Goal: Task Accomplishment & Management: Complete application form

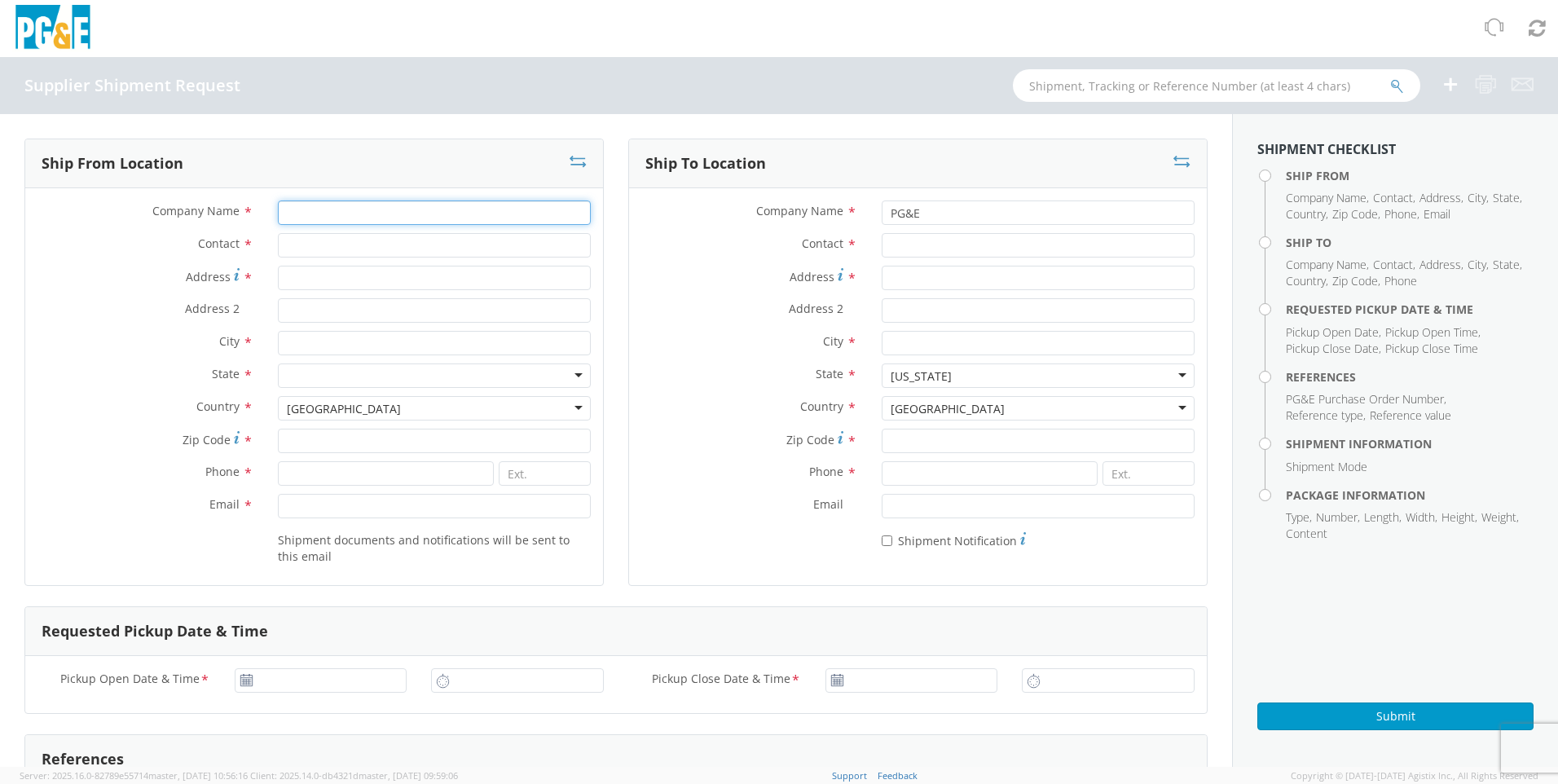
click at [368, 218] on input "Company Name *" at bounding box center [433, 212] width 312 height 24
type input "Timberline Tool"
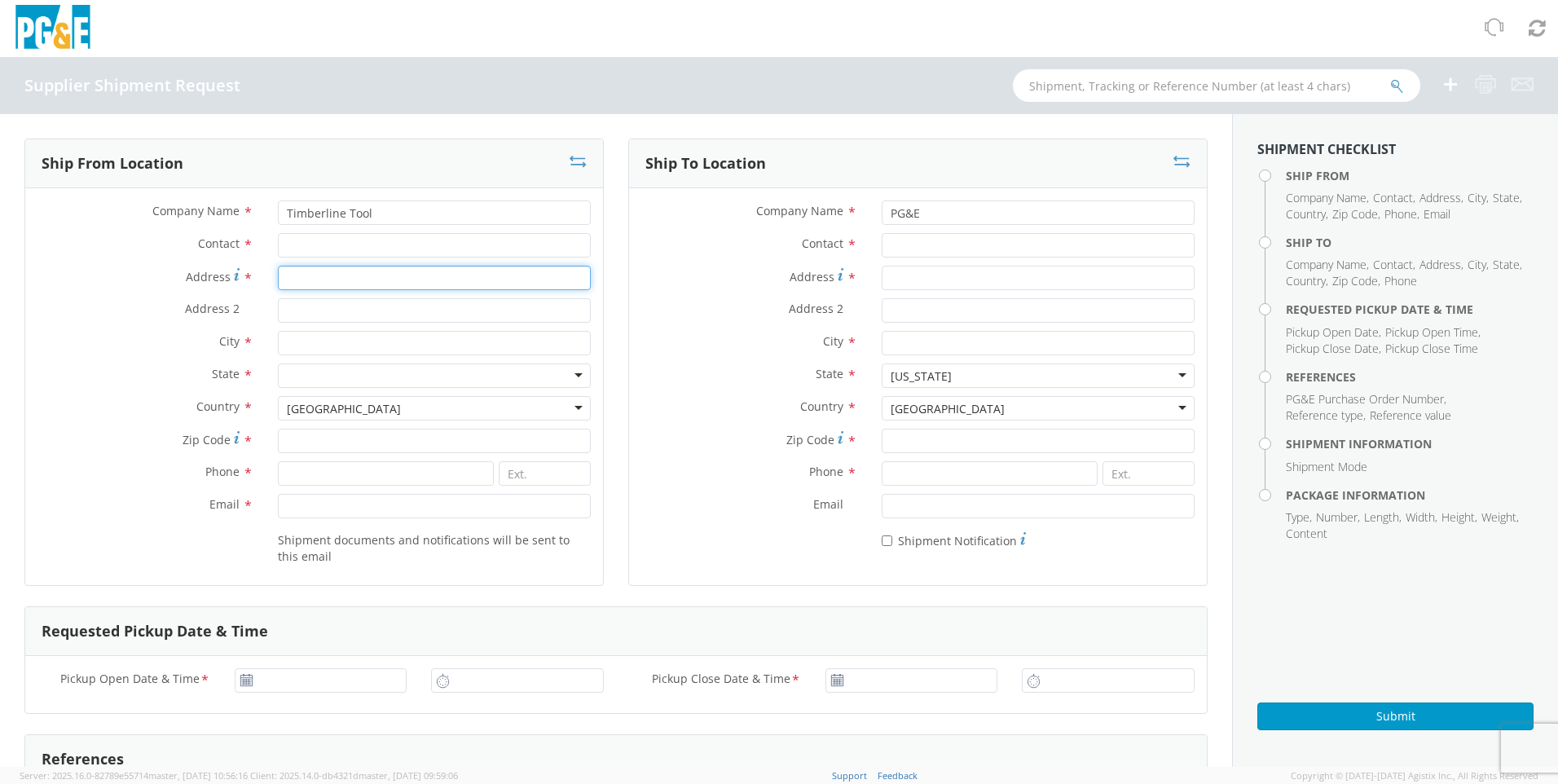
type input "90 Conestoga Ct"
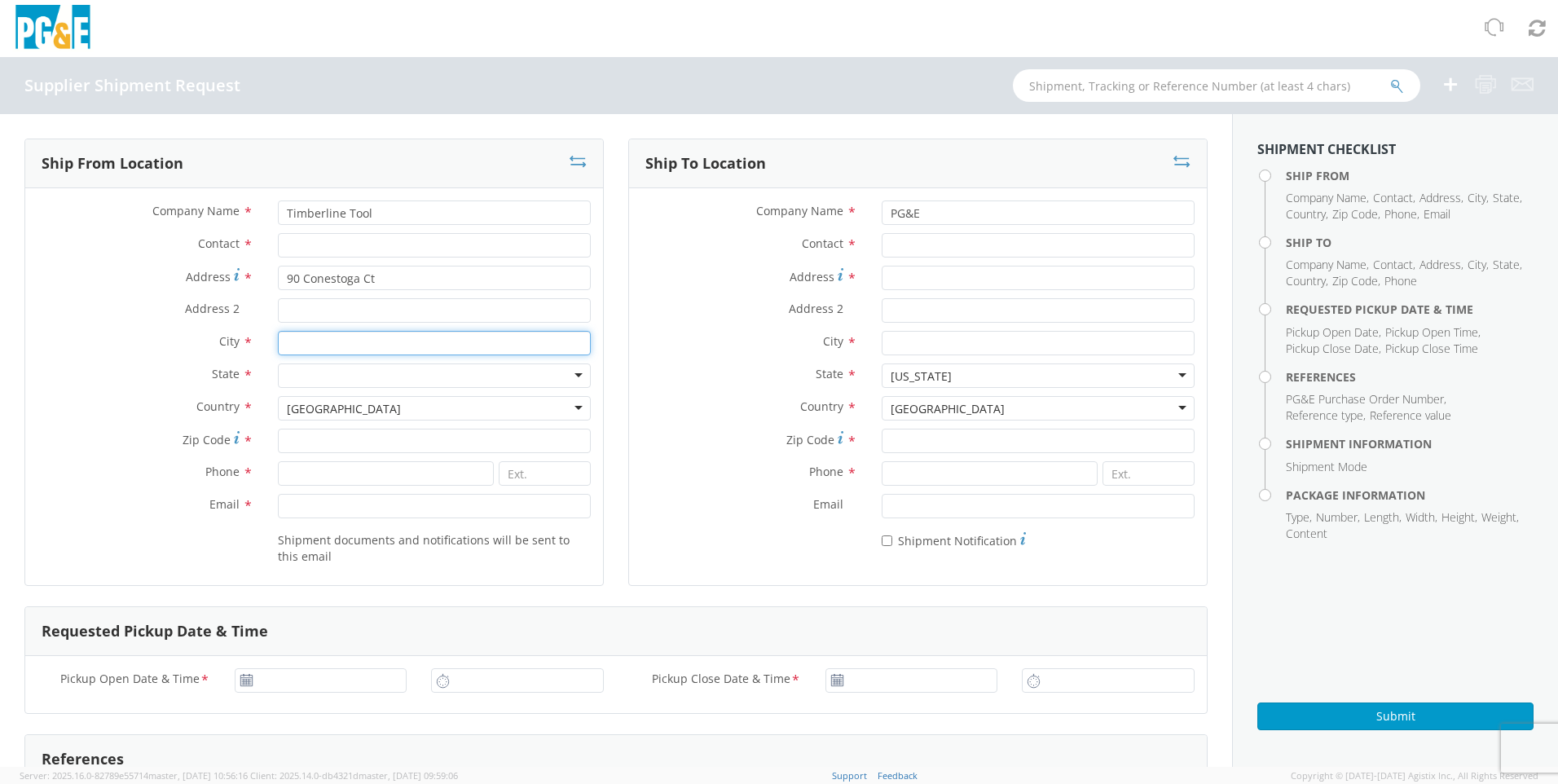
type input "Kalispell"
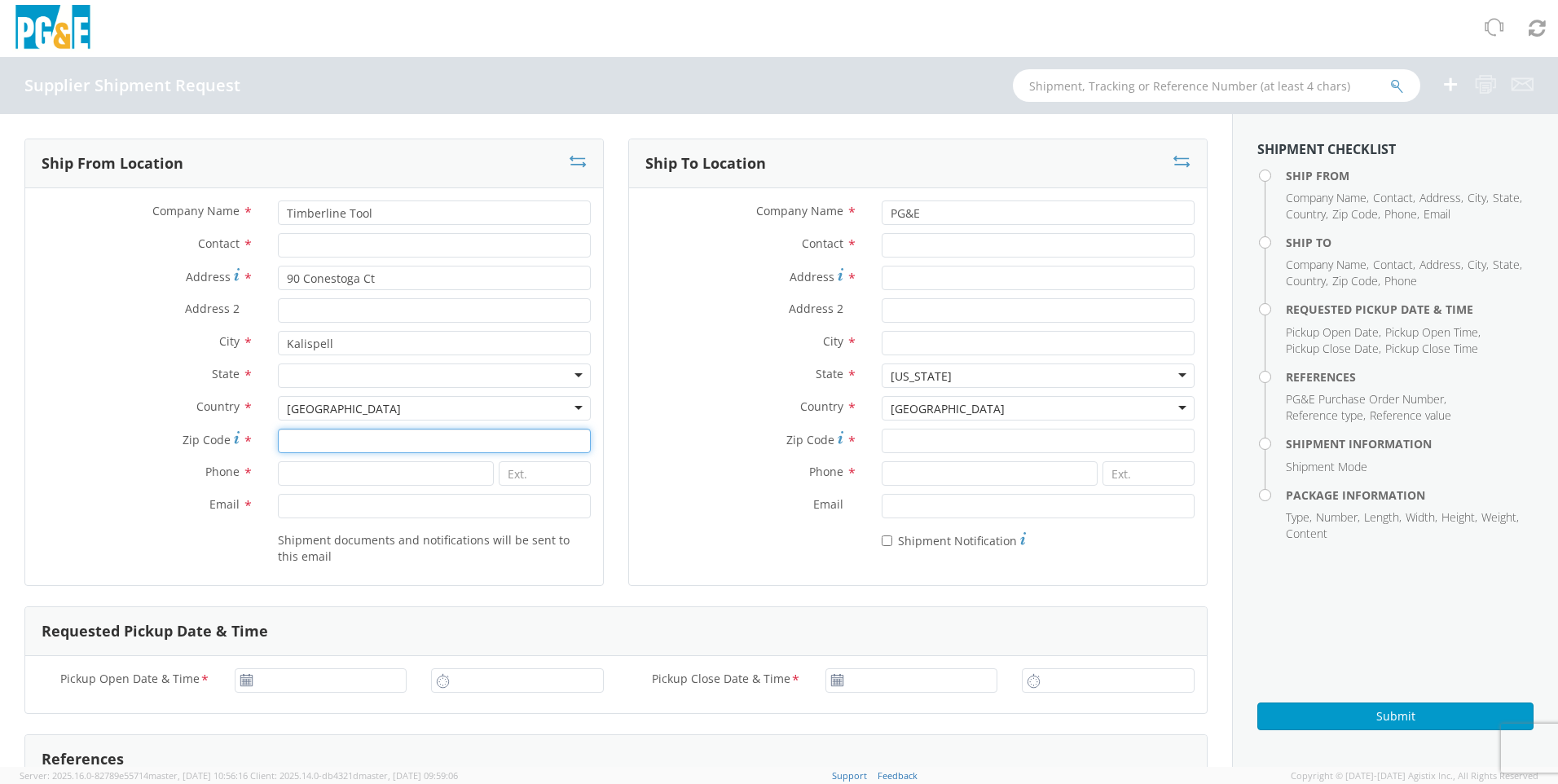
type input "59901"
type input "4068715345"
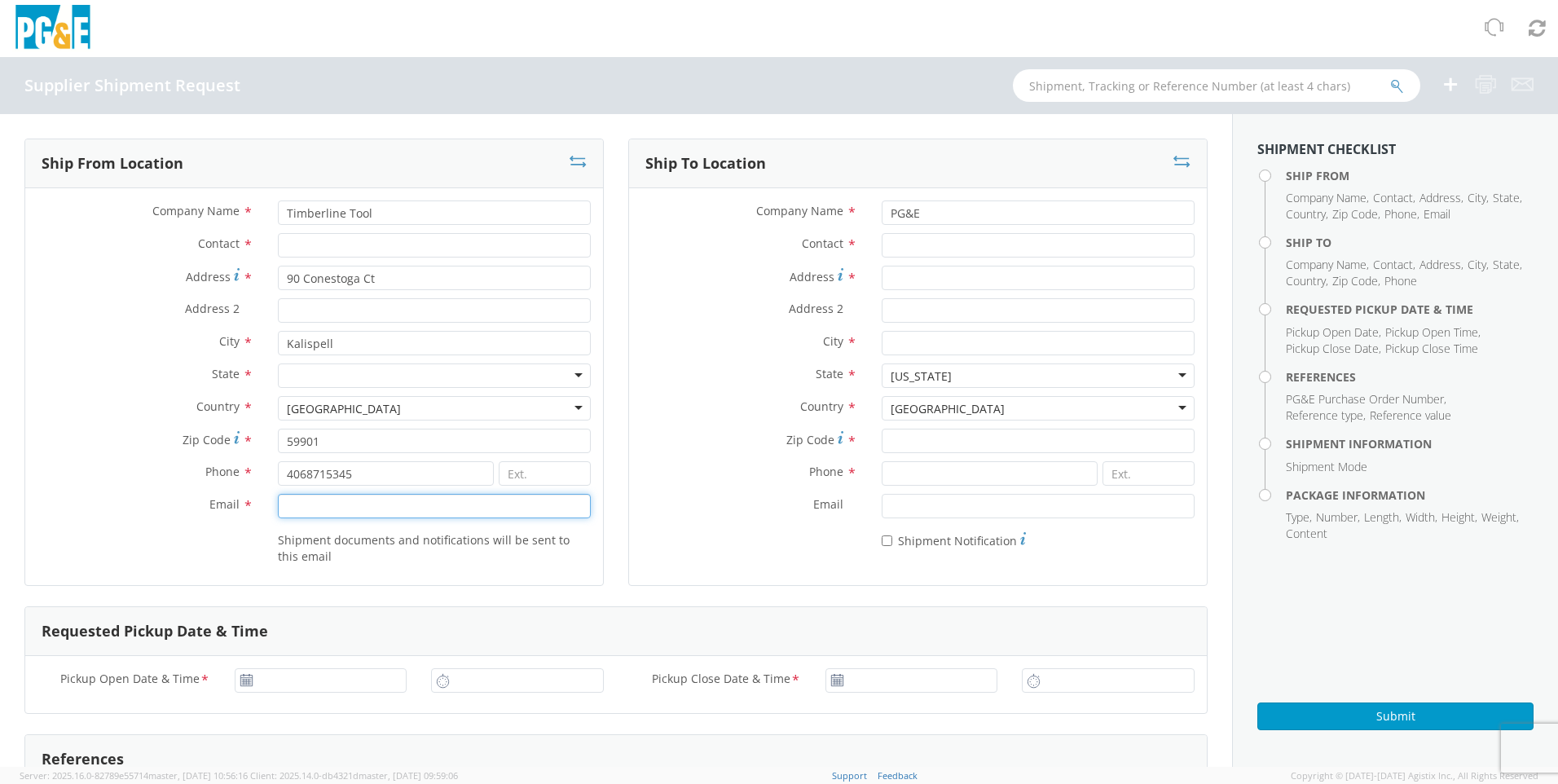
type input "[PERSON_NAME][EMAIL_ADDRESS][DOMAIN_NAME]"
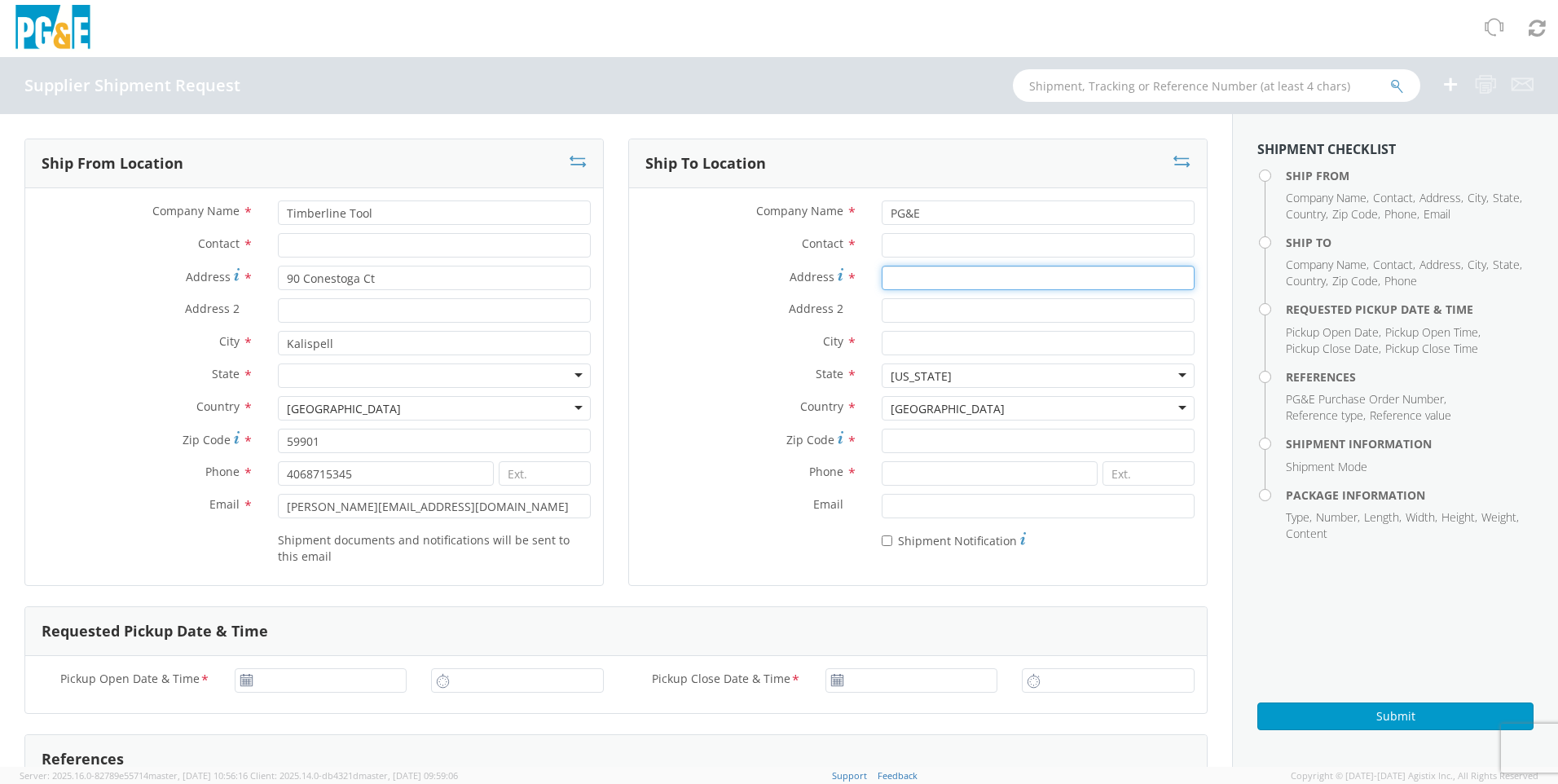
type input "[STREET_ADDRESS]"
type input "PO 3501392585"
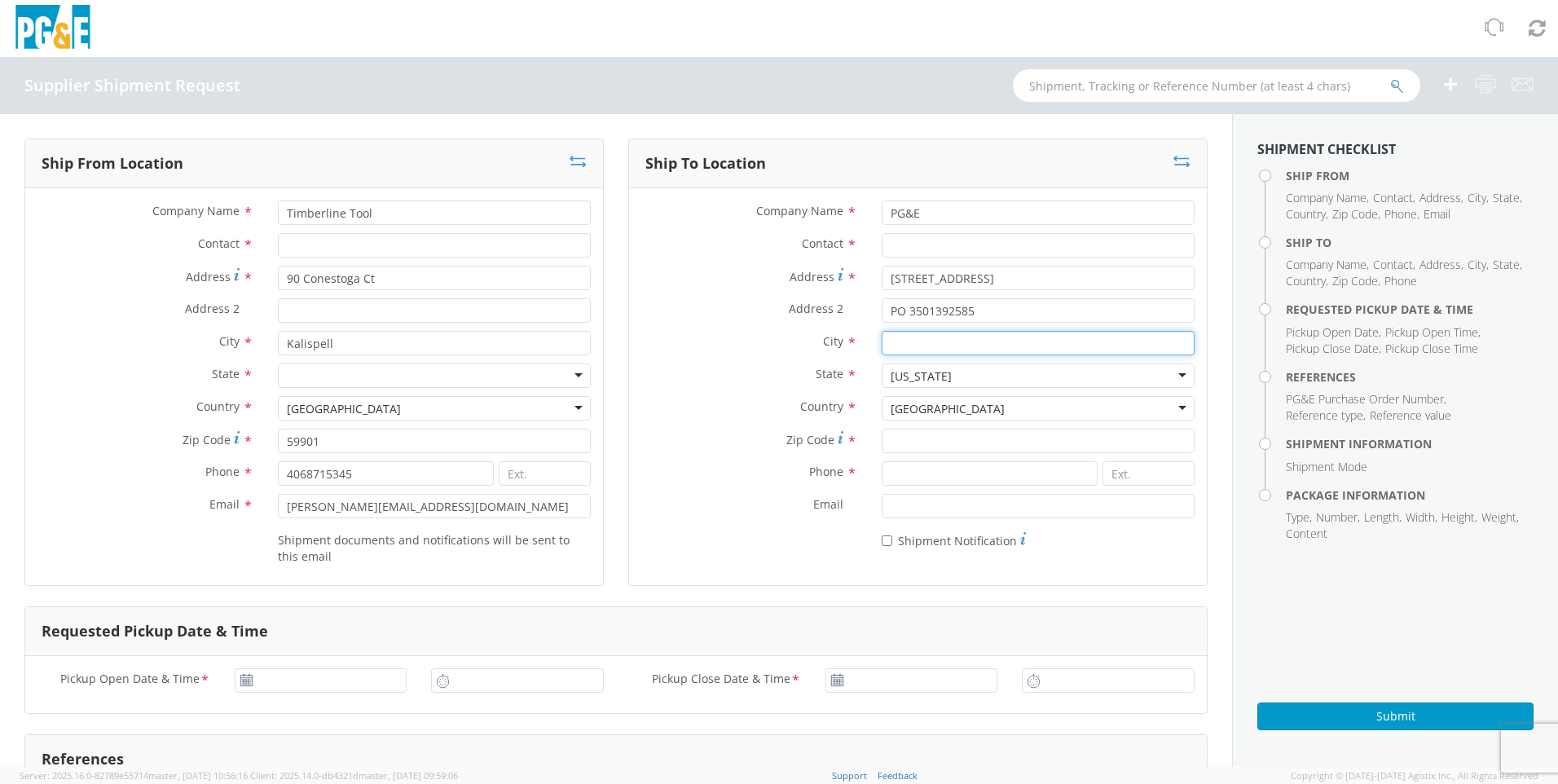
type input "Wheatland"
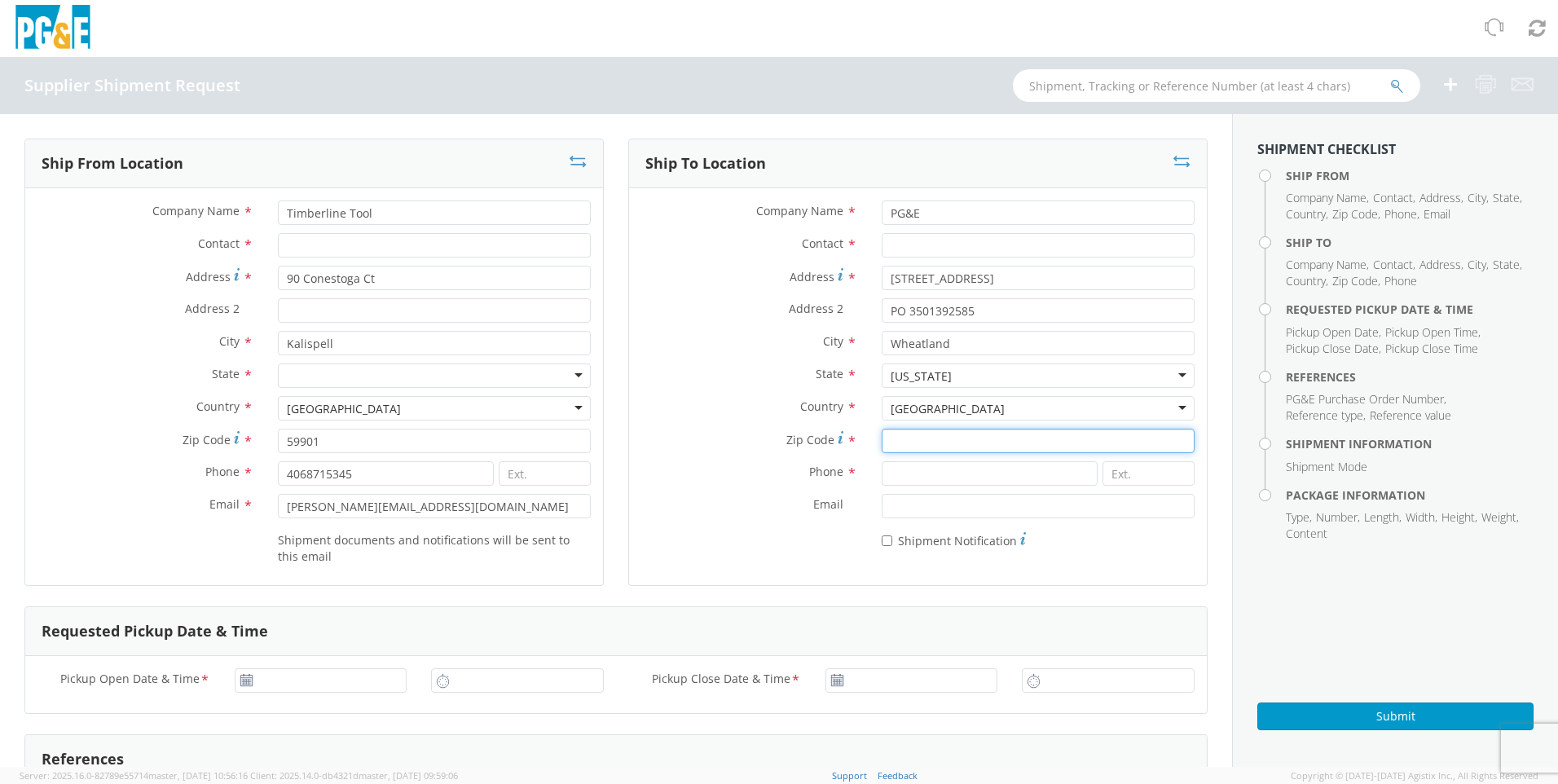
type input "95692"
type input "[PHONE_NUMBER]"
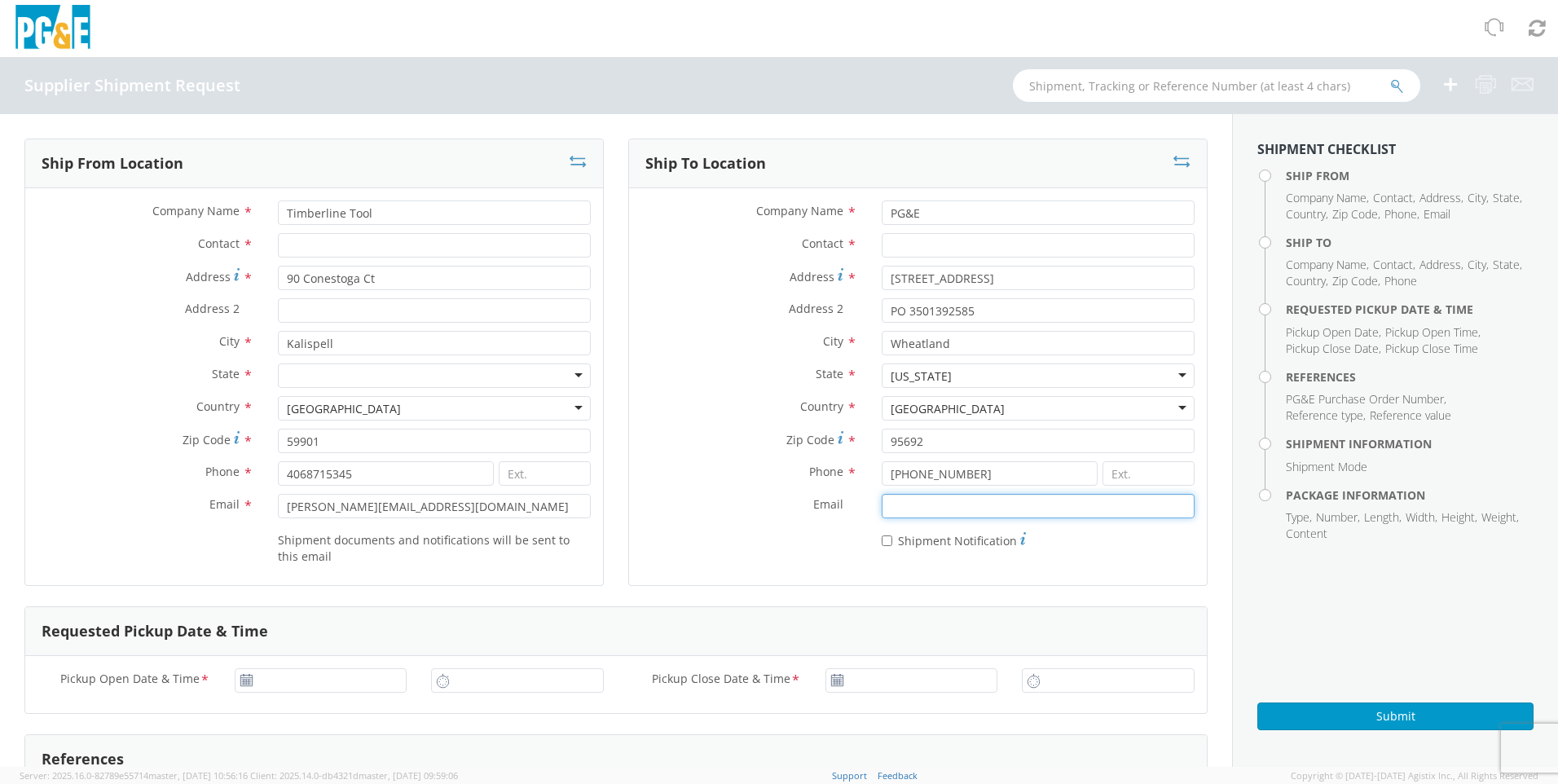
type input "[EMAIL_ADDRESS][PERSON_NAME][DOMAIN_NAME]"
type input "[DATE]"
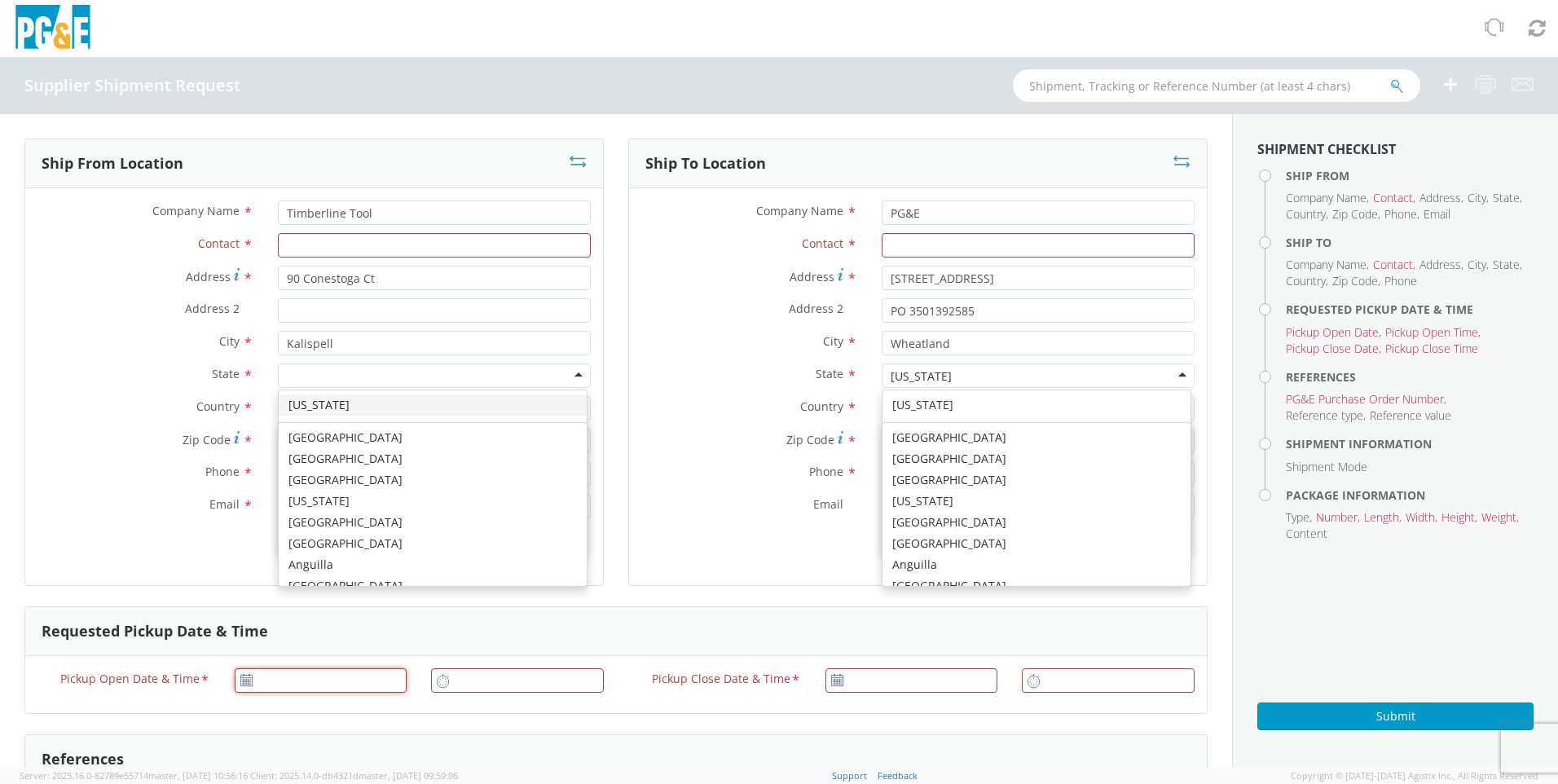
type input "[DATE]"
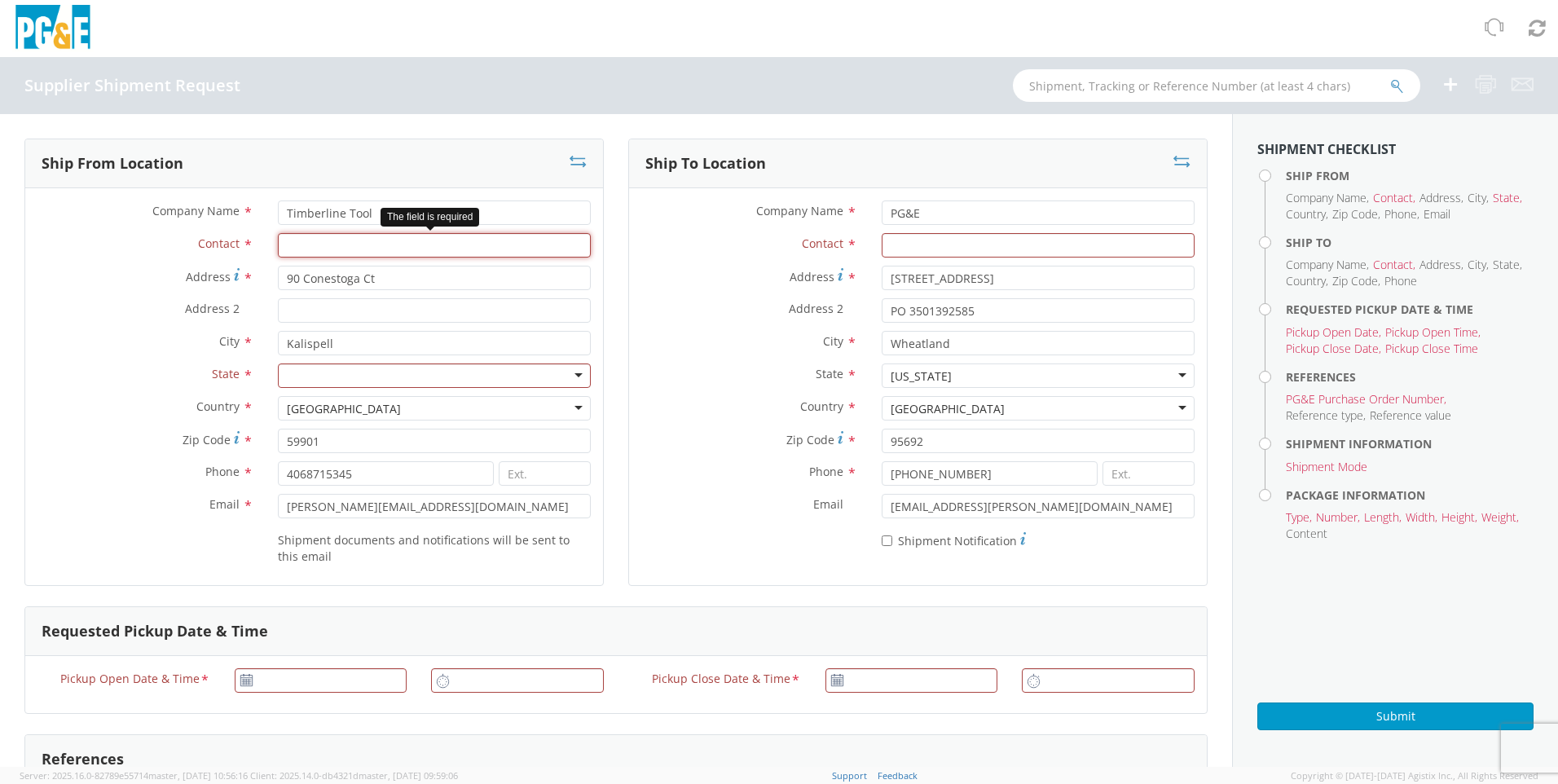
click at [331, 248] on input "Contact *" at bounding box center [433, 244] width 312 height 24
type input "[PERSON_NAME]"
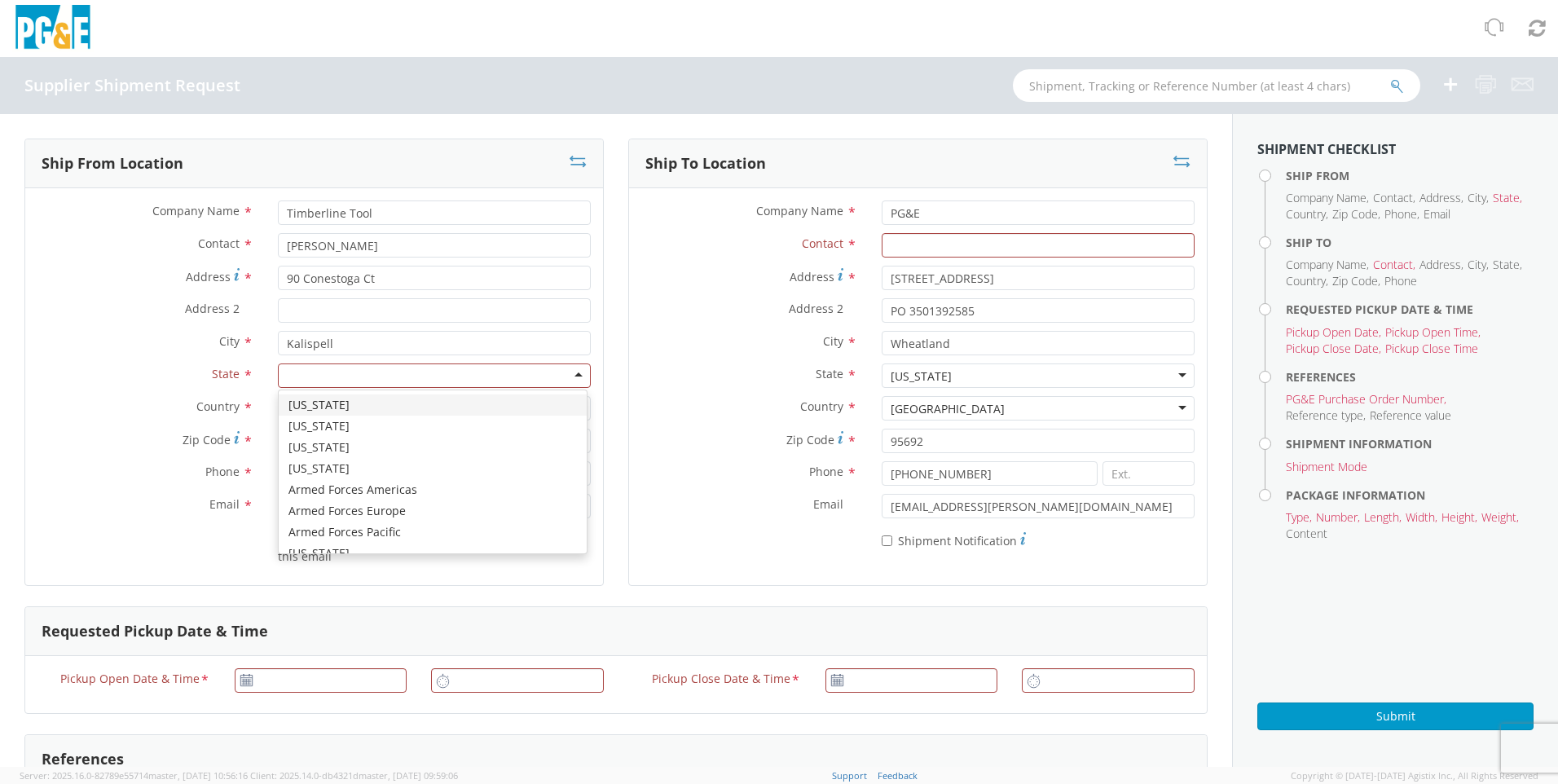
click at [364, 377] on div at bounding box center [433, 375] width 312 height 24
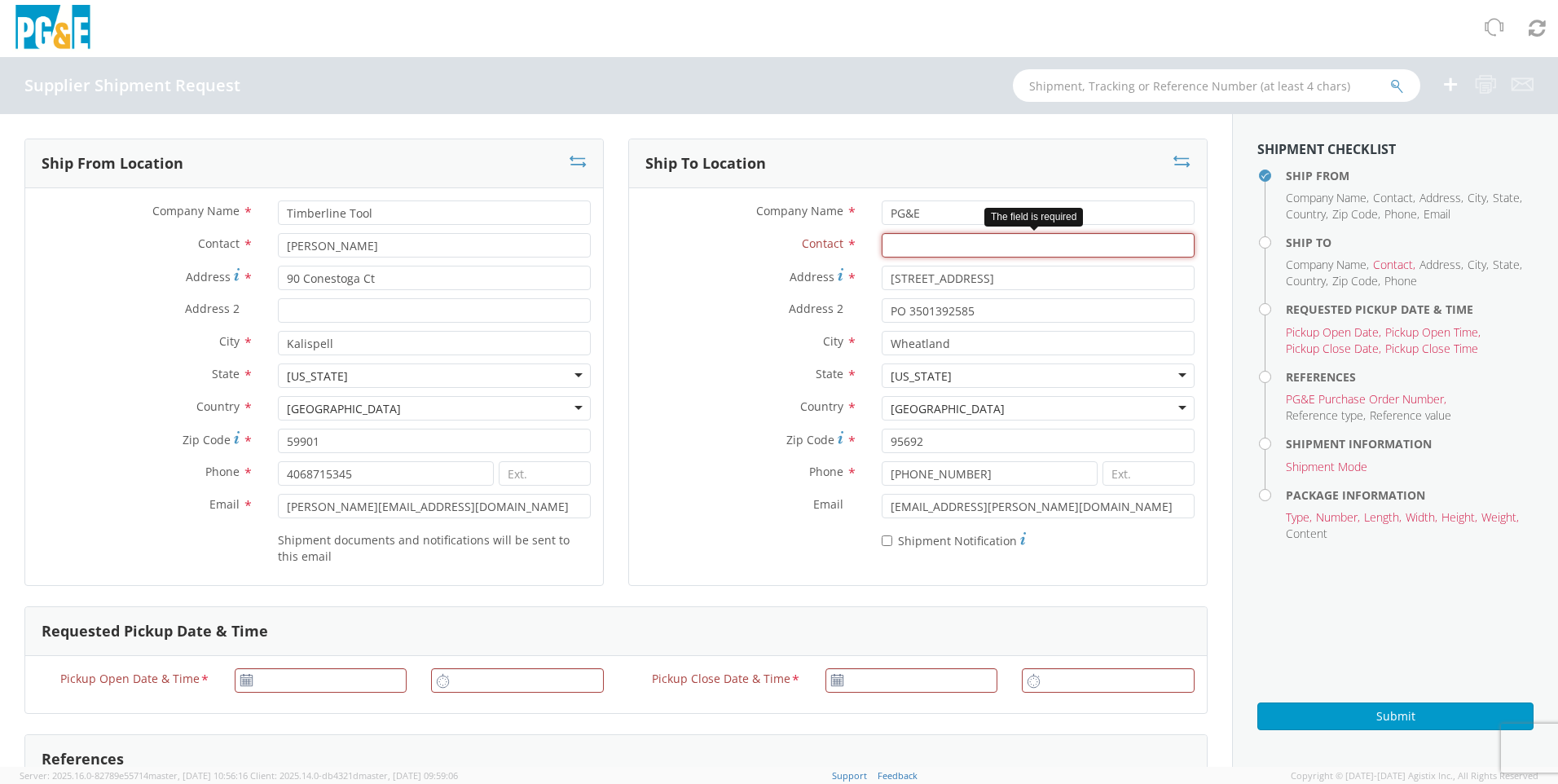
click at [998, 246] on input "Contact *" at bounding box center [1038, 244] width 312 height 24
click at [1023, 241] on input "Contact *" at bounding box center [1038, 244] width 312 height 24
type input "Freemont Receiving"
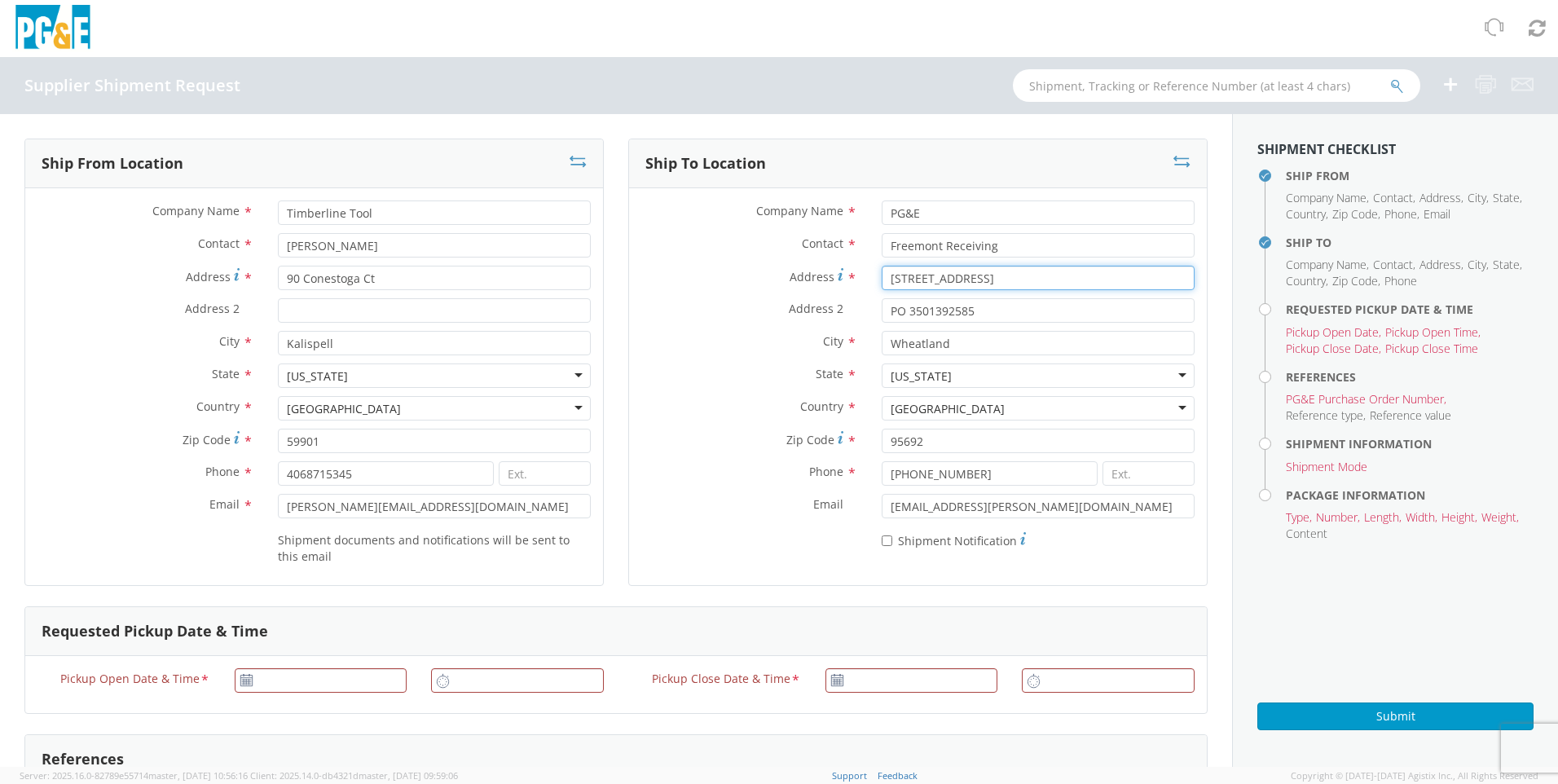
drag, startPoint x: 979, startPoint y: 277, endPoint x: 875, endPoint y: 281, distance: 104.1
click at [882, 280] on input "[STREET_ADDRESS]" at bounding box center [1038, 277] width 312 height 24
type input "[STREET_ADDRESS][PERSON_NAME]"
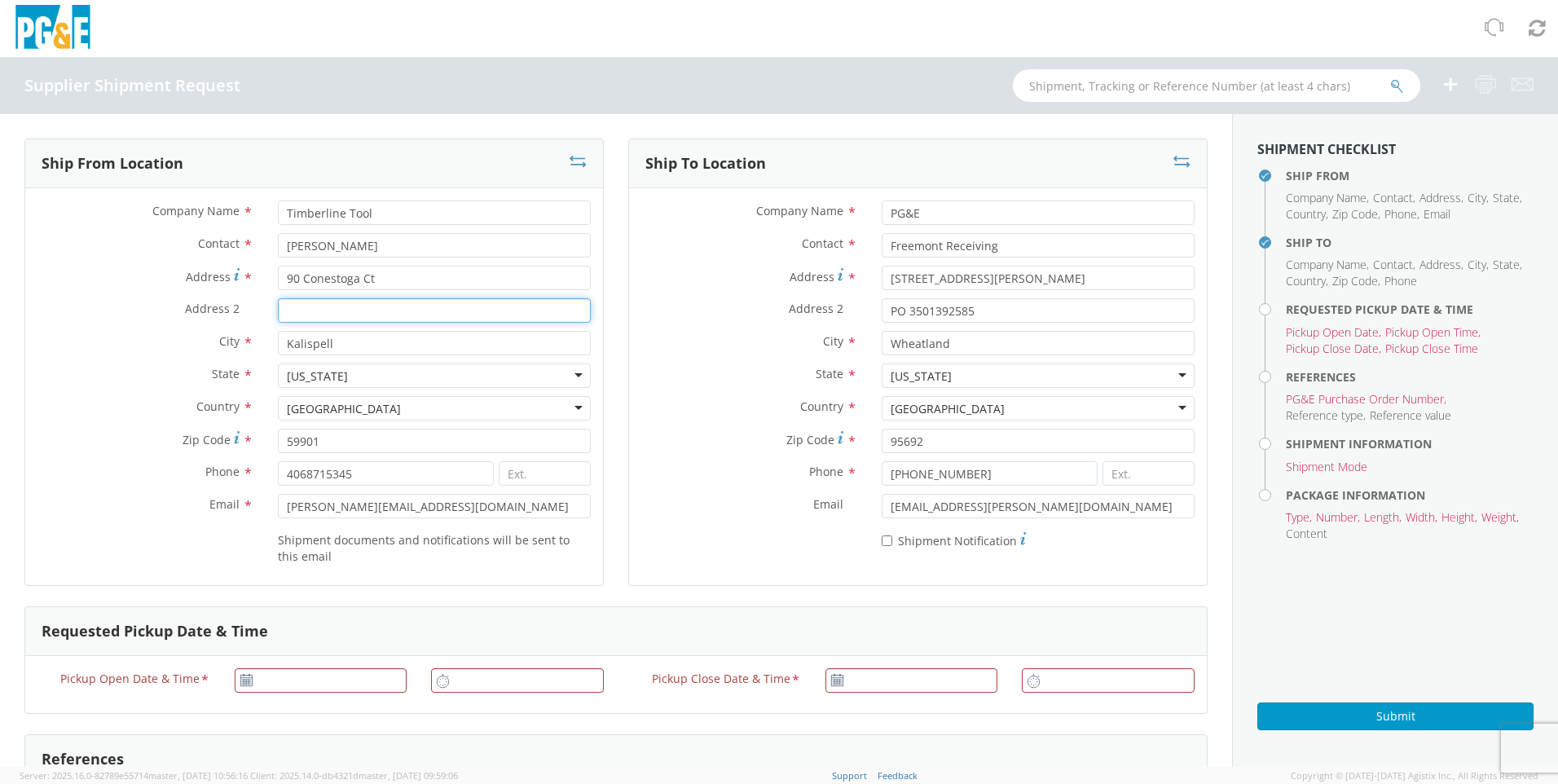
type input "PO 3501384377"
type input "[DATE]"
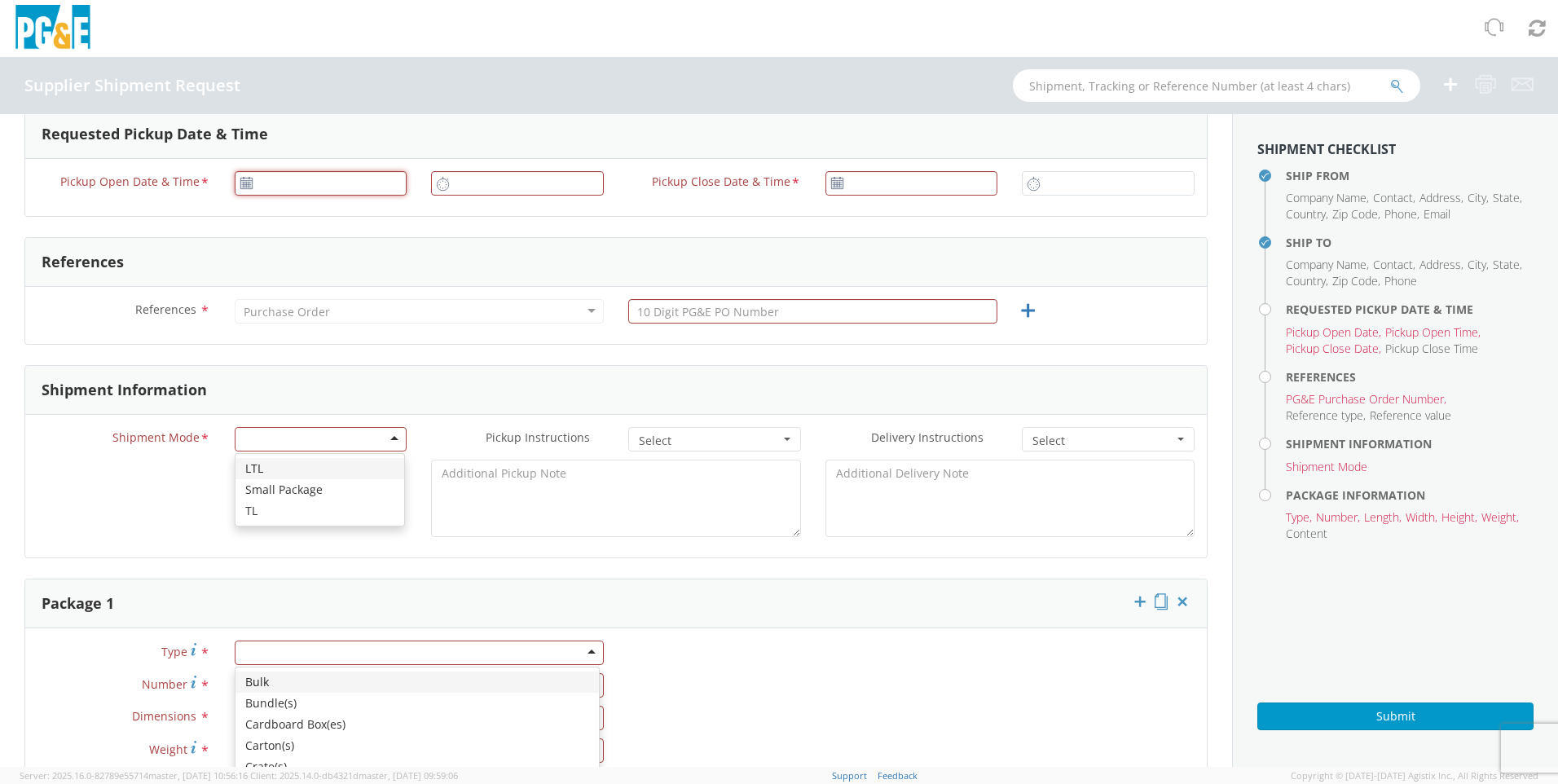
type input "[DATE]"
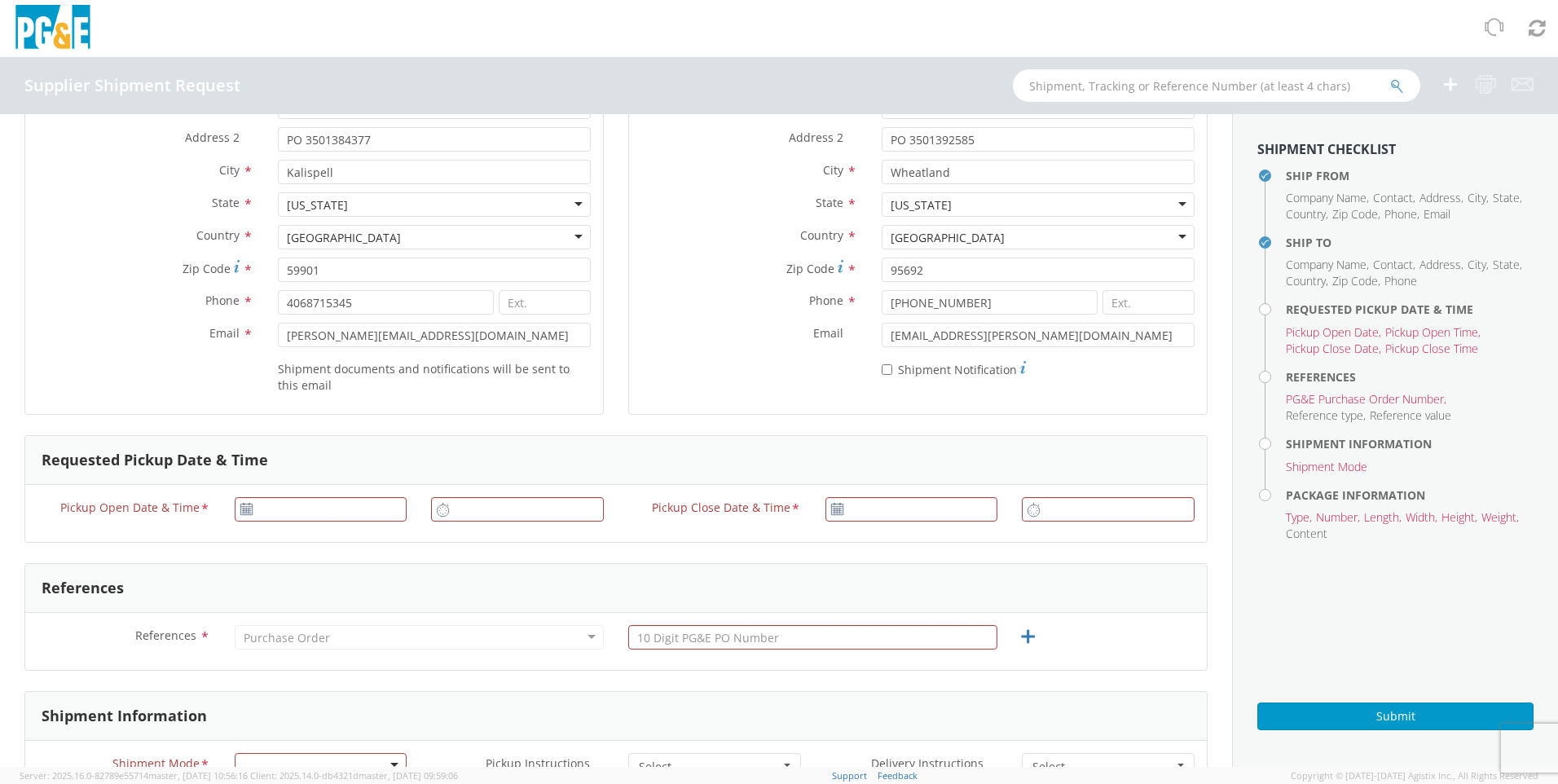
scroll to position [0, 0]
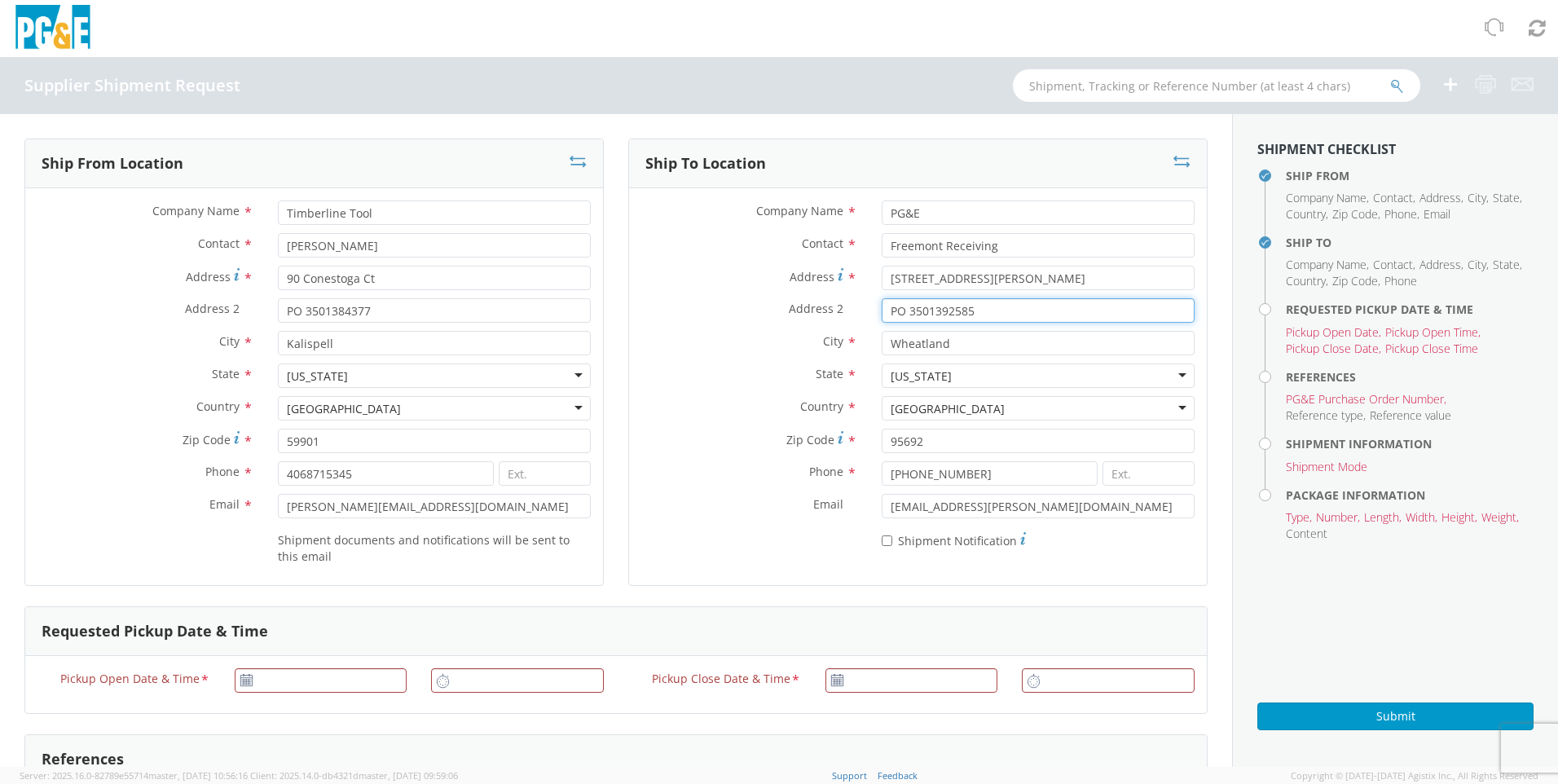
click at [989, 309] on input "PO 3501392585" at bounding box center [1038, 310] width 312 height 24
click at [965, 308] on input "PO 3501392585" at bounding box center [1038, 310] width 312 height 24
drag, startPoint x: 903, startPoint y: 312, endPoint x: 993, endPoint y: 307, distance: 90.1
click at [993, 307] on input "PO 3501392585" at bounding box center [1038, 310] width 312 height 24
paste input "SOP8431"
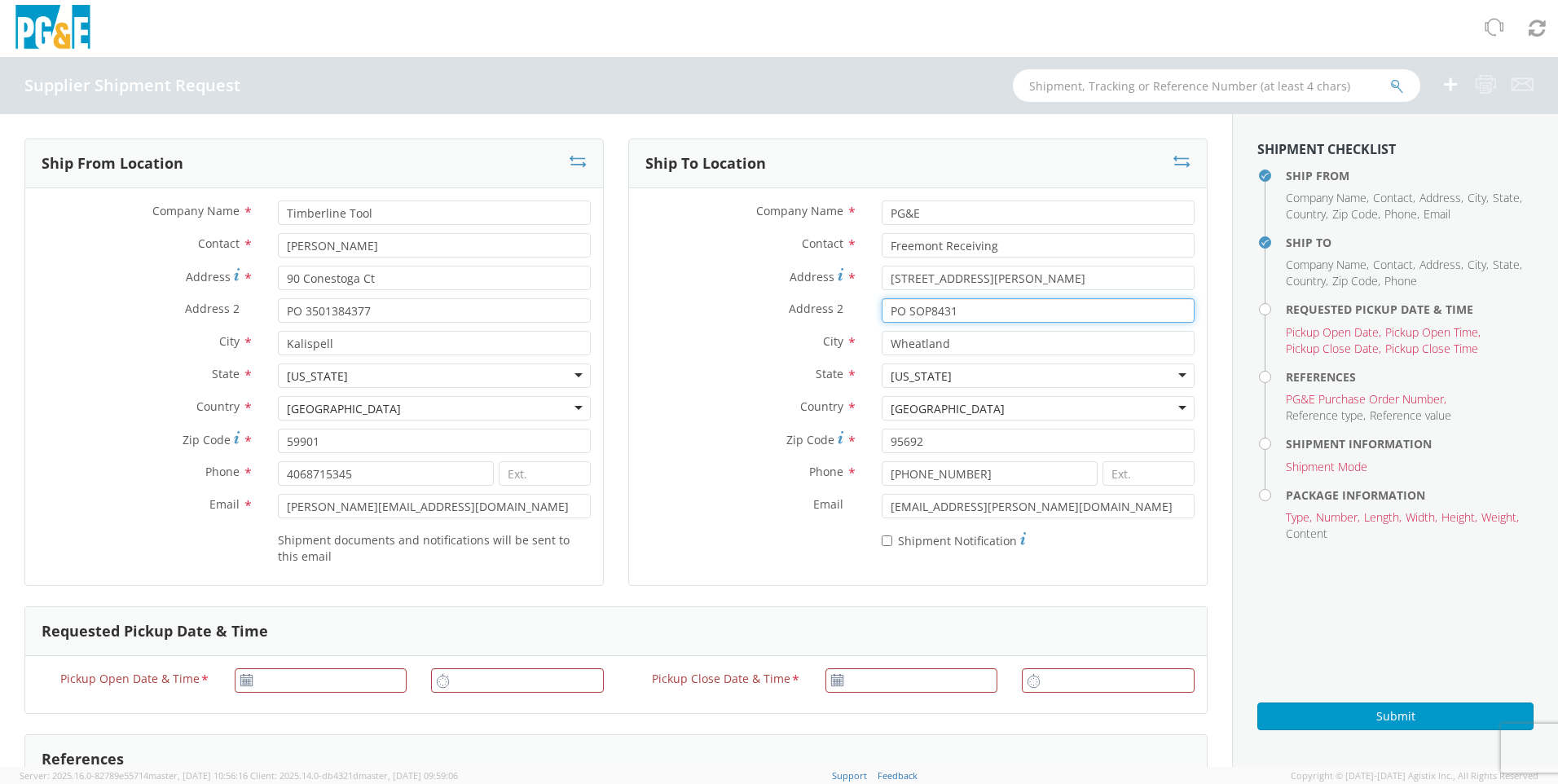
drag, startPoint x: 904, startPoint y: 312, endPoint x: 954, endPoint y: 309, distance: 50.1
click at [954, 309] on input "PO SOP8431" at bounding box center [1038, 310] width 312 height 24
type input "PO 3501413792"
drag, startPoint x: 945, startPoint y: 345, endPoint x: 860, endPoint y: 338, distance: 85.3
click at [857, 342] on div "City * [GEOGRAPHIC_DATA]" at bounding box center [918, 343] width 578 height 24
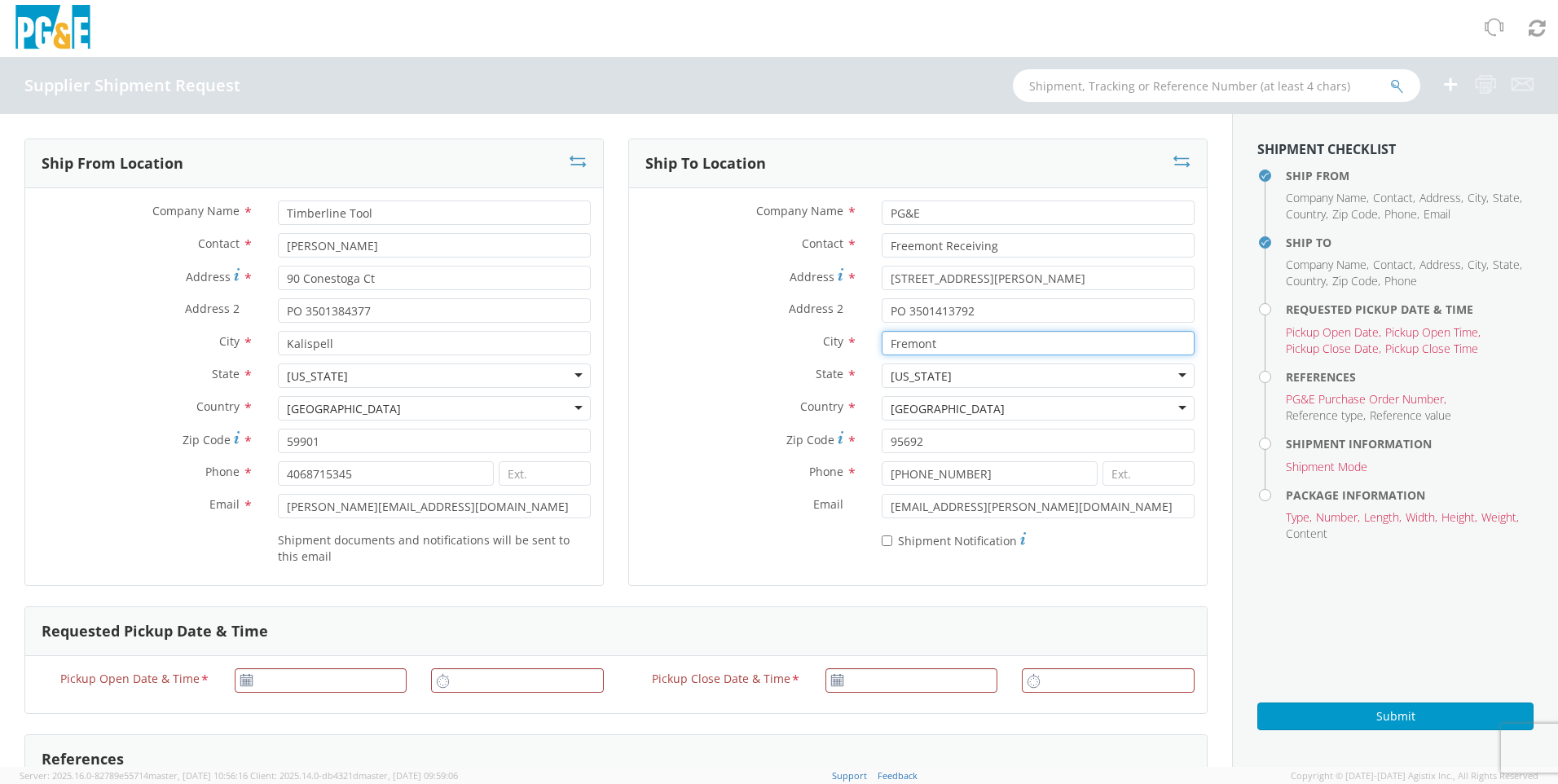
type input "Fremont"
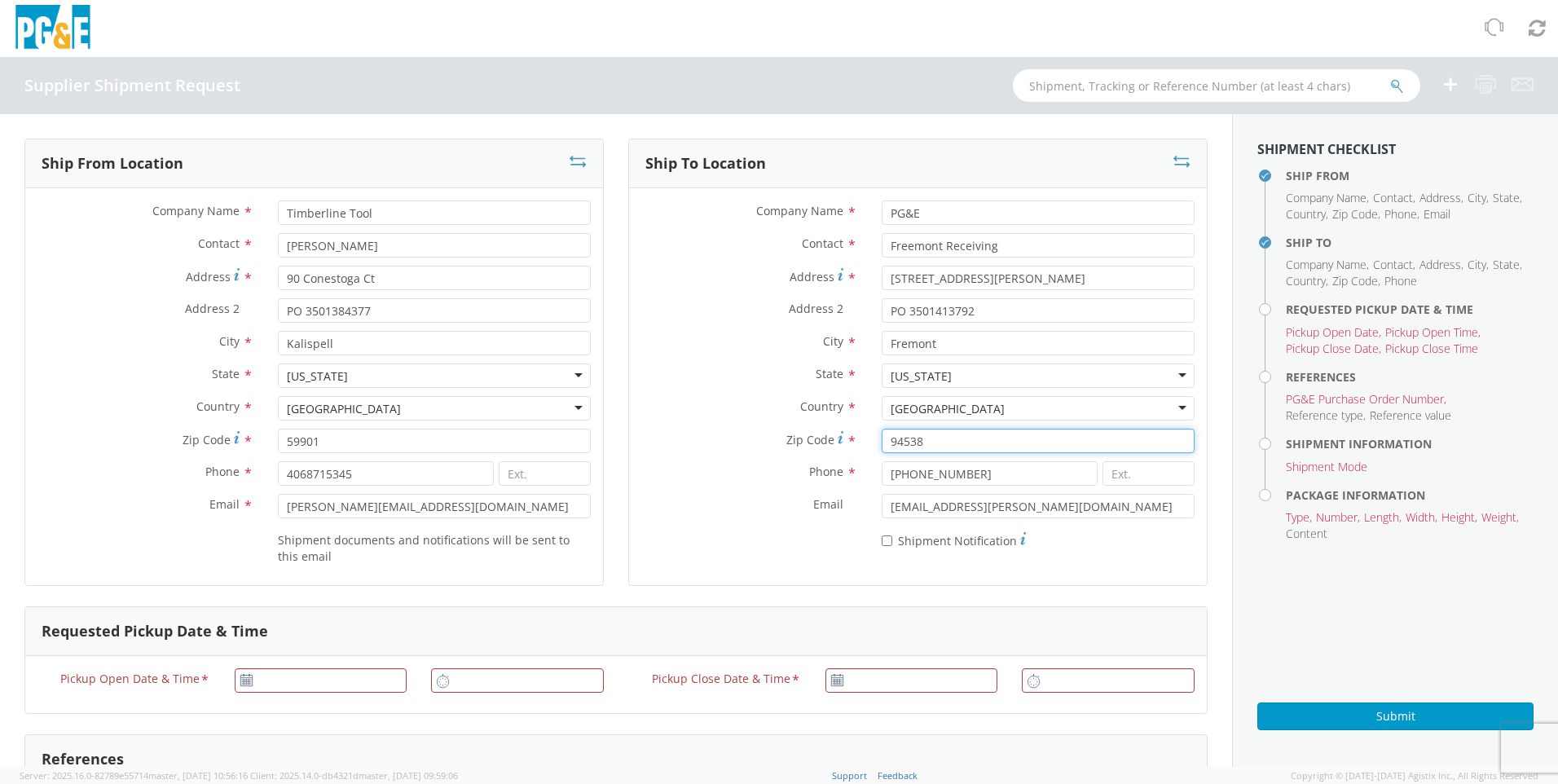
type input "94538"
click at [793, 542] on div "Company Name * PG&E Contact * Freemont Receiving Address * [STREET_ADDRESS][PER…" at bounding box center [918, 379] width 578 height 381
drag, startPoint x: 947, startPoint y: 478, endPoint x: 858, endPoint y: 498, distance: 91.2
click at [882, 480] on input "[PHONE_NUMBER]" at bounding box center [989, 473] width 216 height 24
type input "5107702025"
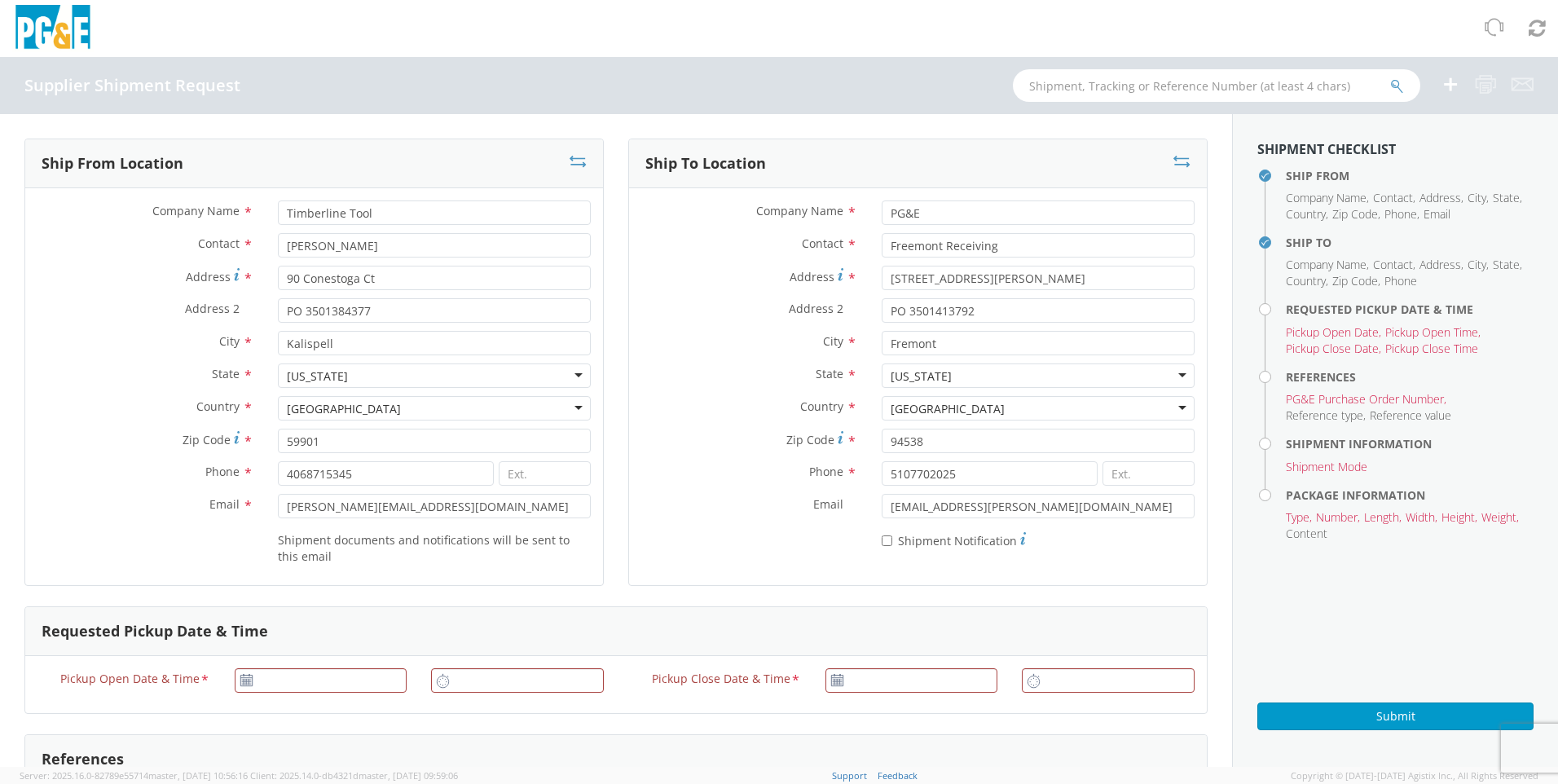
click at [775, 542] on div "* Shipment Notification" at bounding box center [918, 541] width 578 height 31
click at [897, 243] on input "Freemont Receiving" at bounding box center [1038, 244] width 312 height 24
type input "Fremont Receiving"
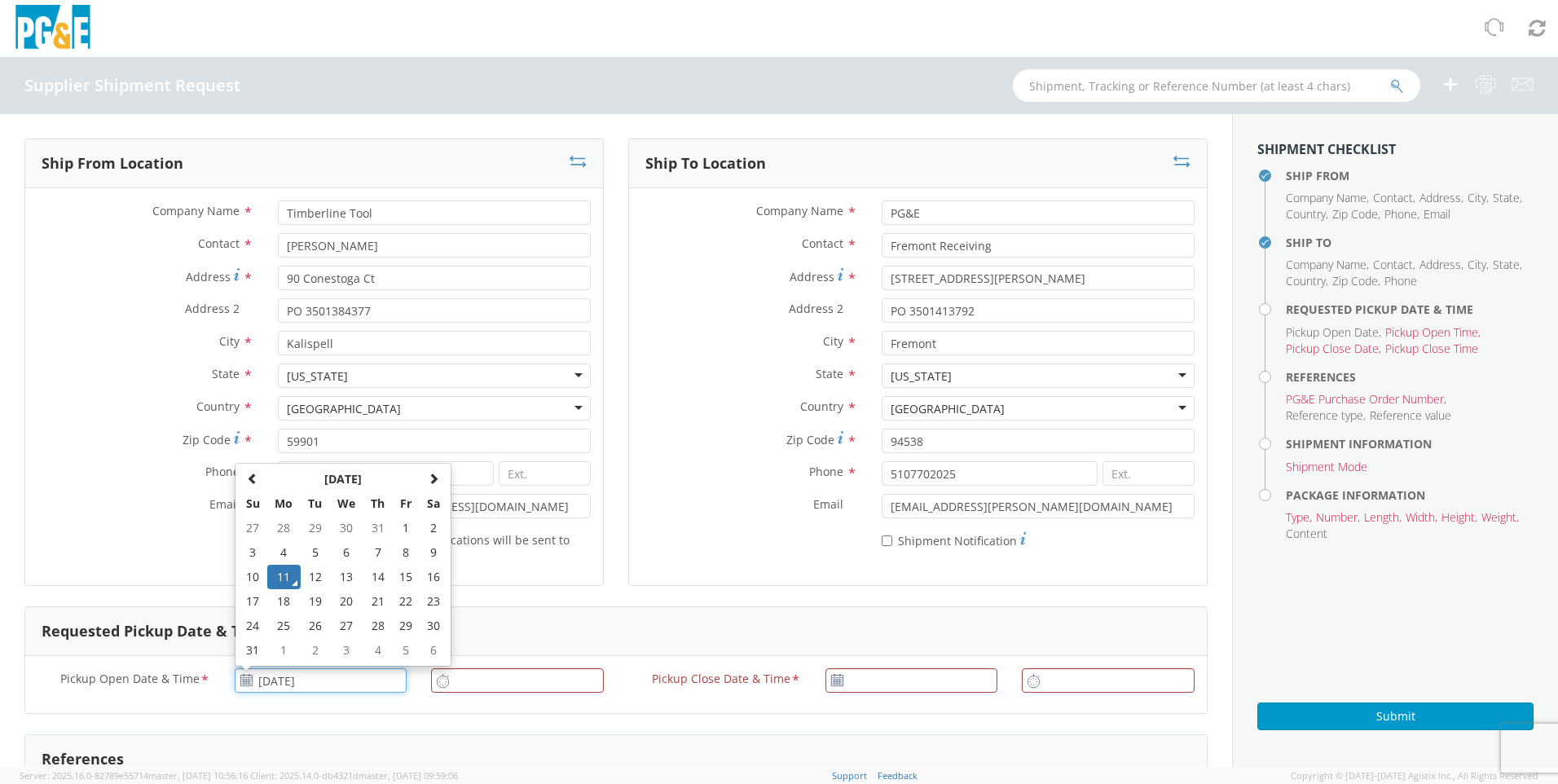
click at [301, 542] on input "[DATE]" at bounding box center [321, 679] width 173 height 24
click at [308, 542] on td "12" at bounding box center [315, 576] width 29 height 24
type input "[DATE]"
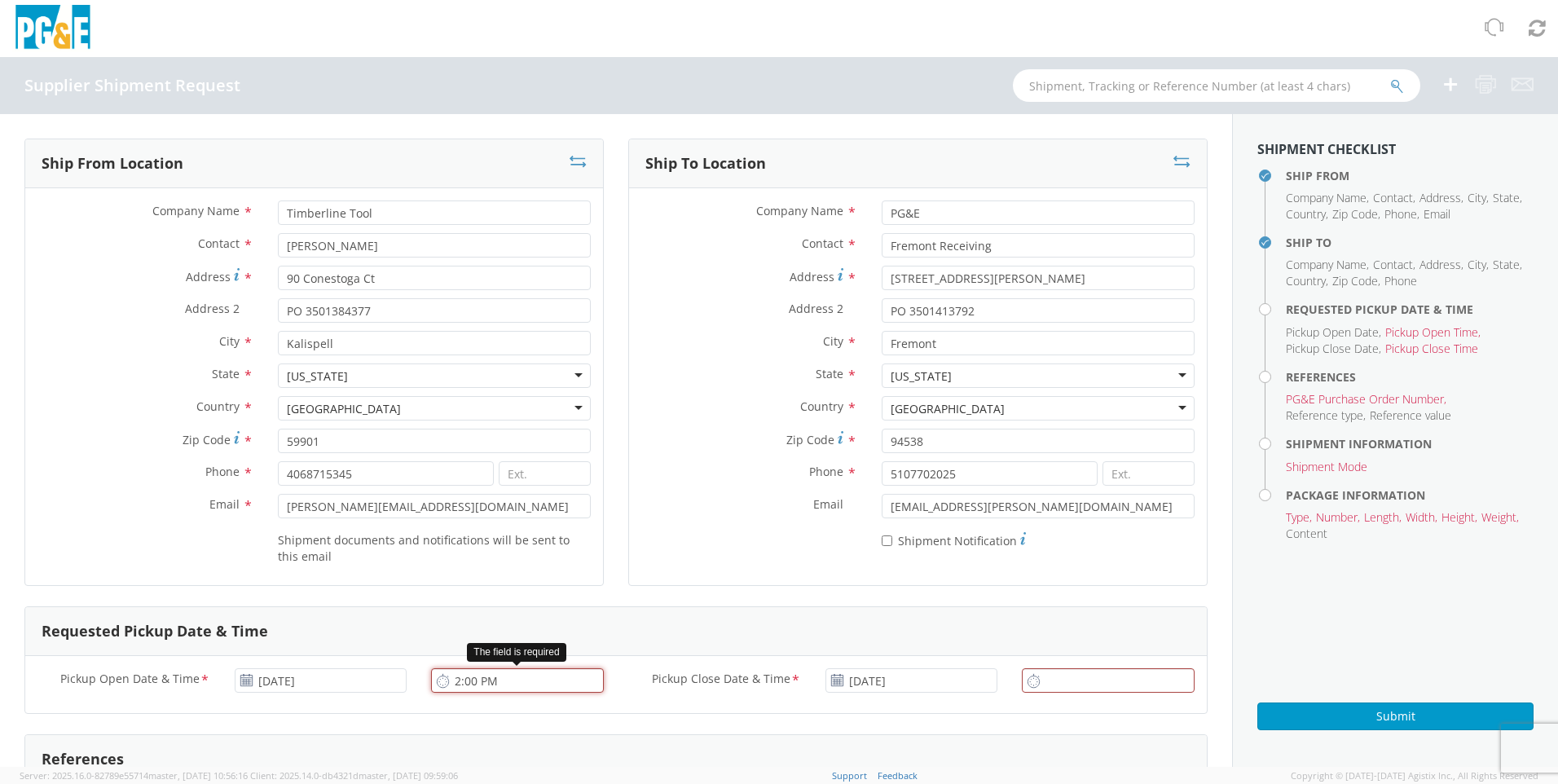
click at [476, 542] on input "2:00 PM" at bounding box center [517, 679] width 173 height 24
type input "7:30 AM"
click at [895, 542] on input "[DATE]" at bounding box center [912, 679] width 173 height 24
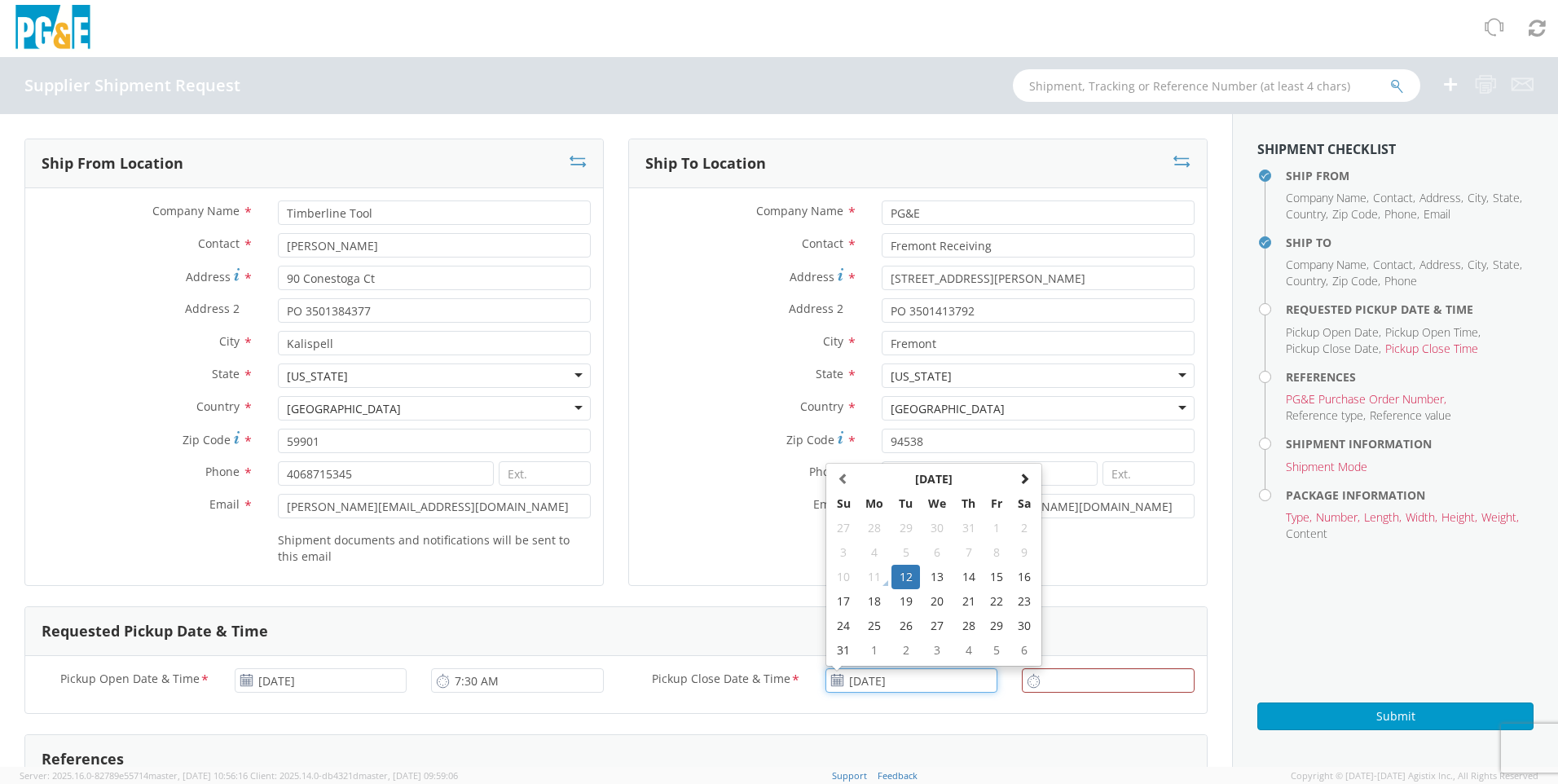
click at [898, 542] on td "12" at bounding box center [906, 576] width 29 height 24
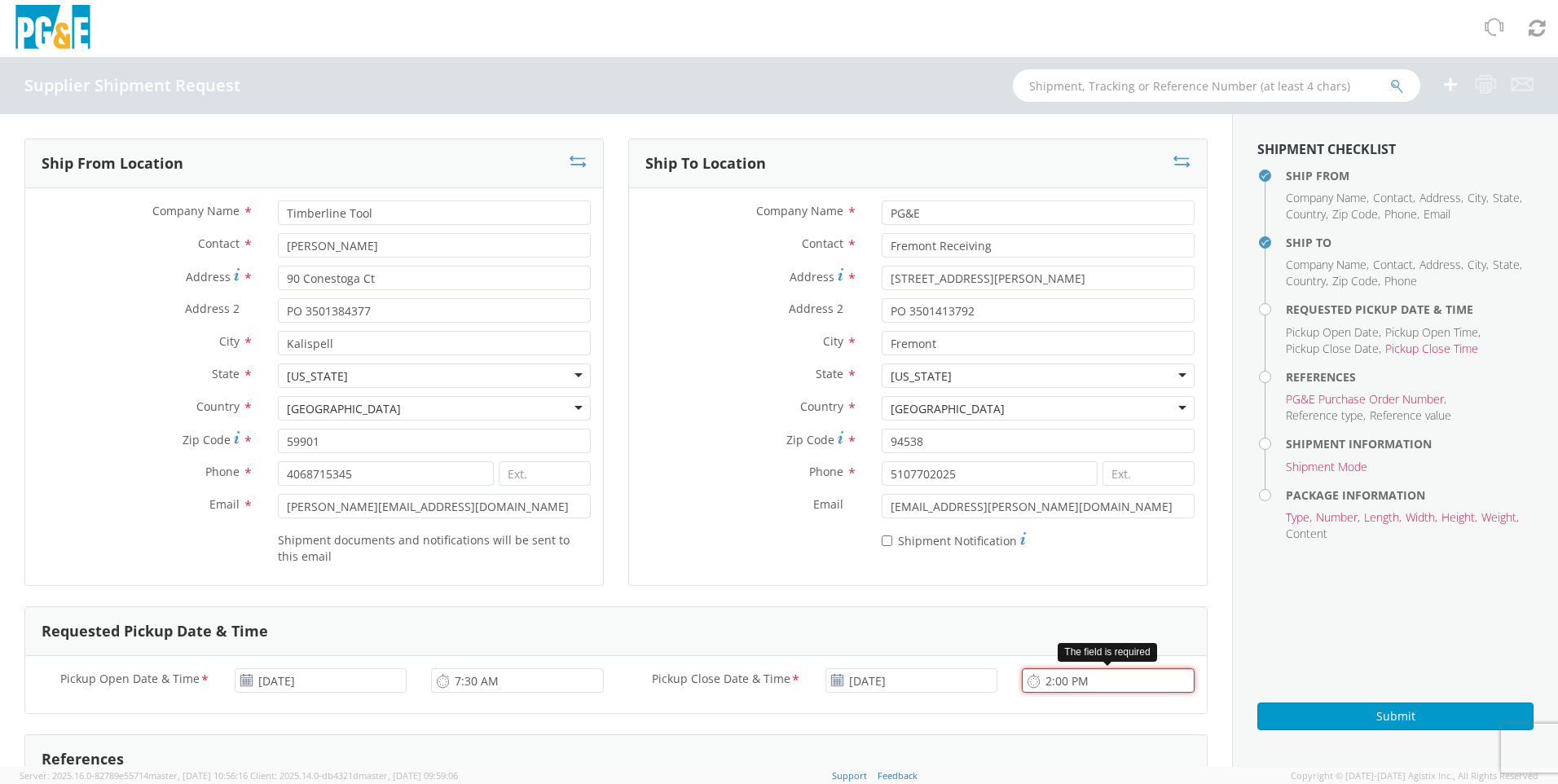
click at [1023, 542] on input "2:00 PM" at bounding box center [1108, 679] width 173 height 24
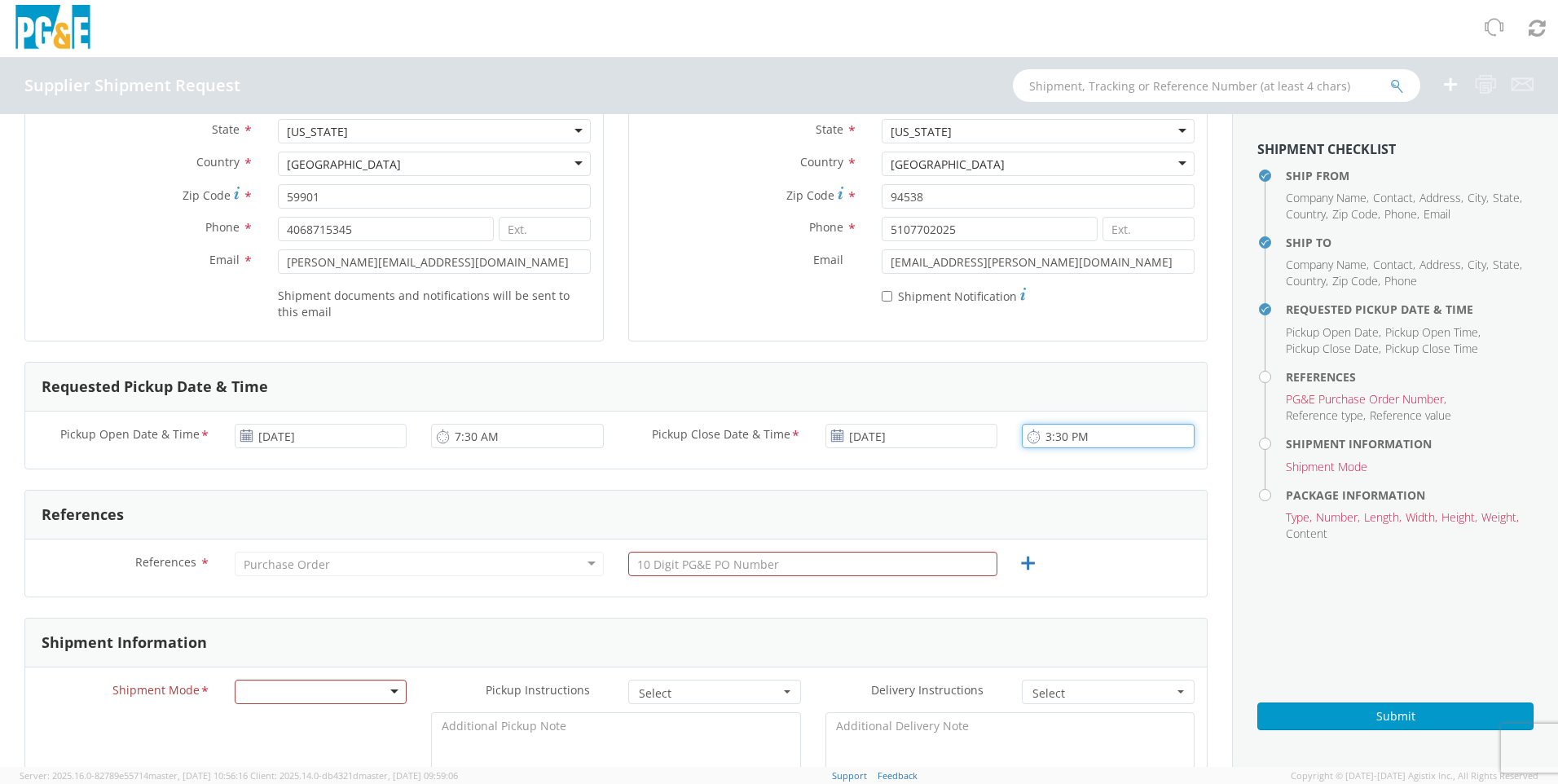
type input "3:30 PM"
click at [417, 542] on div "Purchase Order" at bounding box center [419, 563] width 369 height 24
click at [774, 542] on input "text" at bounding box center [813, 563] width 369 height 24
click at [905, 542] on input "text" at bounding box center [813, 563] width 369 height 24
paste input "3501413792"
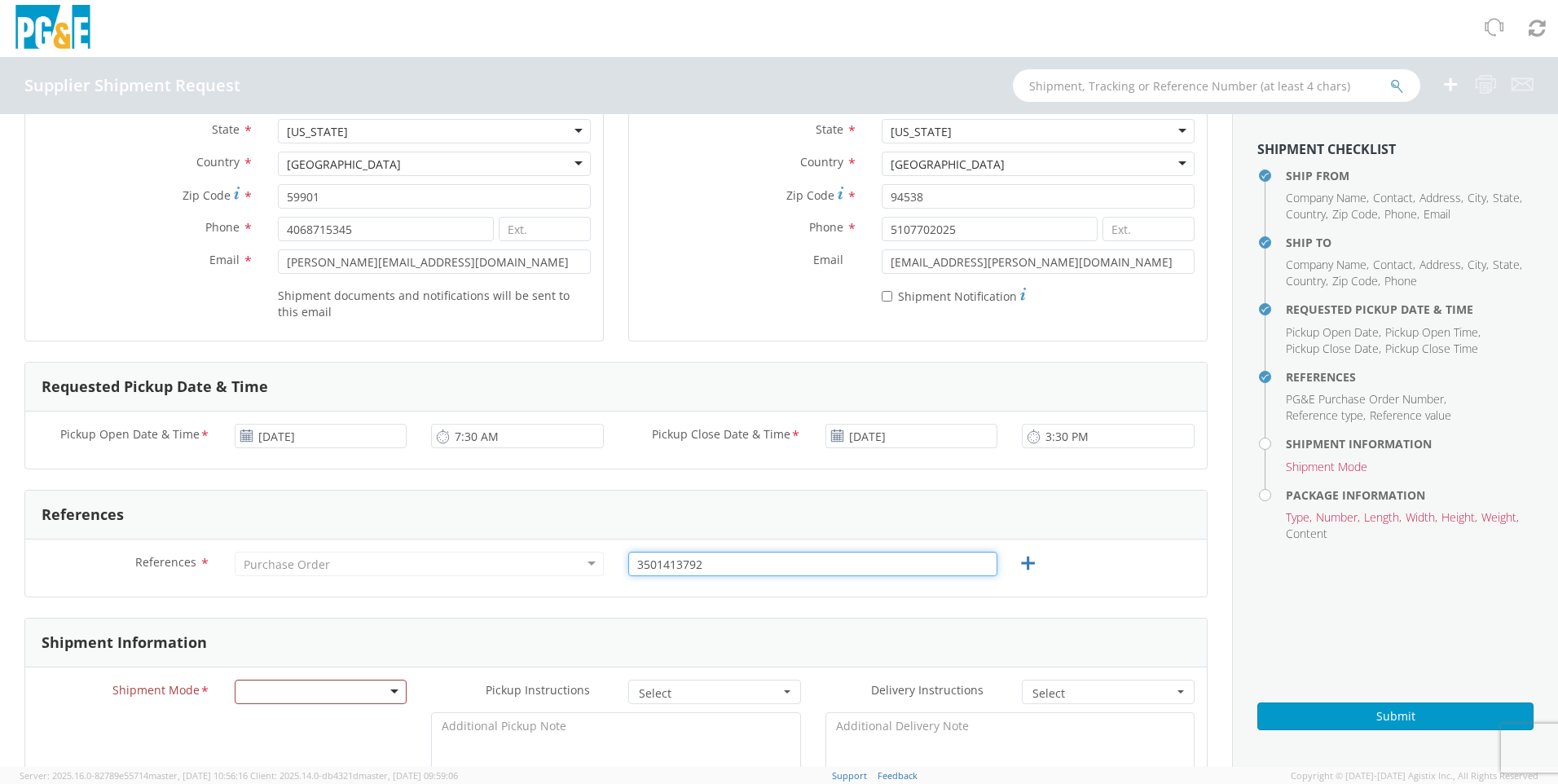
type input "3501413792"
click at [1023, 542] on div "Shipment Information" at bounding box center [616, 643] width 1182 height 49
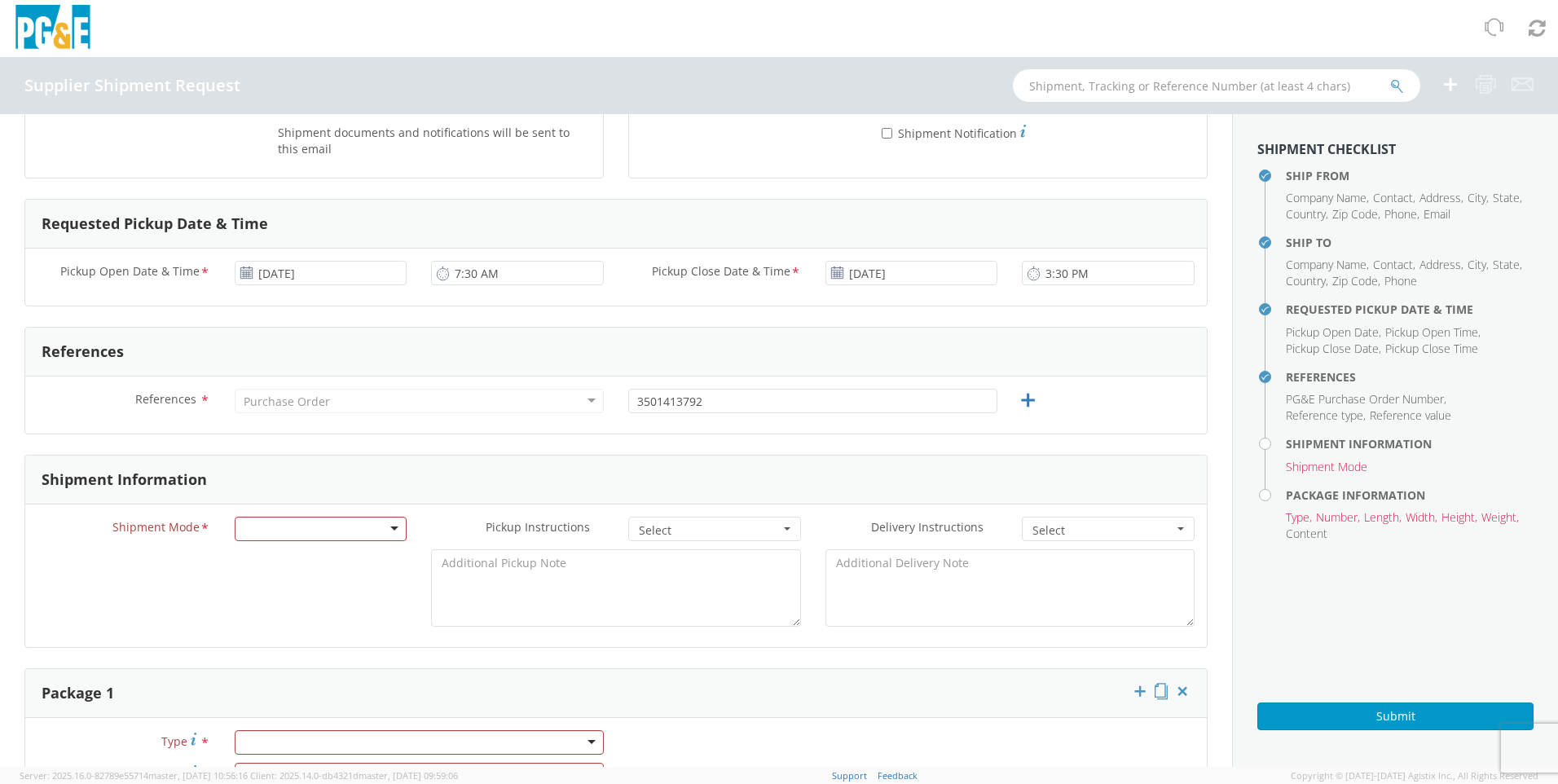
scroll to position [489, 0]
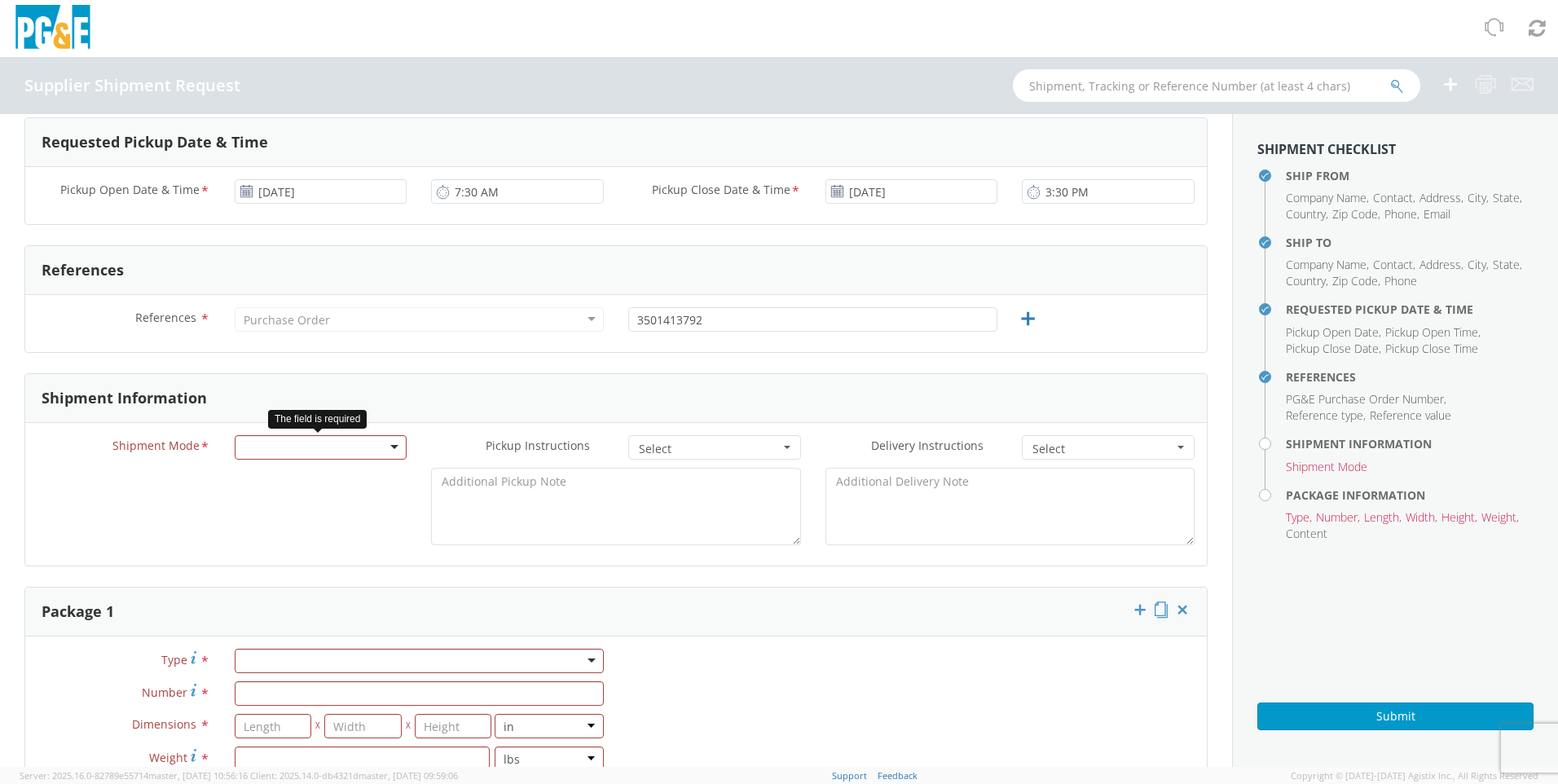
click at [390, 443] on div at bounding box center [321, 447] width 173 height 24
click at [783, 448] on button "Select" at bounding box center [715, 447] width 173 height 24
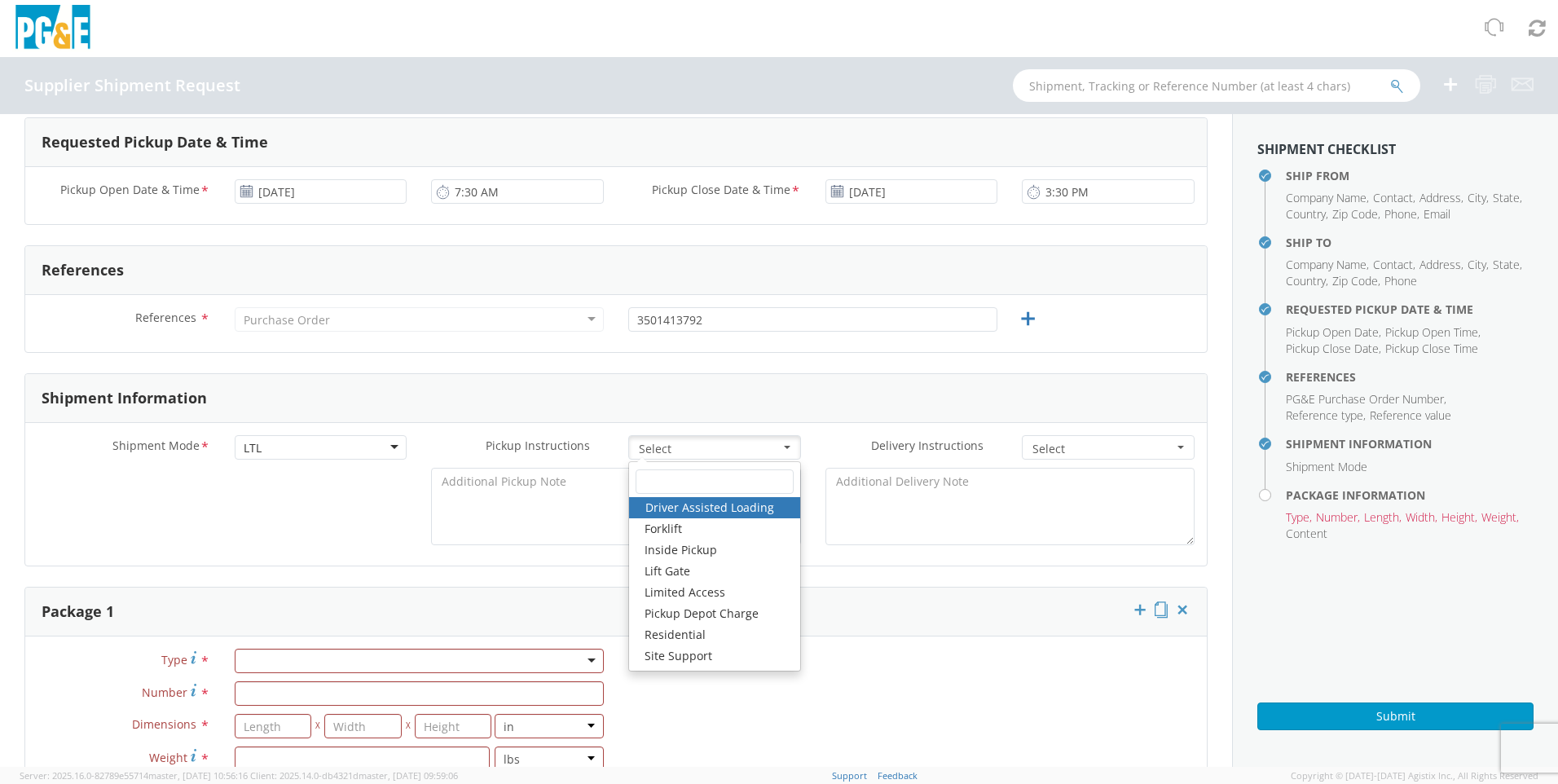
click at [783, 448] on button "Select" at bounding box center [715, 447] width 173 height 24
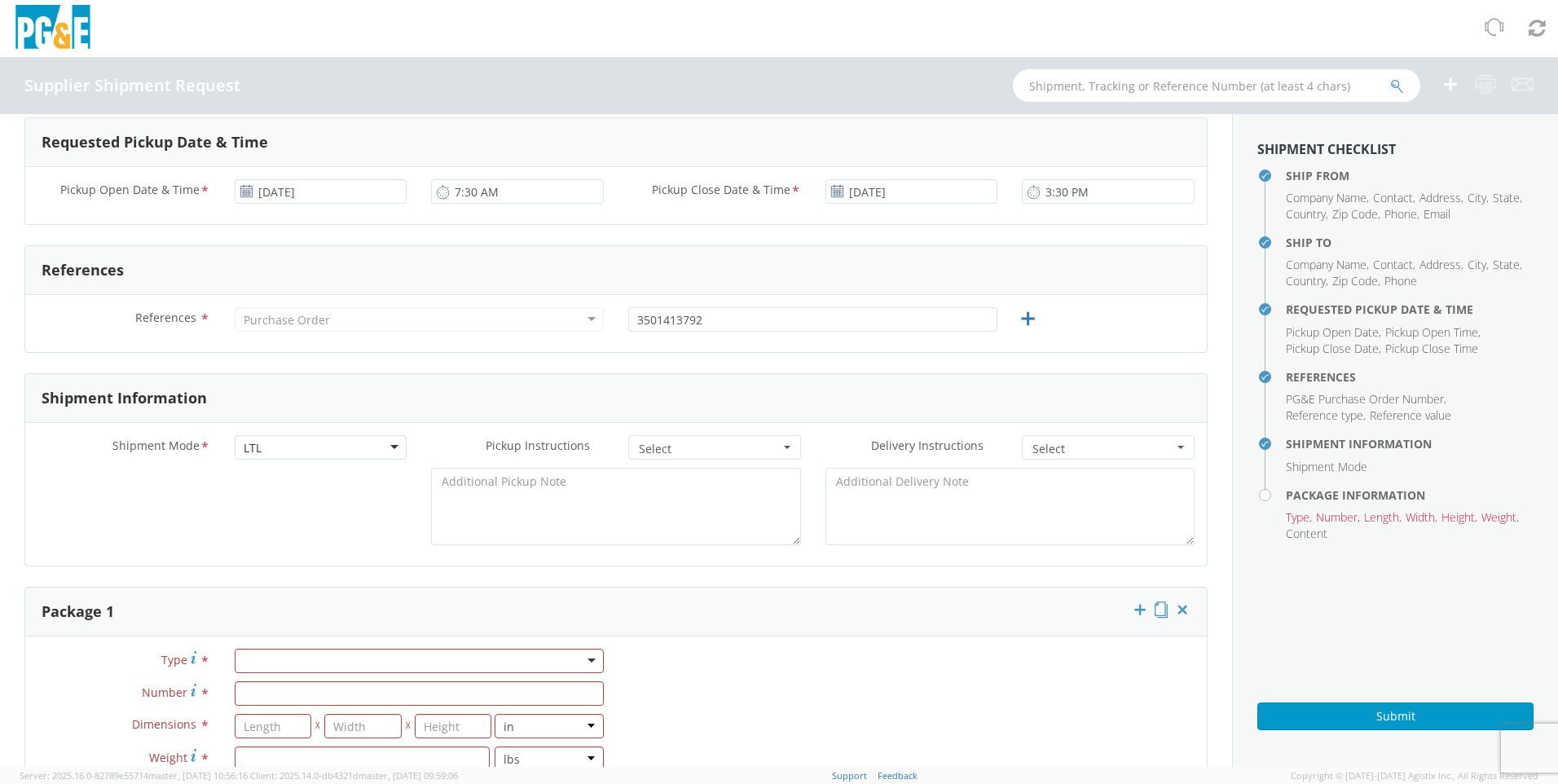
scroll to position [733, 0]
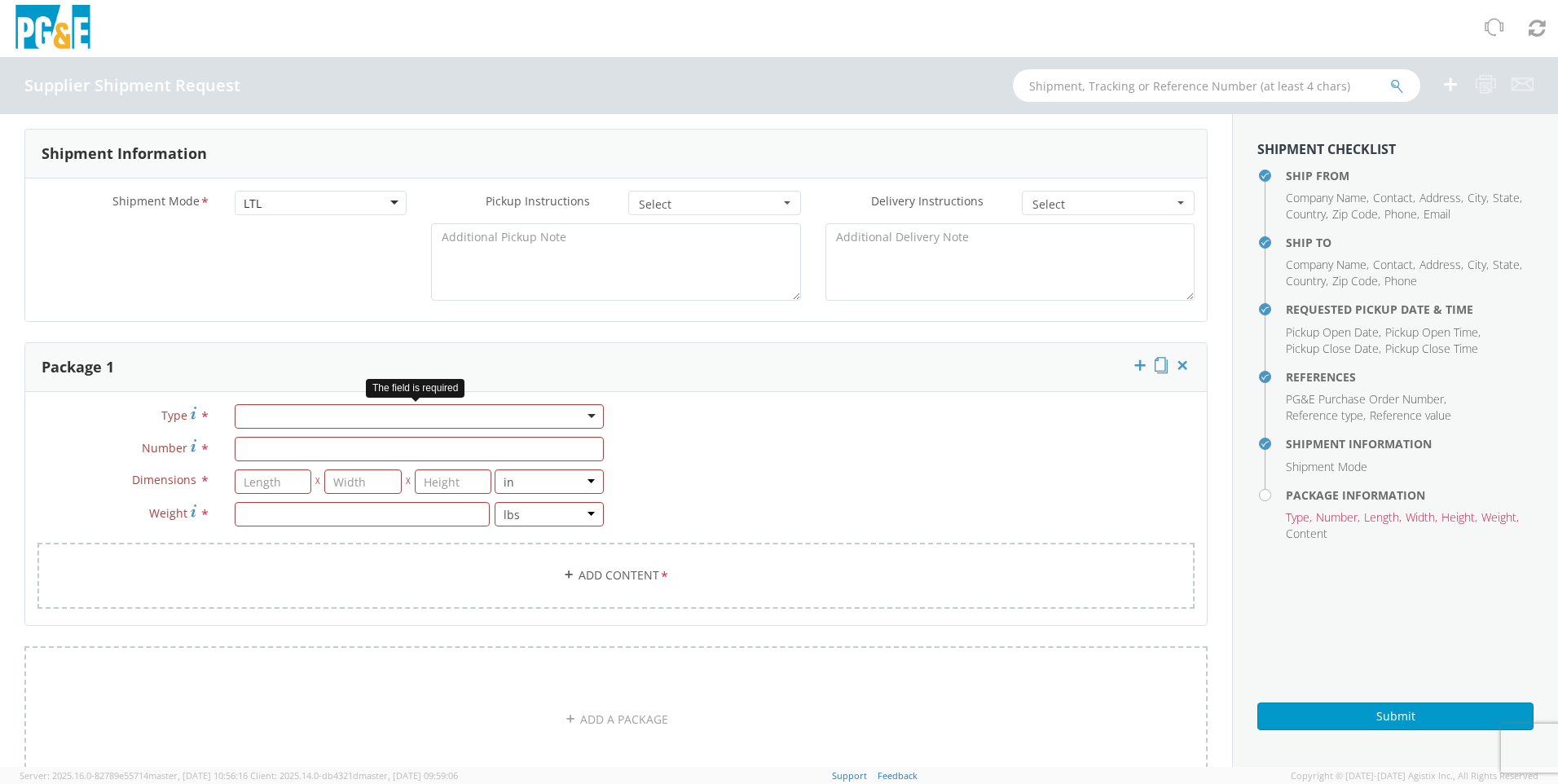
click at [453, 416] on div at bounding box center [419, 415] width 369 height 24
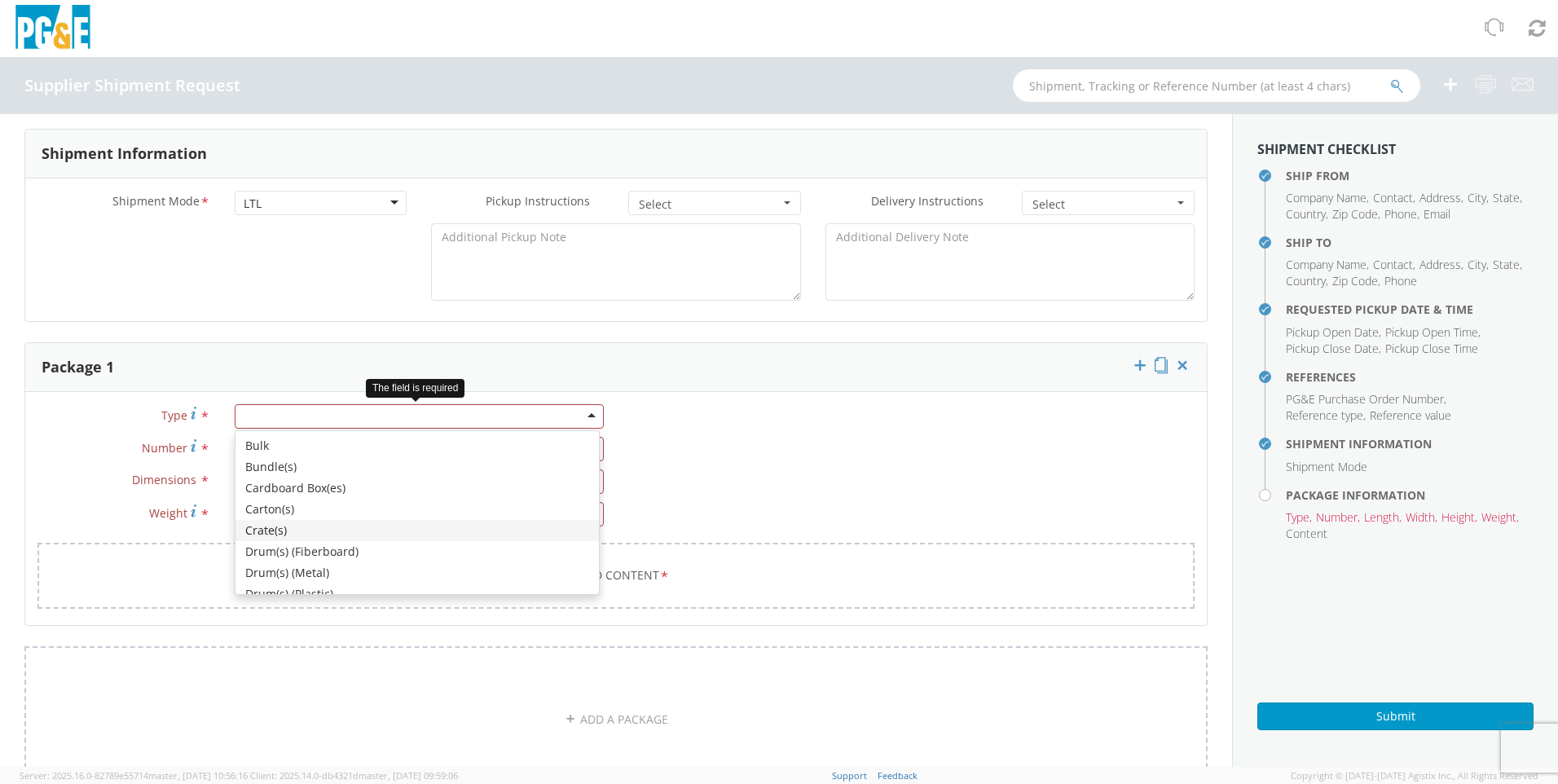
scroll to position [163, 0]
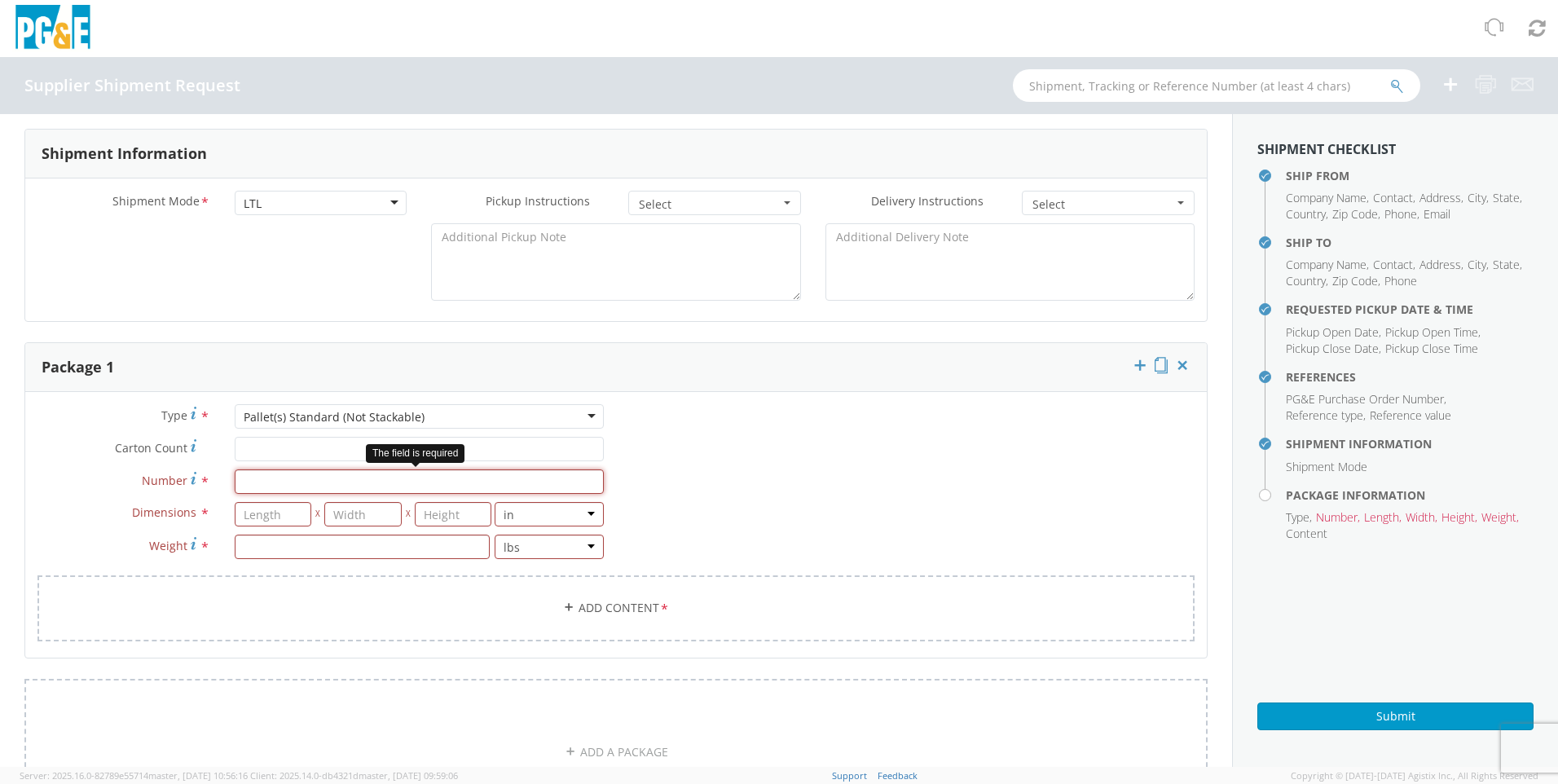
click at [347, 480] on input "Number *" at bounding box center [419, 481] width 369 height 24
type input "2"
click at [287, 506] on input "number" at bounding box center [273, 514] width 77 height 24
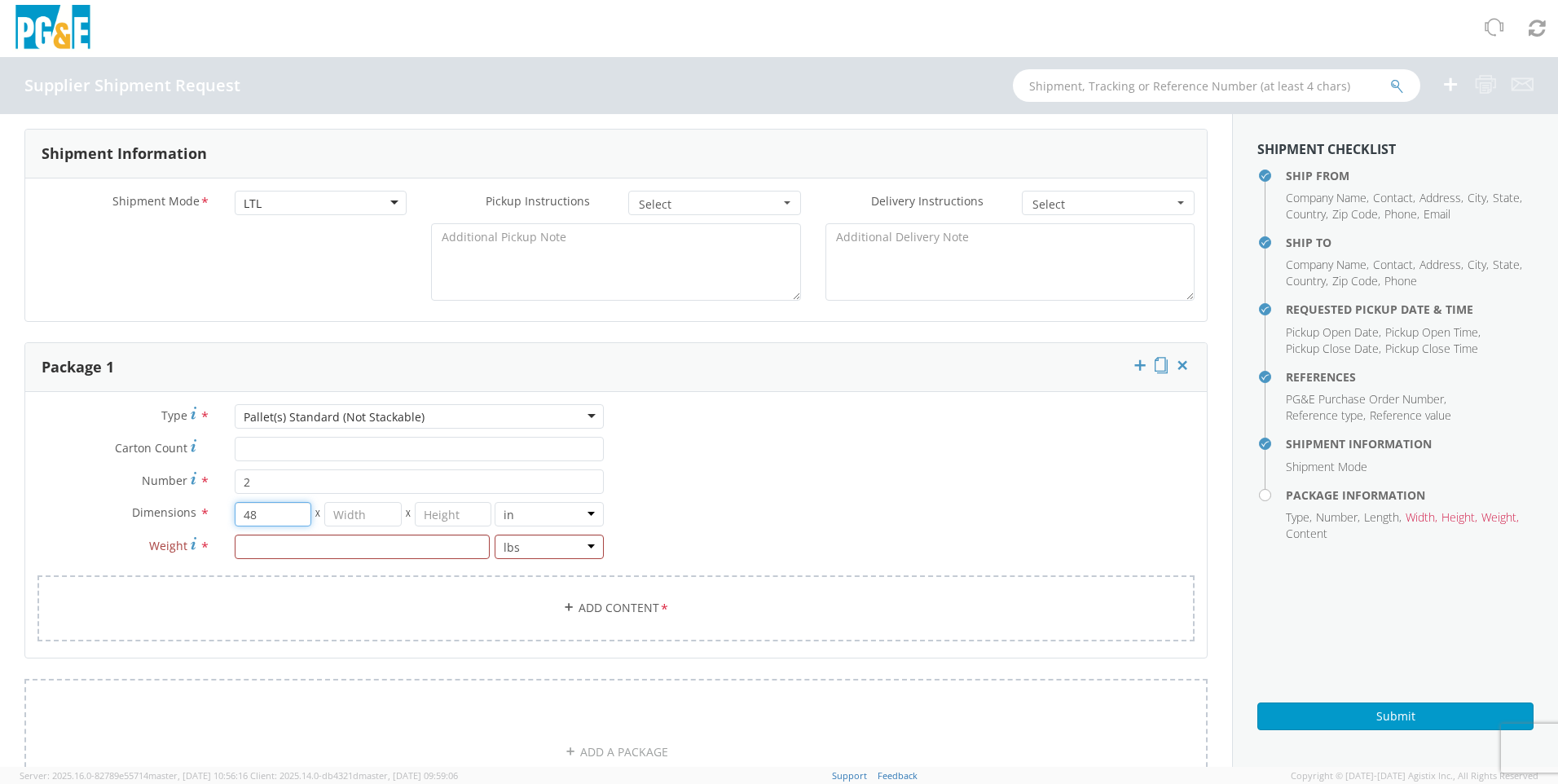
type input "48"
type input "40"
type input "18"
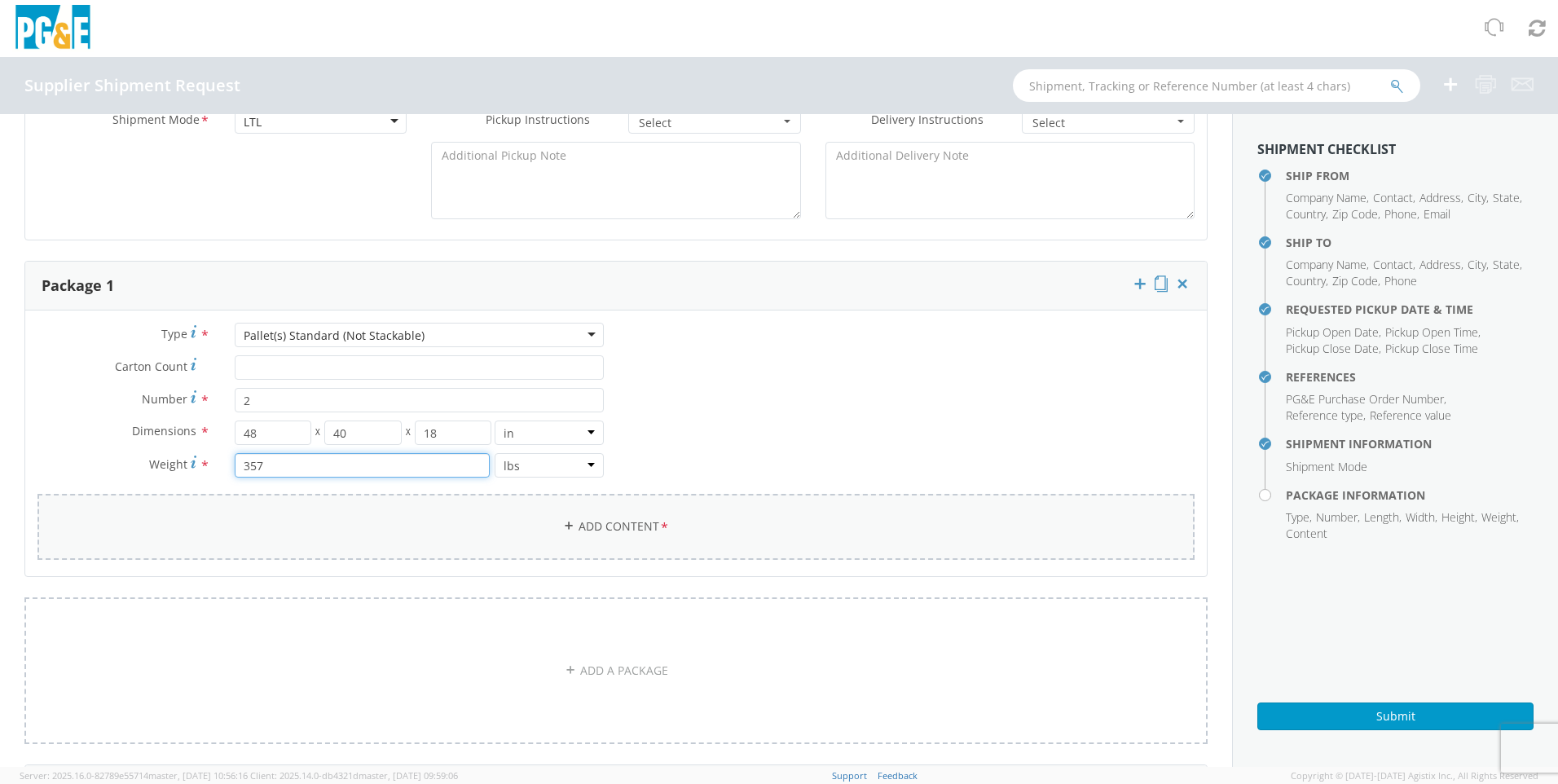
type input "357"
click at [659, 524] on span "*" at bounding box center [664, 527] width 11 height 18
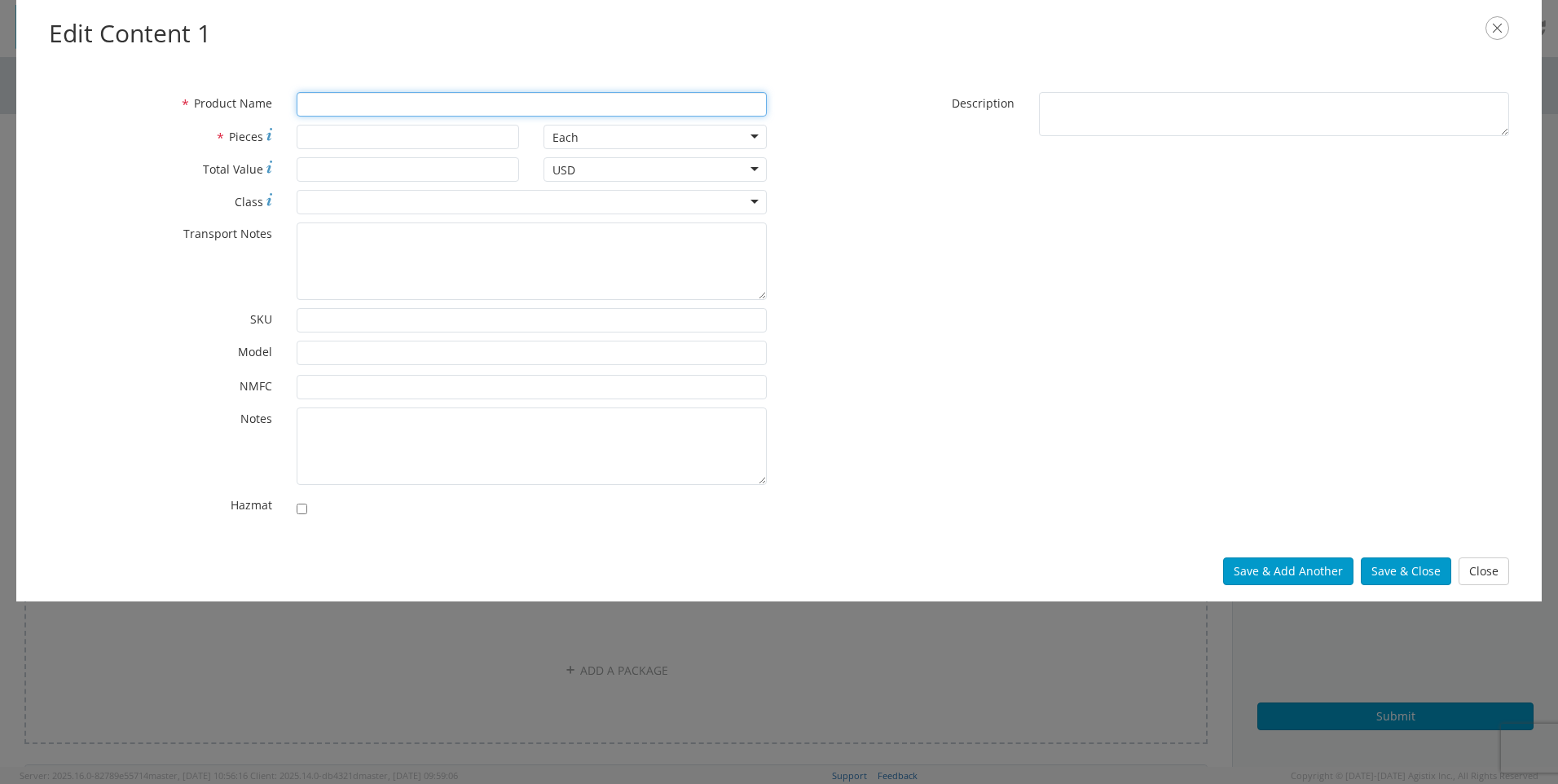
click at [423, 101] on input "* Product Name" at bounding box center [531, 104] width 470 height 24
type input "TR650 Aluminum Squeeze off tools"
click at [413, 138] on input "* Pieces" at bounding box center [407, 136] width 223 height 24
type input "2"
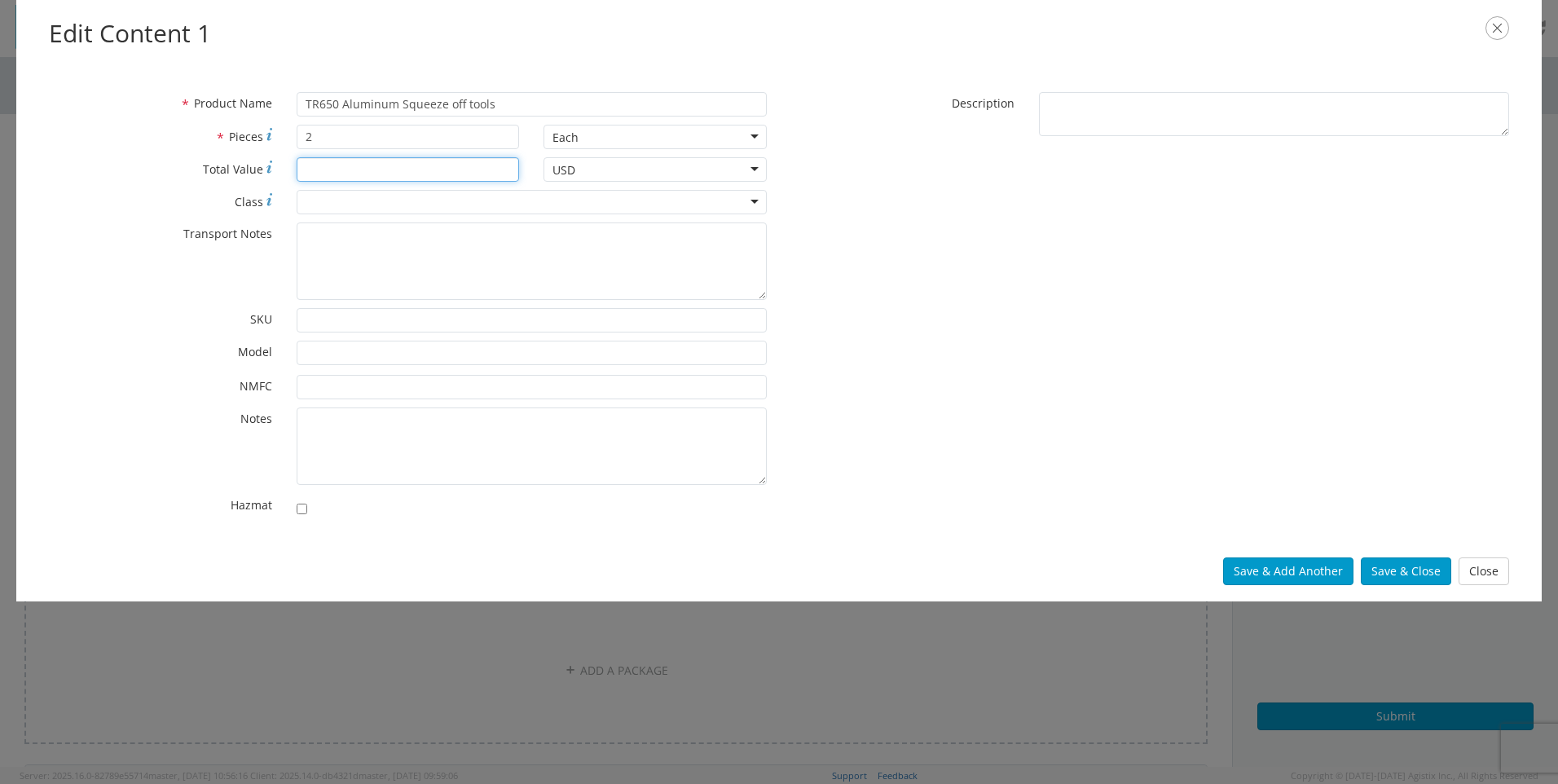
click at [482, 166] on input "* Total Value" at bounding box center [407, 169] width 223 height 24
type input "16000"
click at [458, 206] on div at bounding box center [531, 201] width 470 height 24
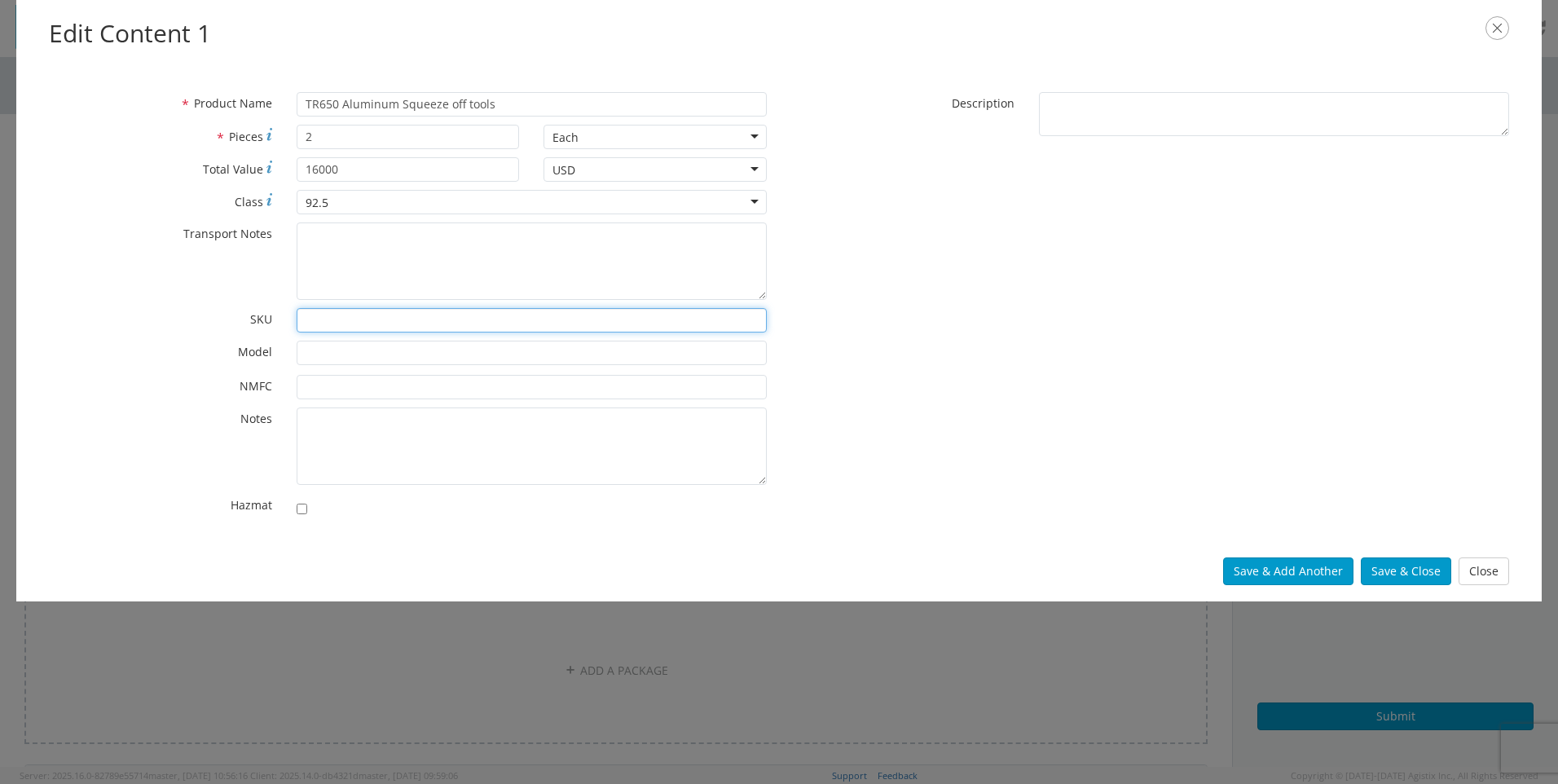
click at [437, 322] on input "* SKU" at bounding box center [531, 320] width 470 height 24
type input "9045-0001"
click at [424, 358] on input "* Model" at bounding box center [531, 352] width 470 height 24
type input "TR650"
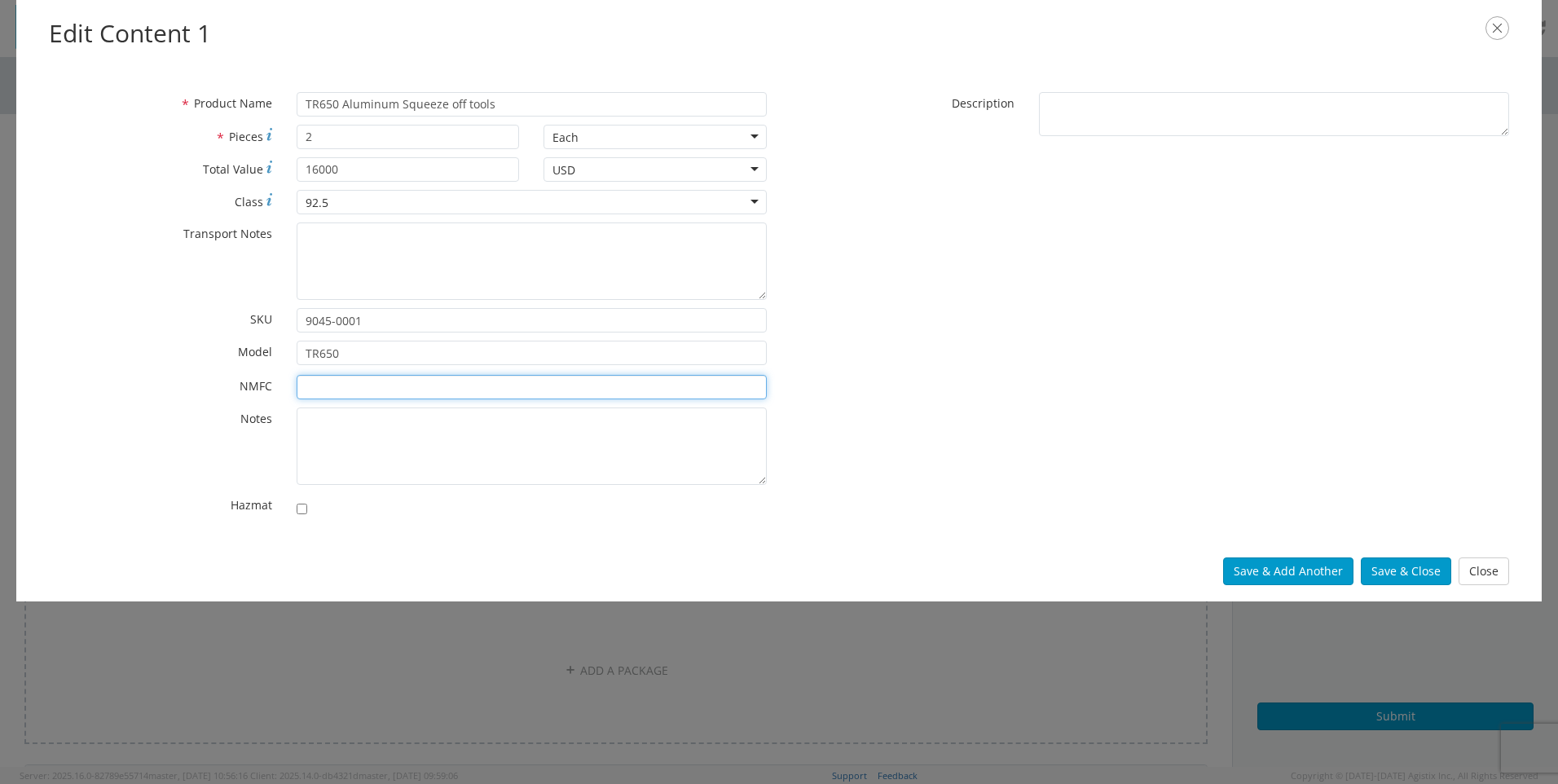
click at [442, 384] on input "* NMFC" at bounding box center [531, 387] width 470 height 24
click at [670, 439] on textarea "* Notes" at bounding box center [531, 446] width 470 height 77
click at [1023, 542] on button "Save & Add Another" at bounding box center [1288, 571] width 131 height 28
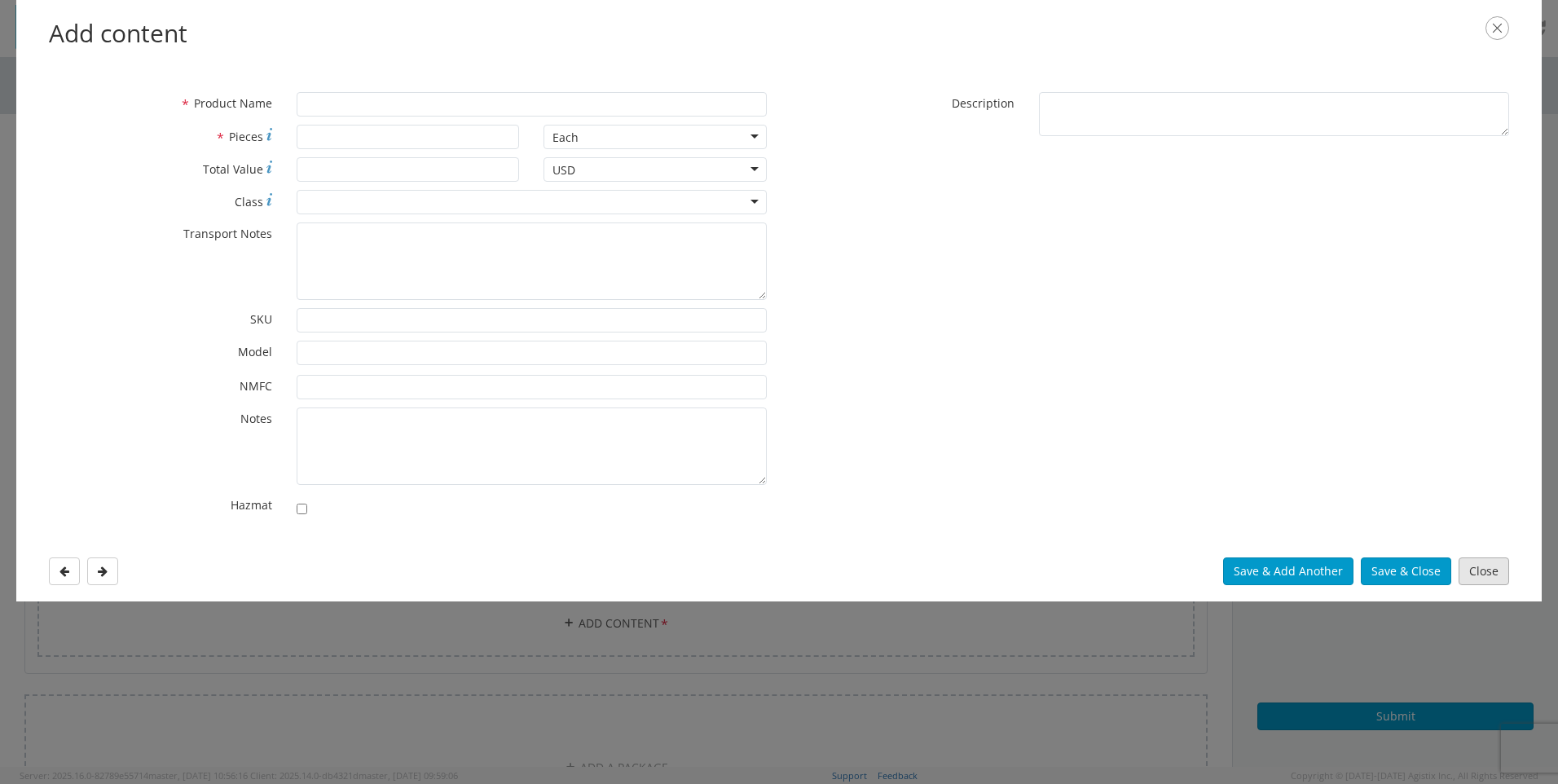
click at [1023, 542] on button "Close" at bounding box center [1484, 571] width 50 height 28
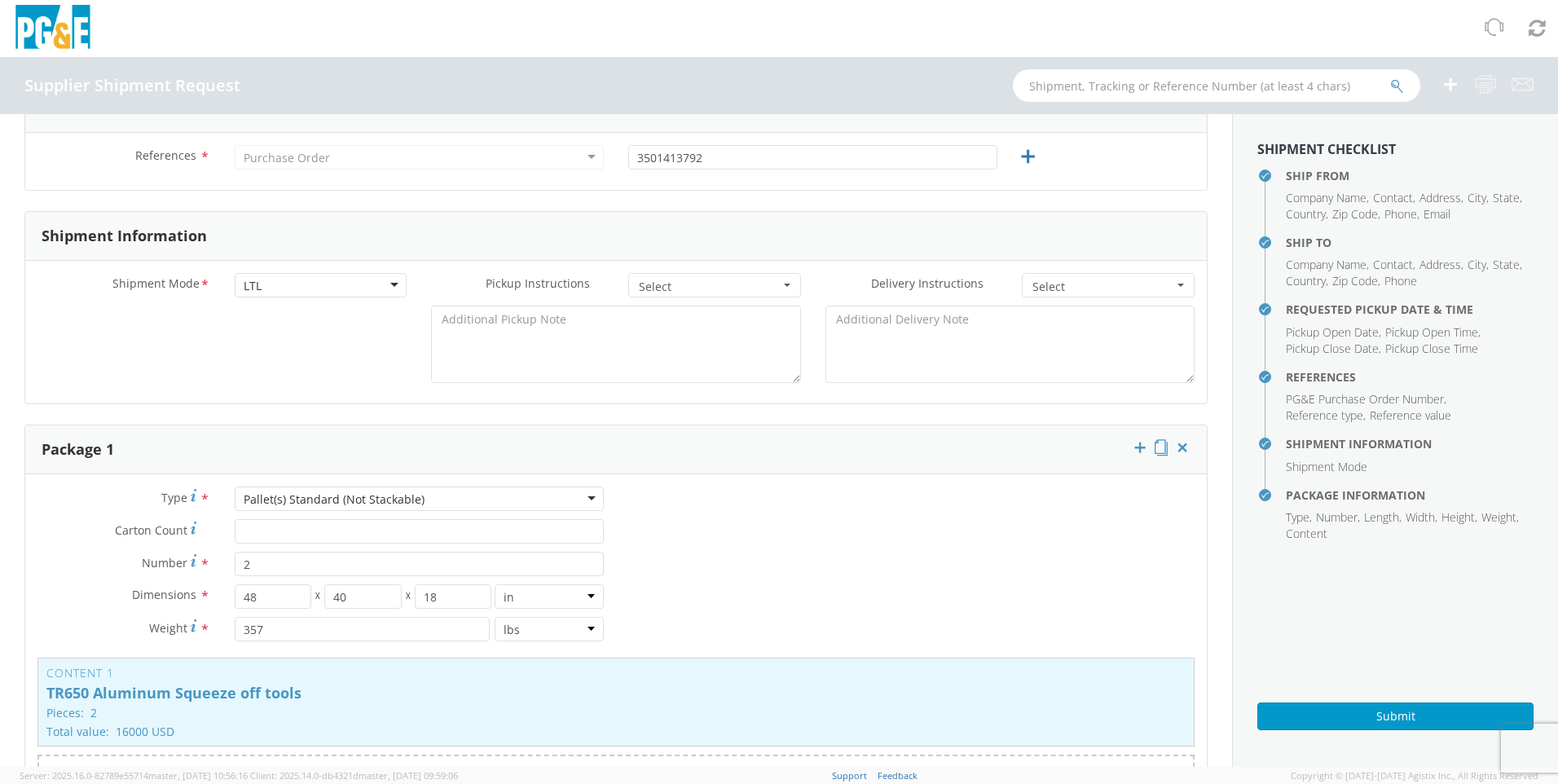
scroll to position [325, 0]
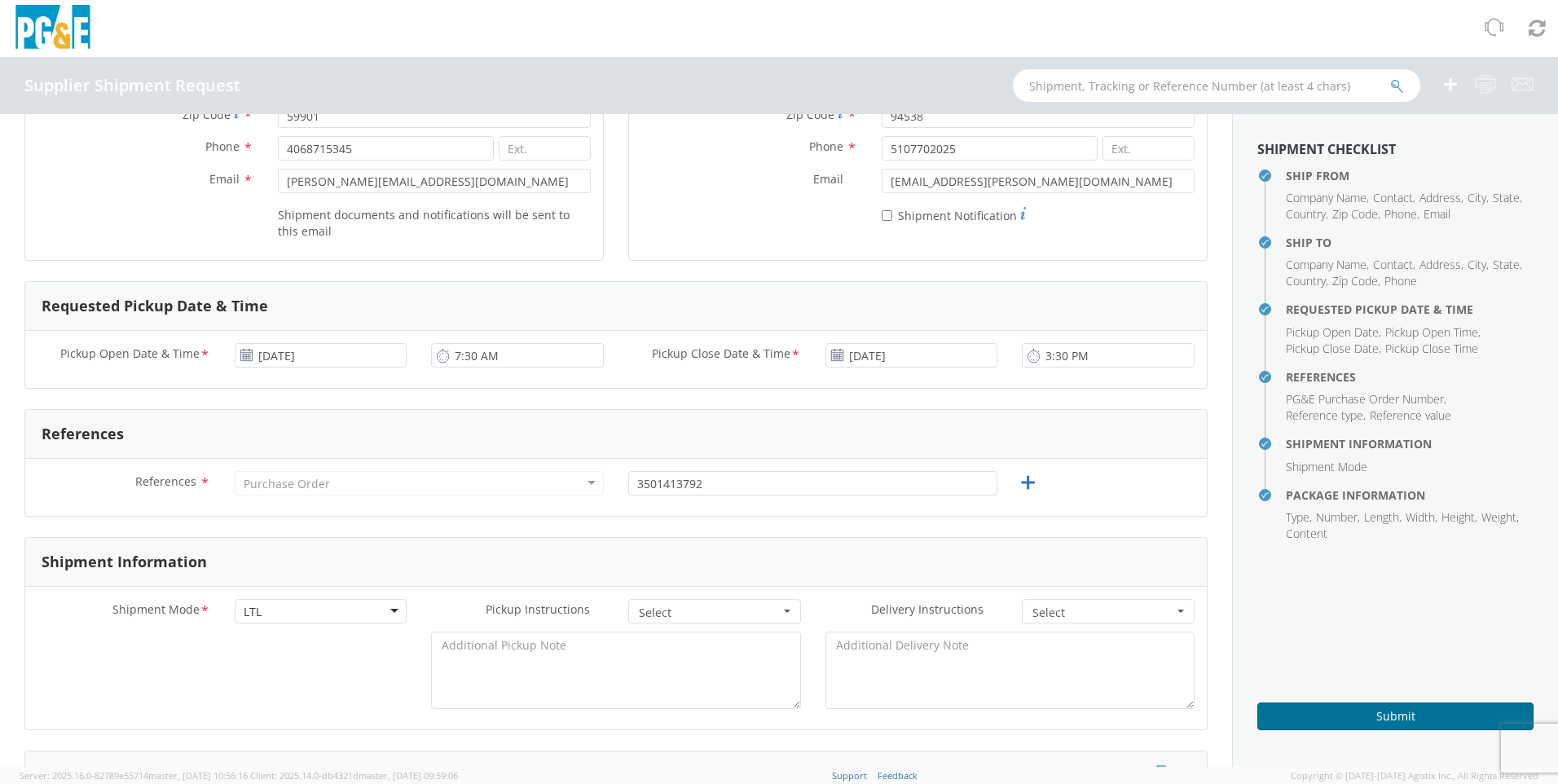
click at [1023, 542] on button "Submit" at bounding box center [1395, 716] width 277 height 28
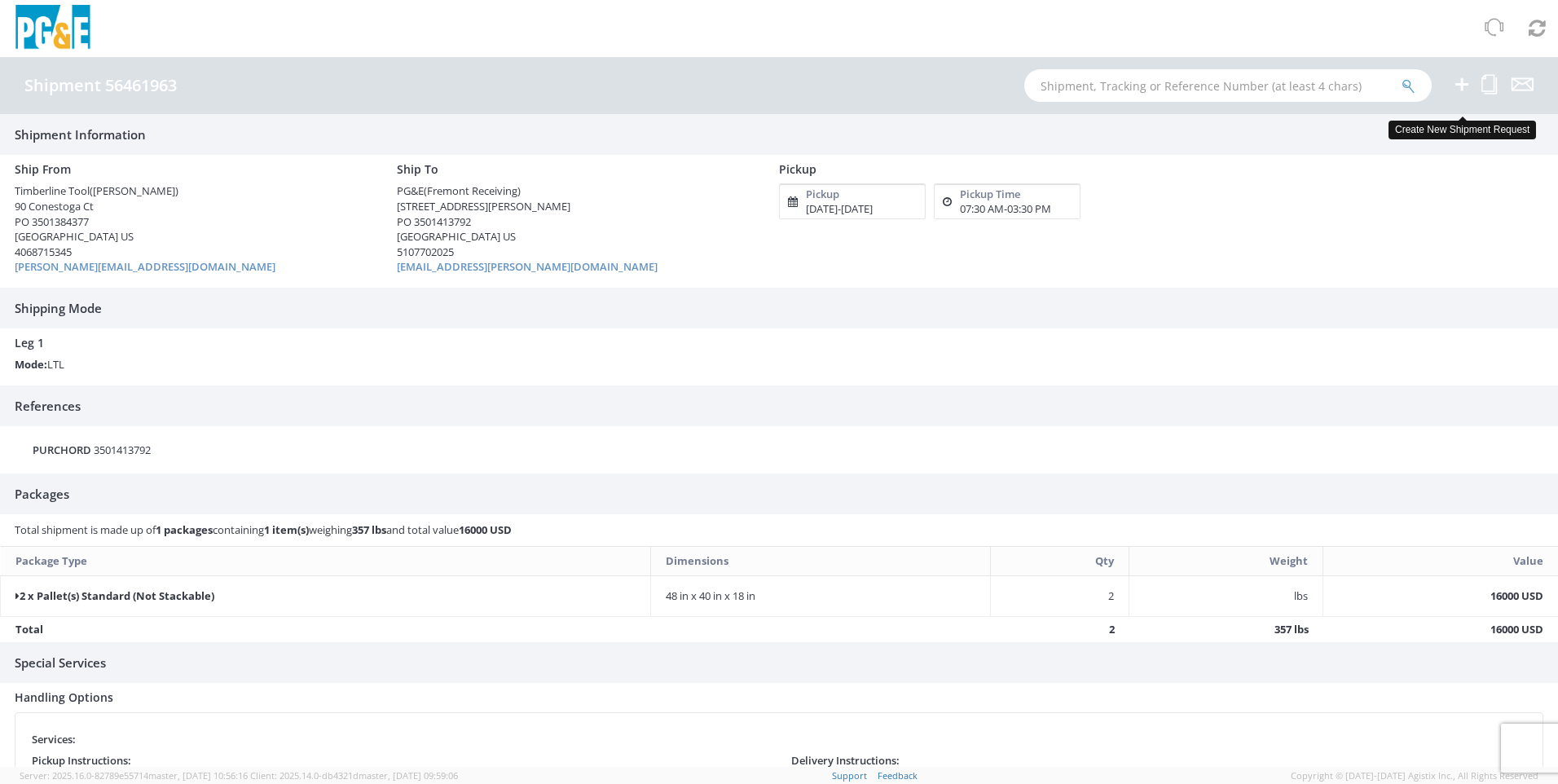
click at [1023, 91] on icon at bounding box center [1462, 84] width 20 height 21
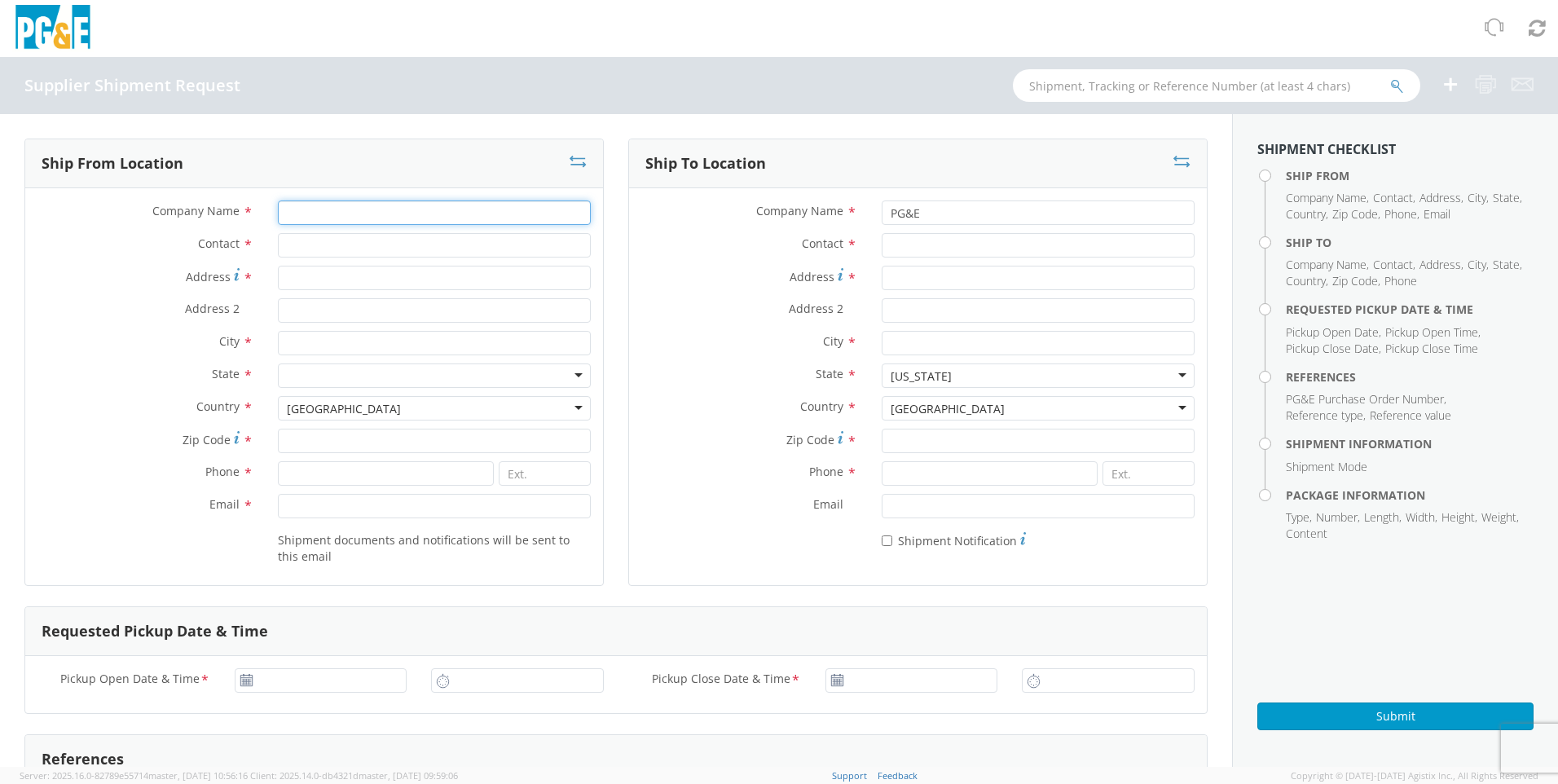
click at [445, 210] on input "Company Name *" at bounding box center [433, 212] width 312 height 24
type input "Timberline Tool"
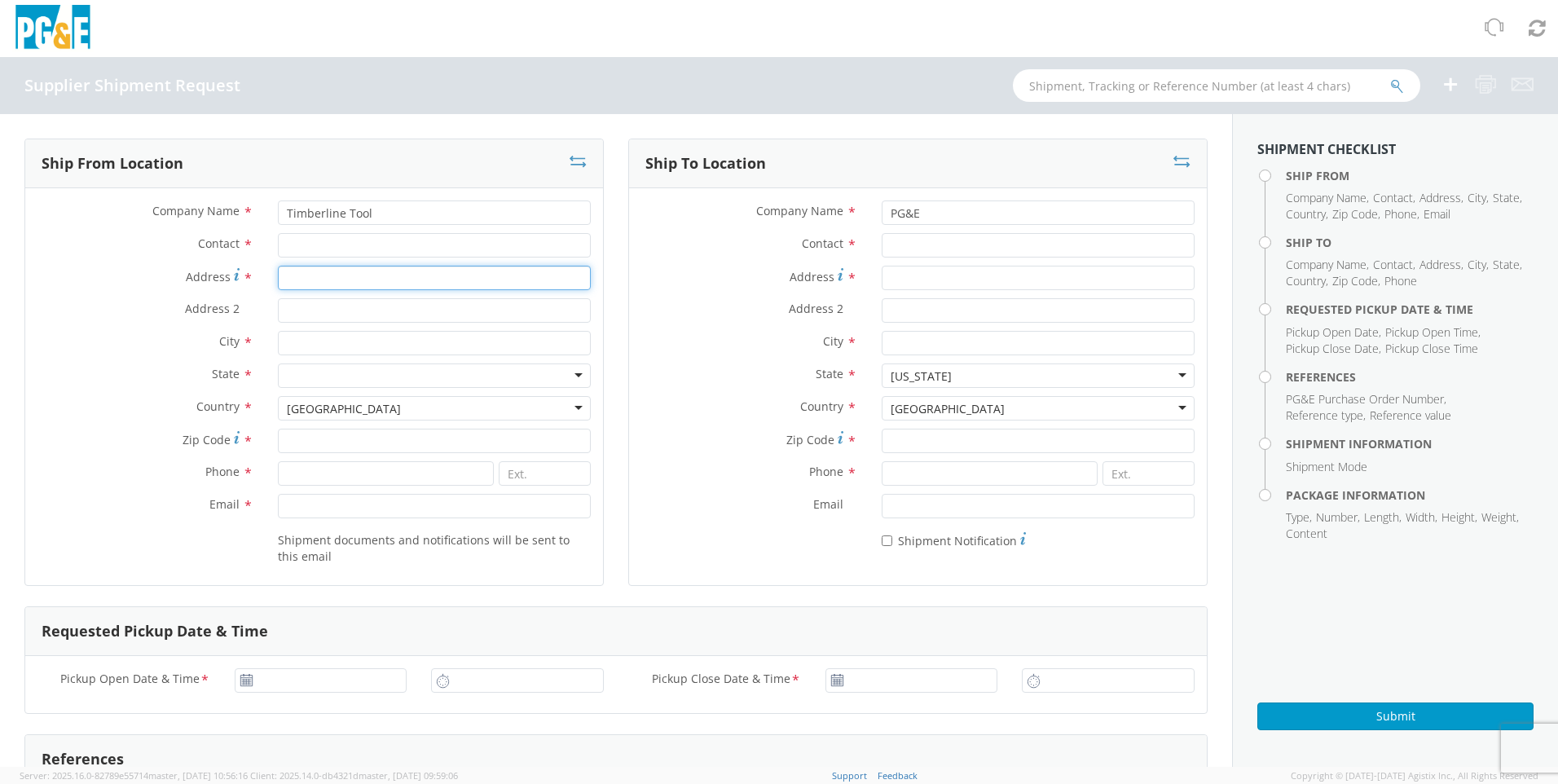
type input "90 Conestoga Ct"
type input "PO 3501384377"
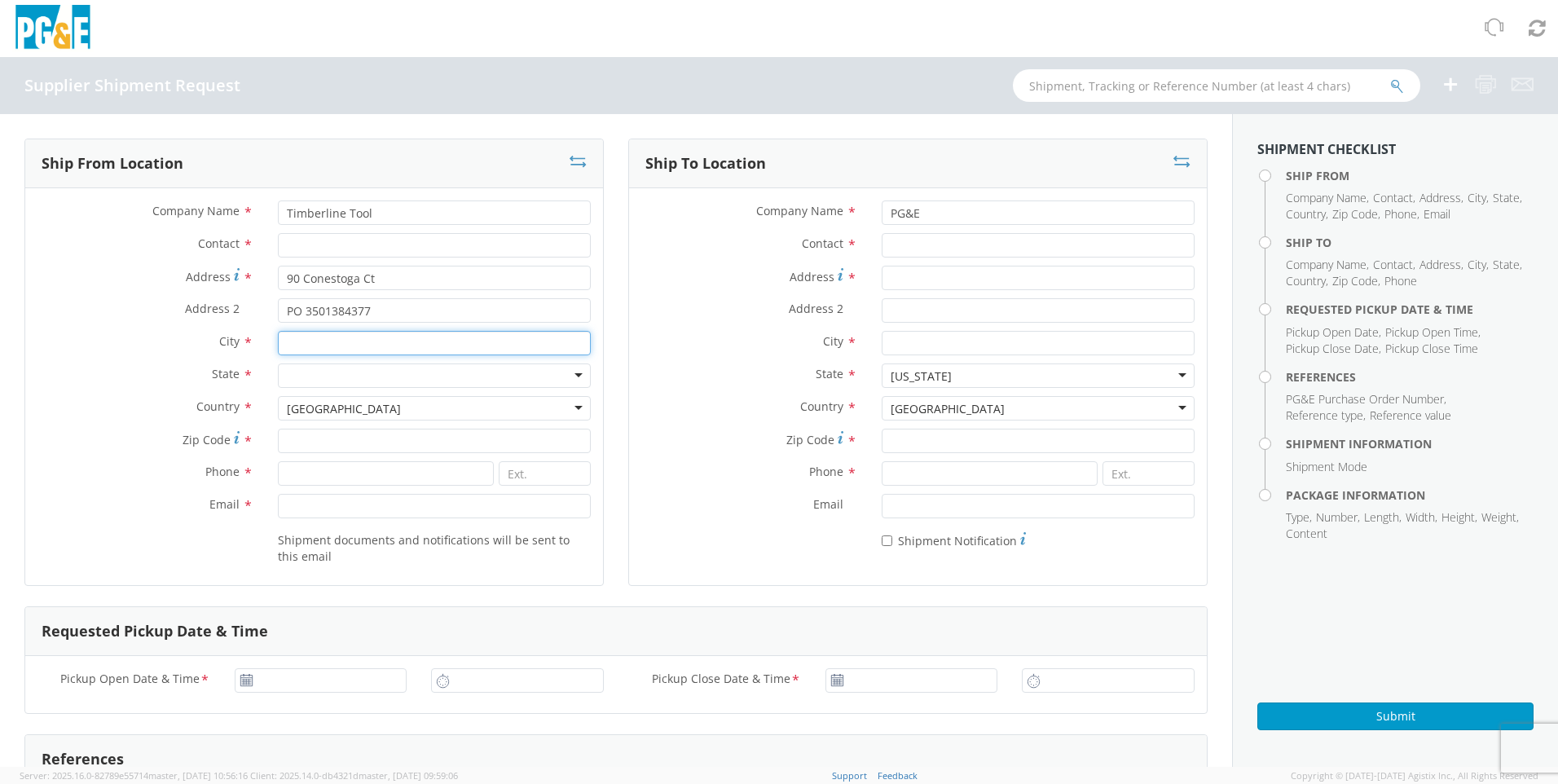
type input "Kalispell"
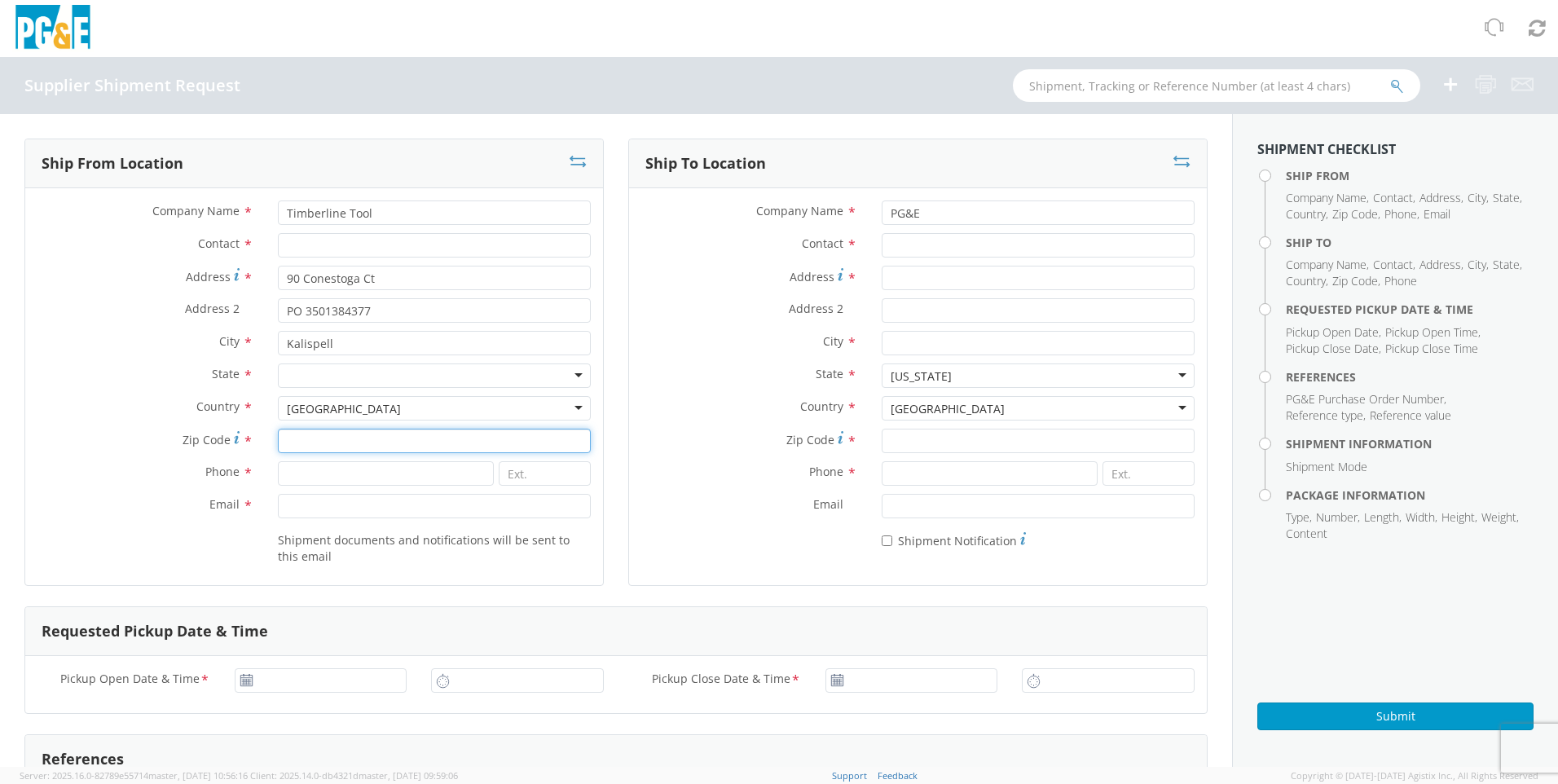
type input "59901"
type input "4068715345"
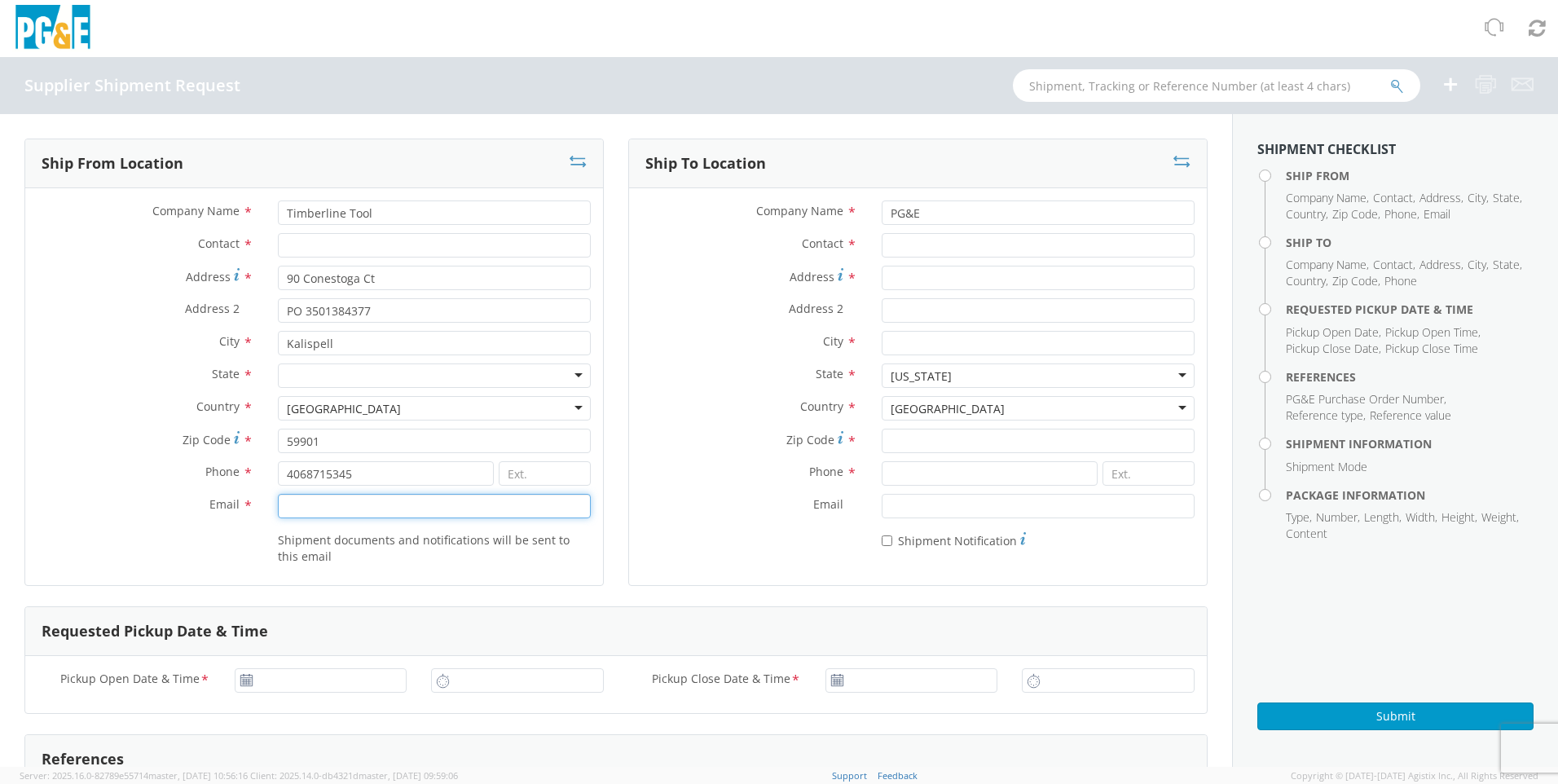
type input "[PERSON_NAME][EMAIL_ADDRESS][DOMAIN_NAME]"
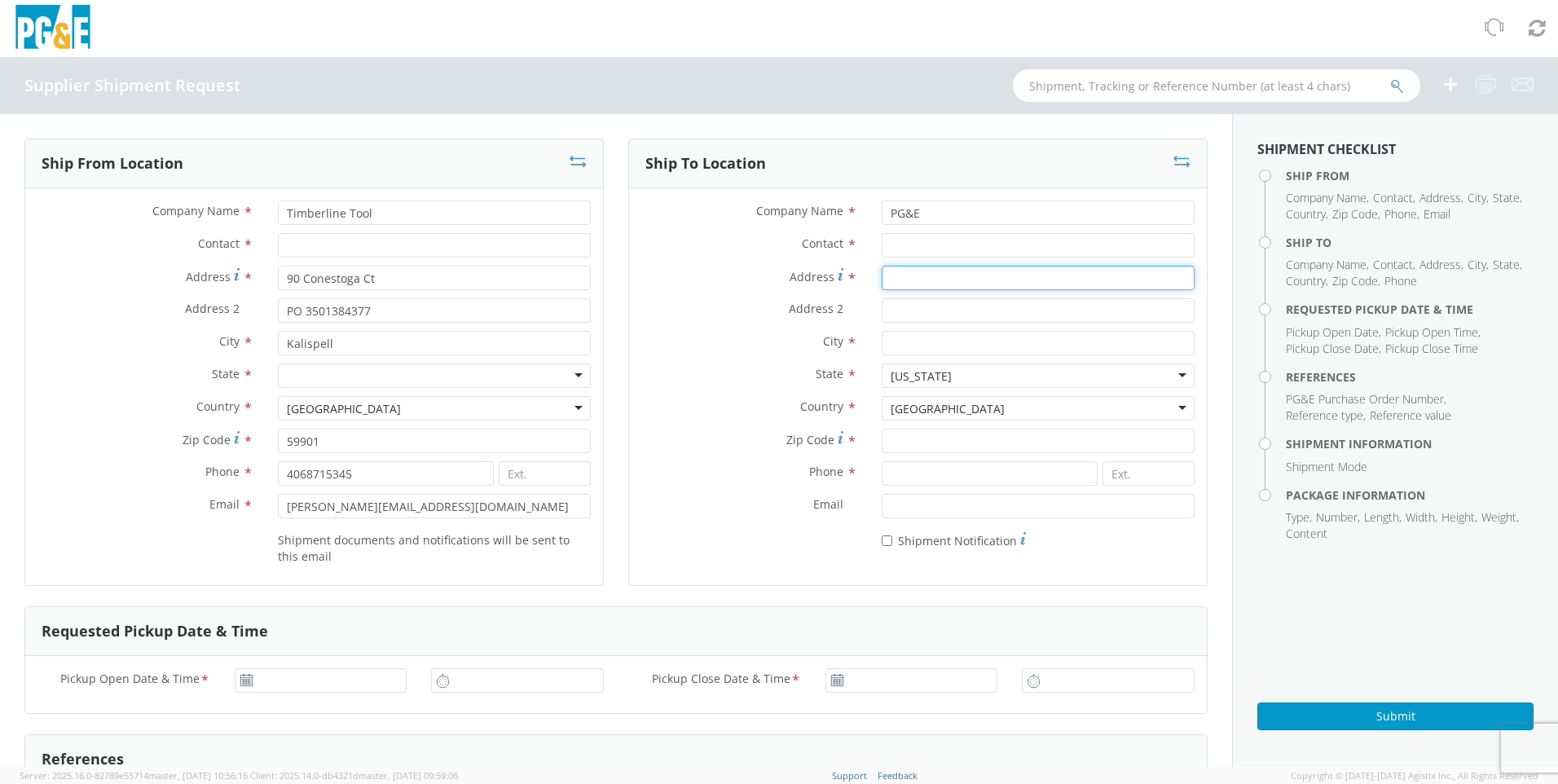
type input "[STREET_ADDRESS][PERSON_NAME]"
type input "PO 3501413792"
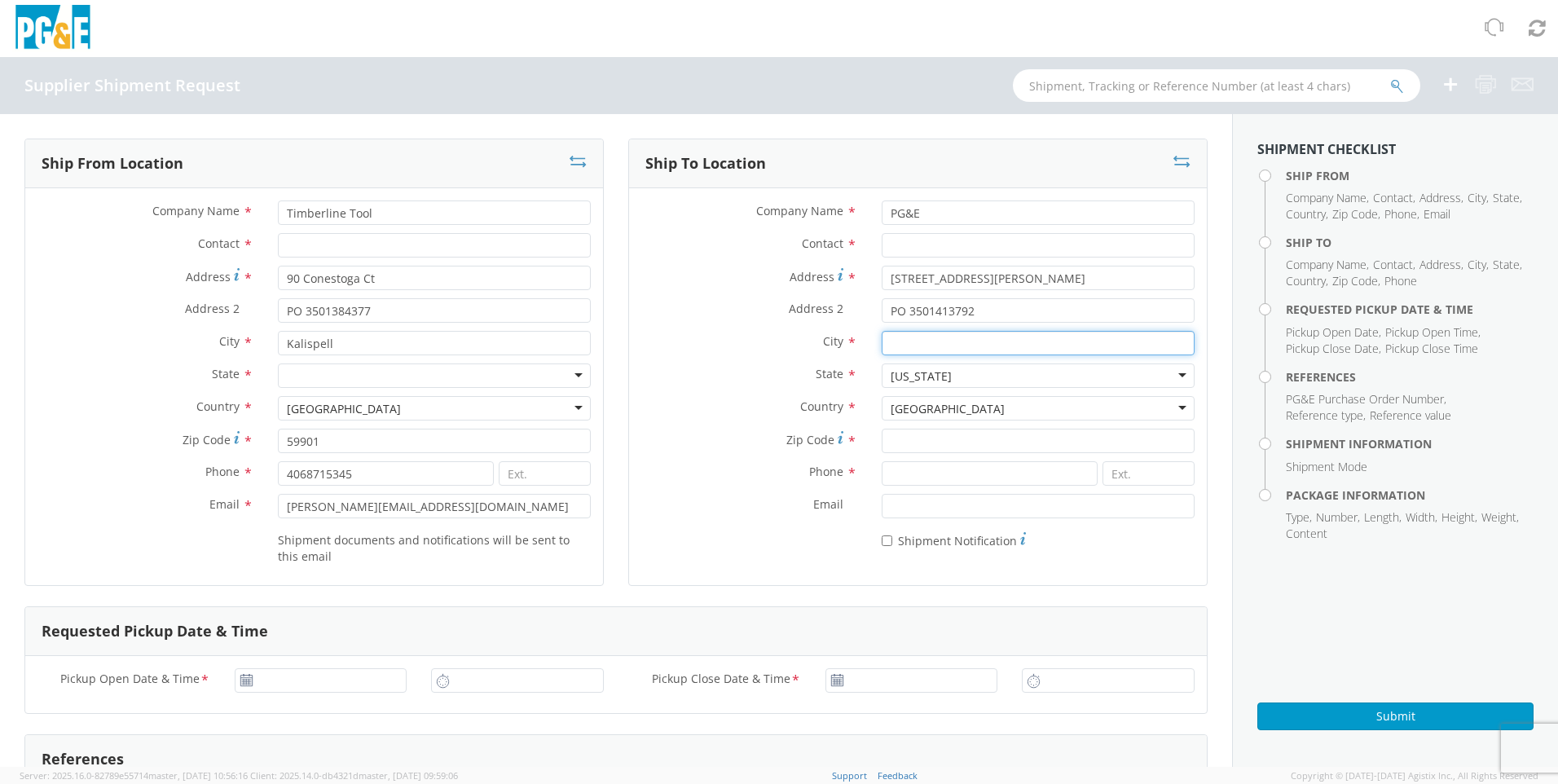
type input "Fremont"
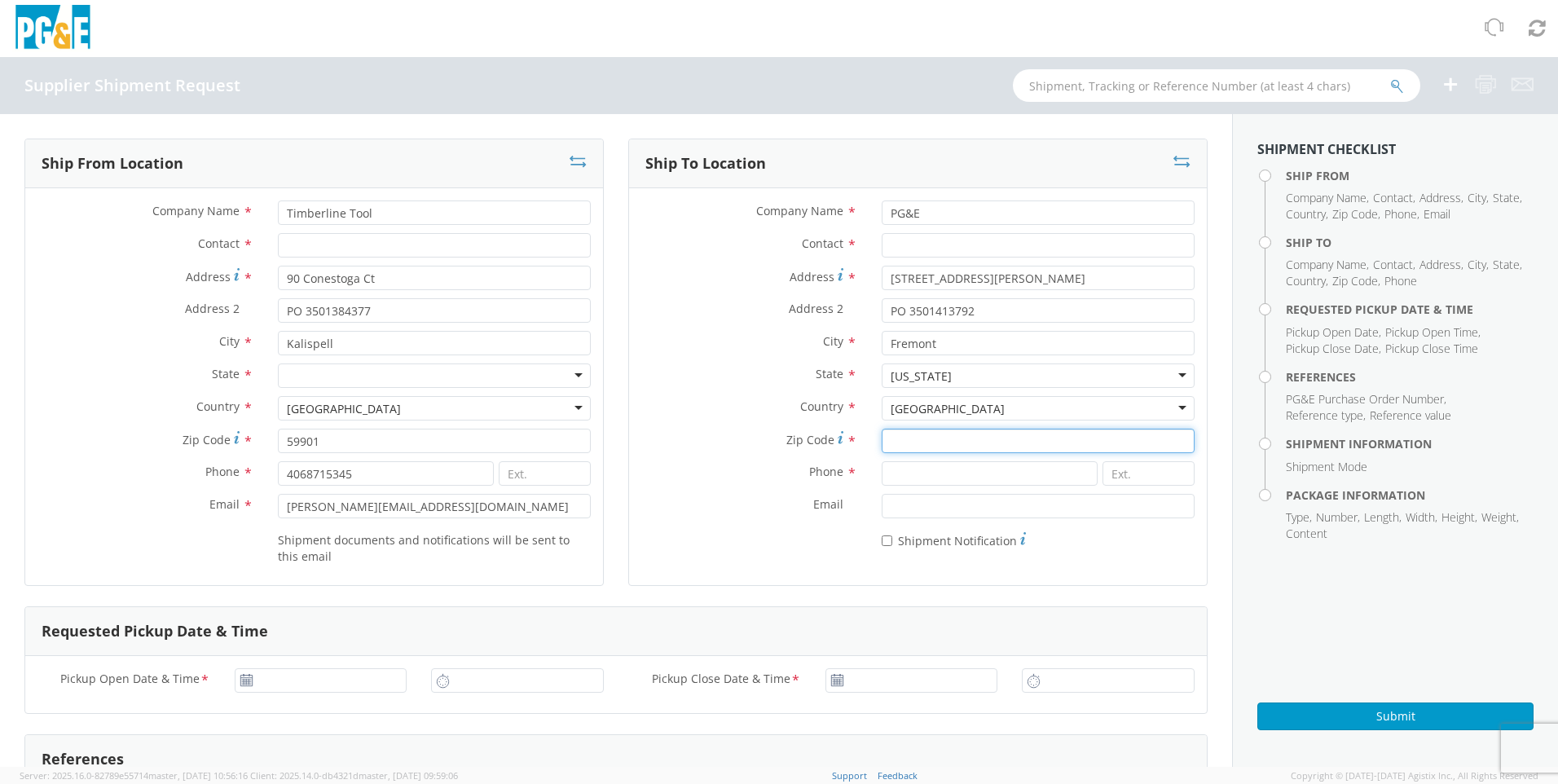
type input "94538"
type input "5107702025"
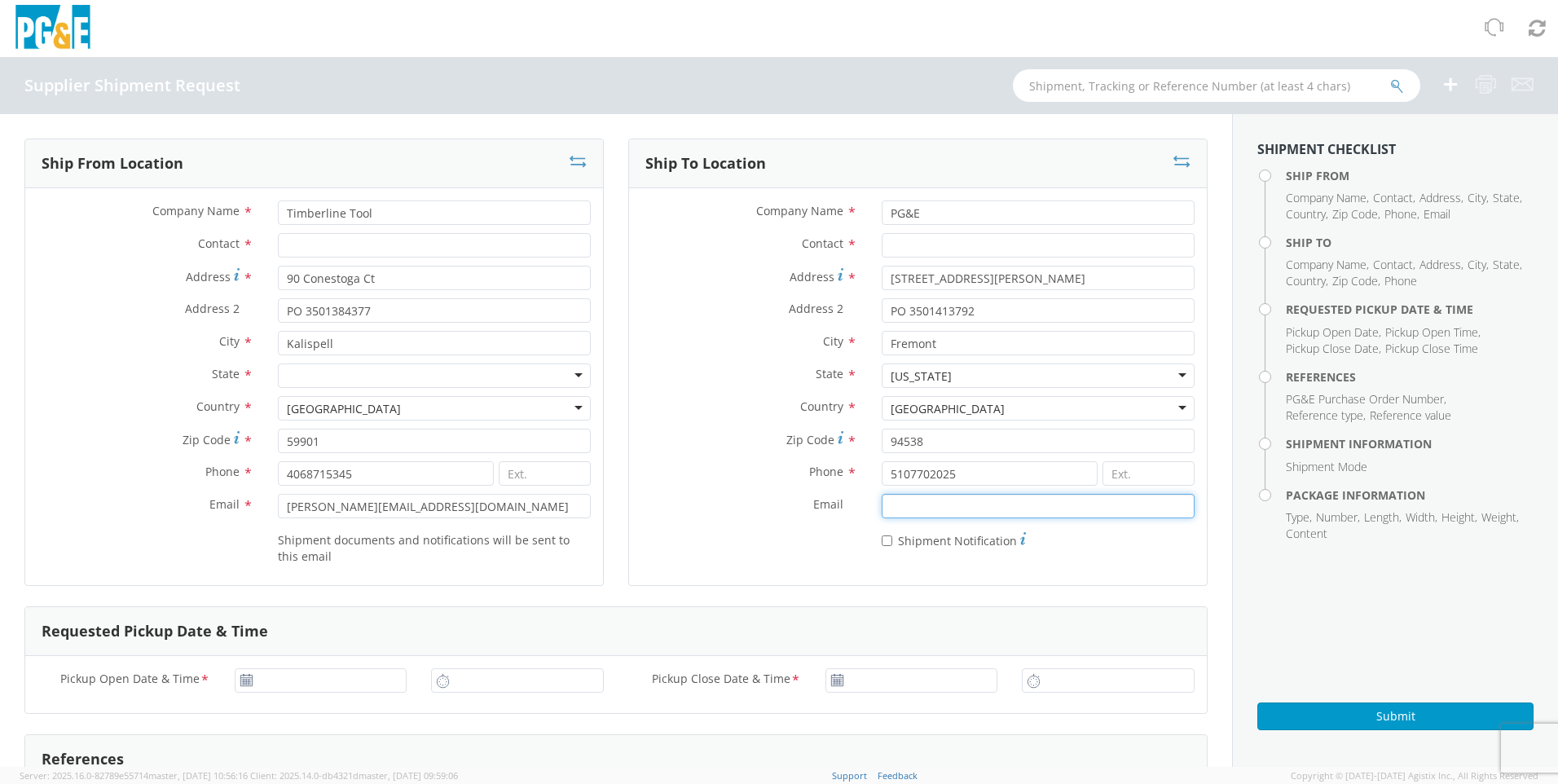
type input "[EMAIL_ADDRESS][PERSON_NAME][DOMAIN_NAME]"
type input "[DATE]"
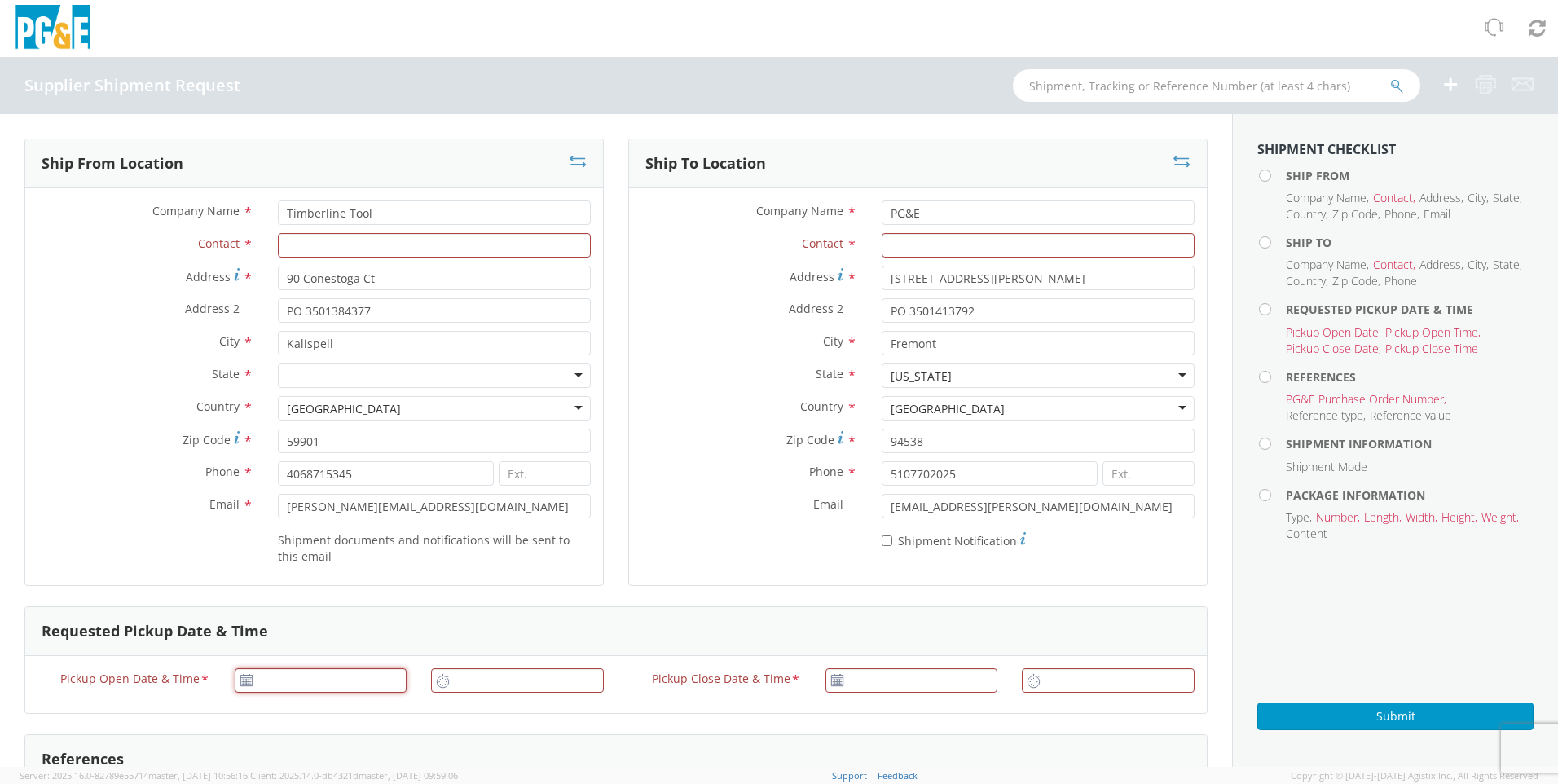
type input "[DATE]"
click at [355, 542] on div "References" at bounding box center [616, 759] width 1182 height 49
click at [314, 245] on input "Contact *" at bounding box center [433, 244] width 312 height 24
type input "[PERSON_NAME]"
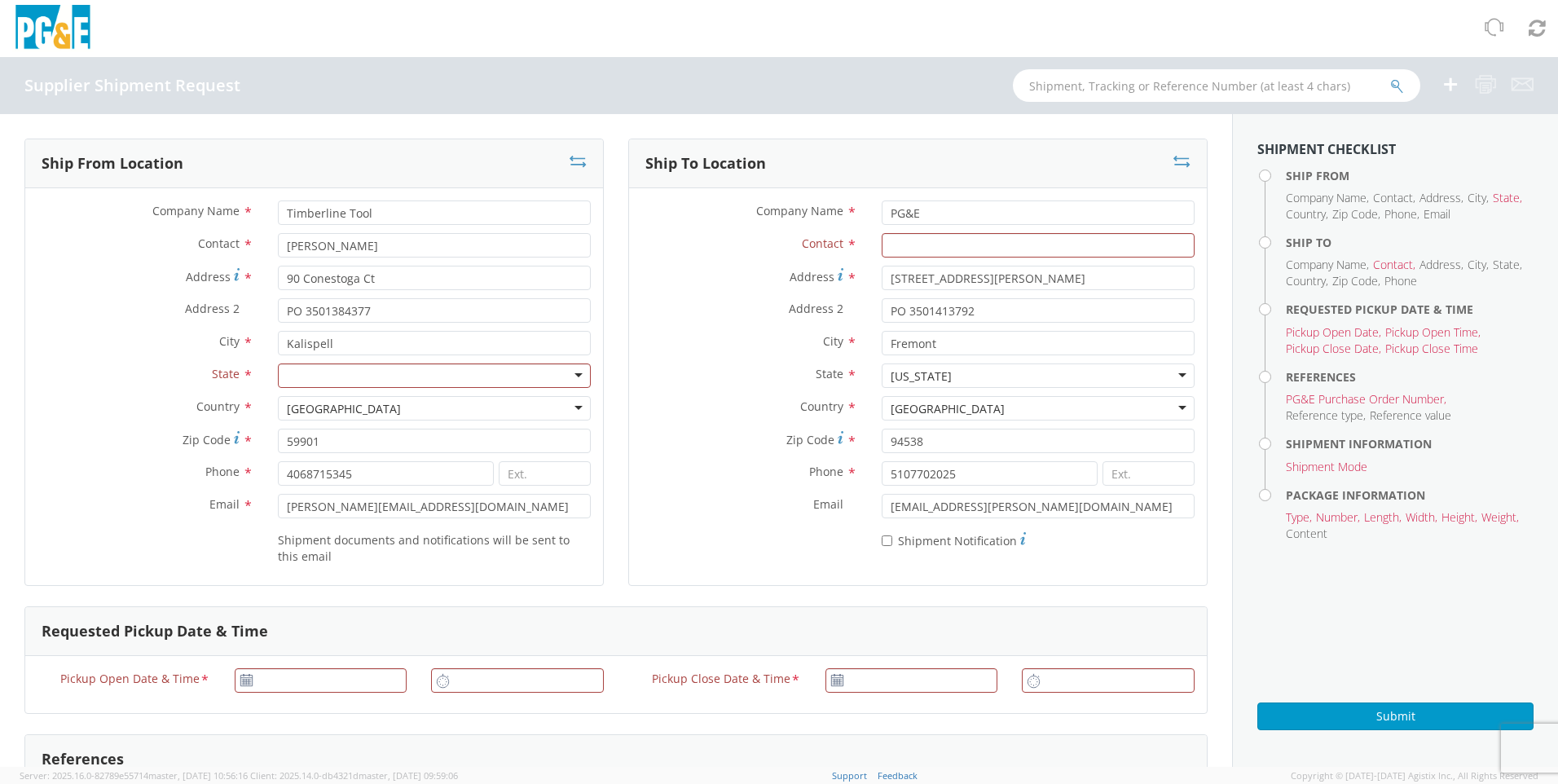
click at [348, 373] on div at bounding box center [433, 375] width 312 height 24
click at [946, 245] on input "Contact *" at bounding box center [1038, 244] width 312 height 24
click at [1023, 244] on input "Contact *" at bounding box center [1038, 244] width 312 height 24
paste input "Marysville Receiving"
type input "Marysville Receiving"
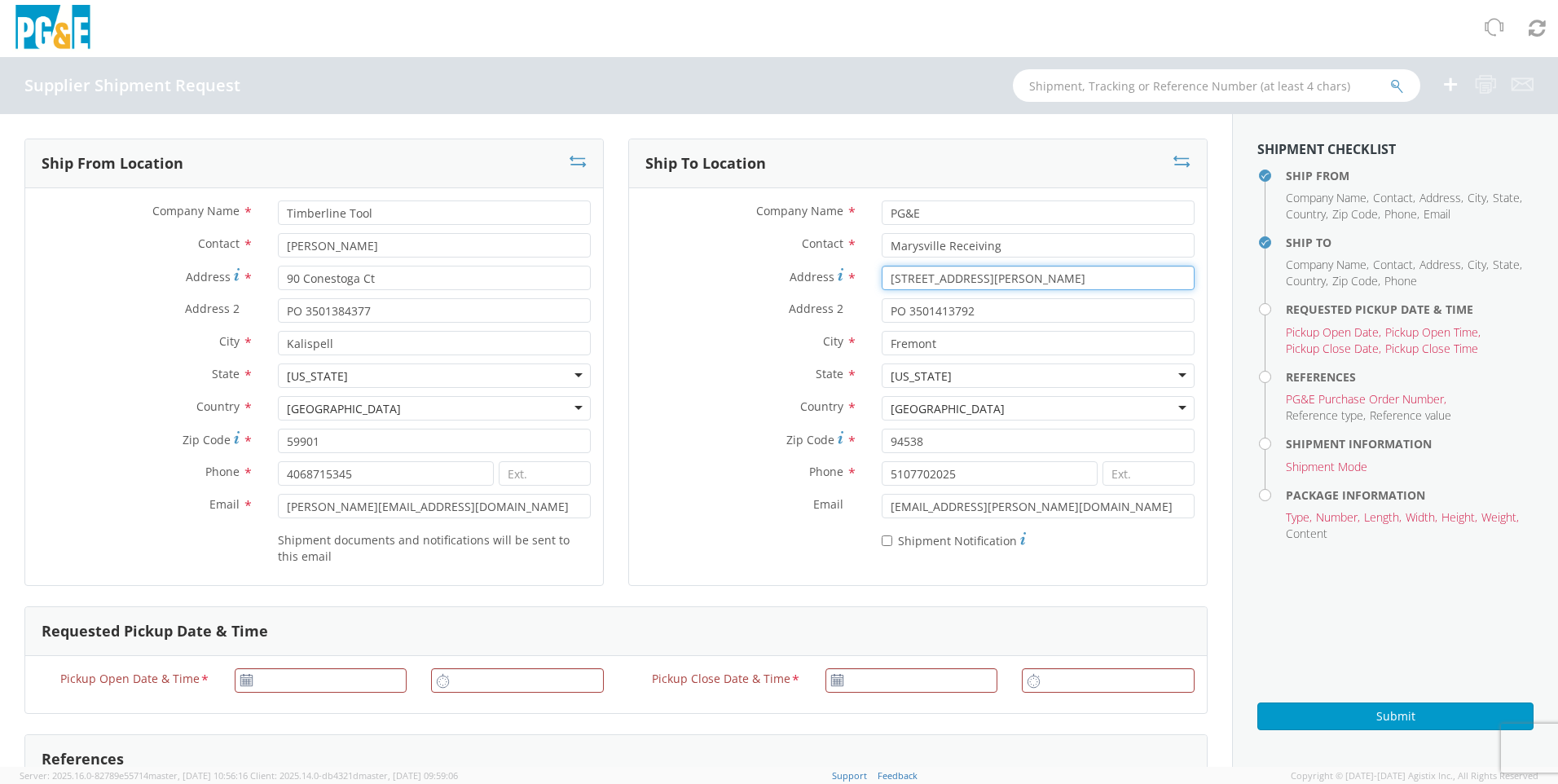
click at [1023, 278] on input "[STREET_ADDRESS][PERSON_NAME]" at bounding box center [1038, 277] width 312 height 24
drag, startPoint x: 980, startPoint y: 282, endPoint x: 872, endPoint y: 277, distance: 108.1
click at [872, 277] on div "[STREET_ADDRESS][PERSON_NAME]" at bounding box center [1038, 277] width 338 height 24
type input "[STREET_ADDRESS]"
type input "PO 3501414941"
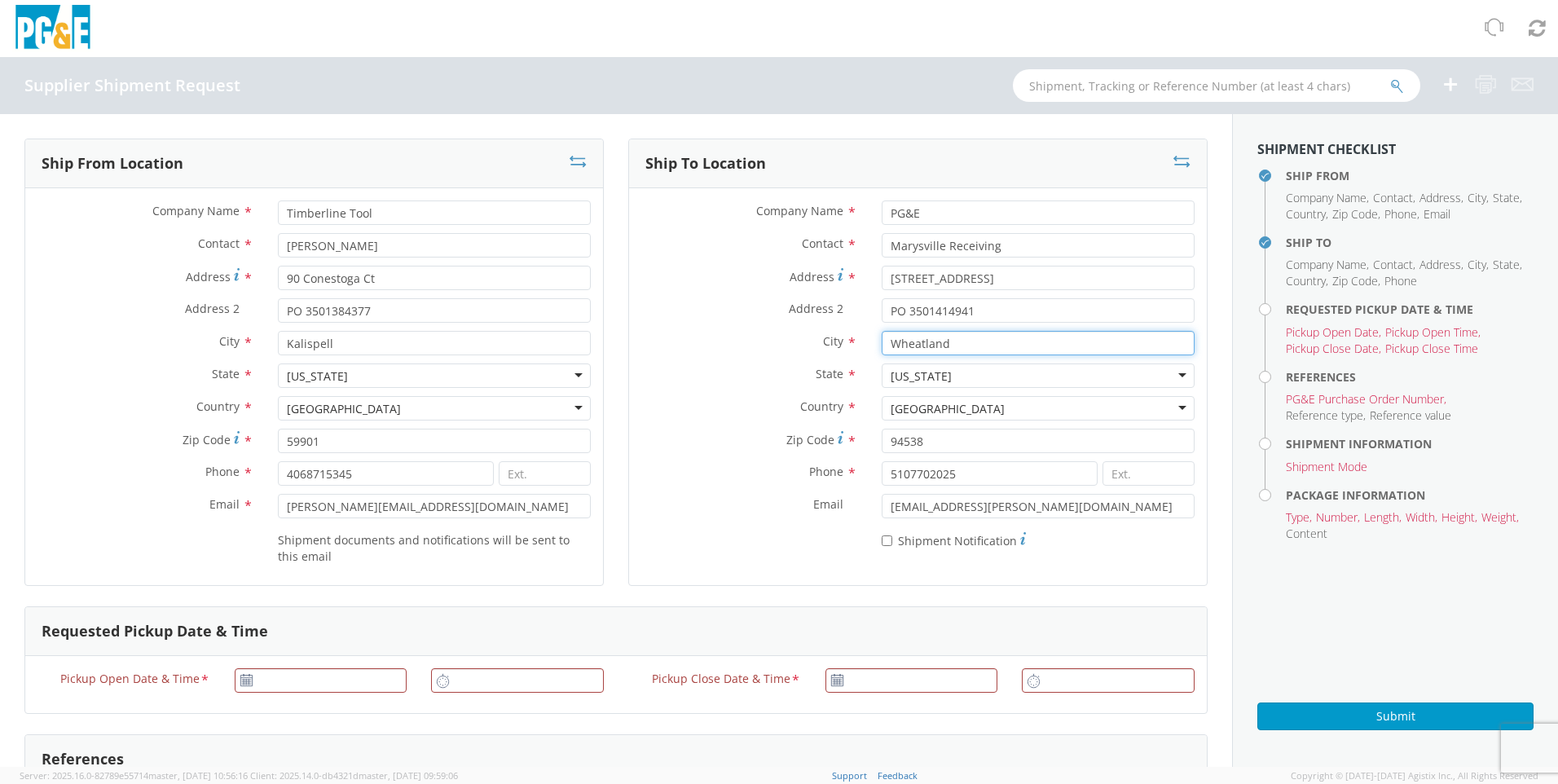
type input "Wheatland"
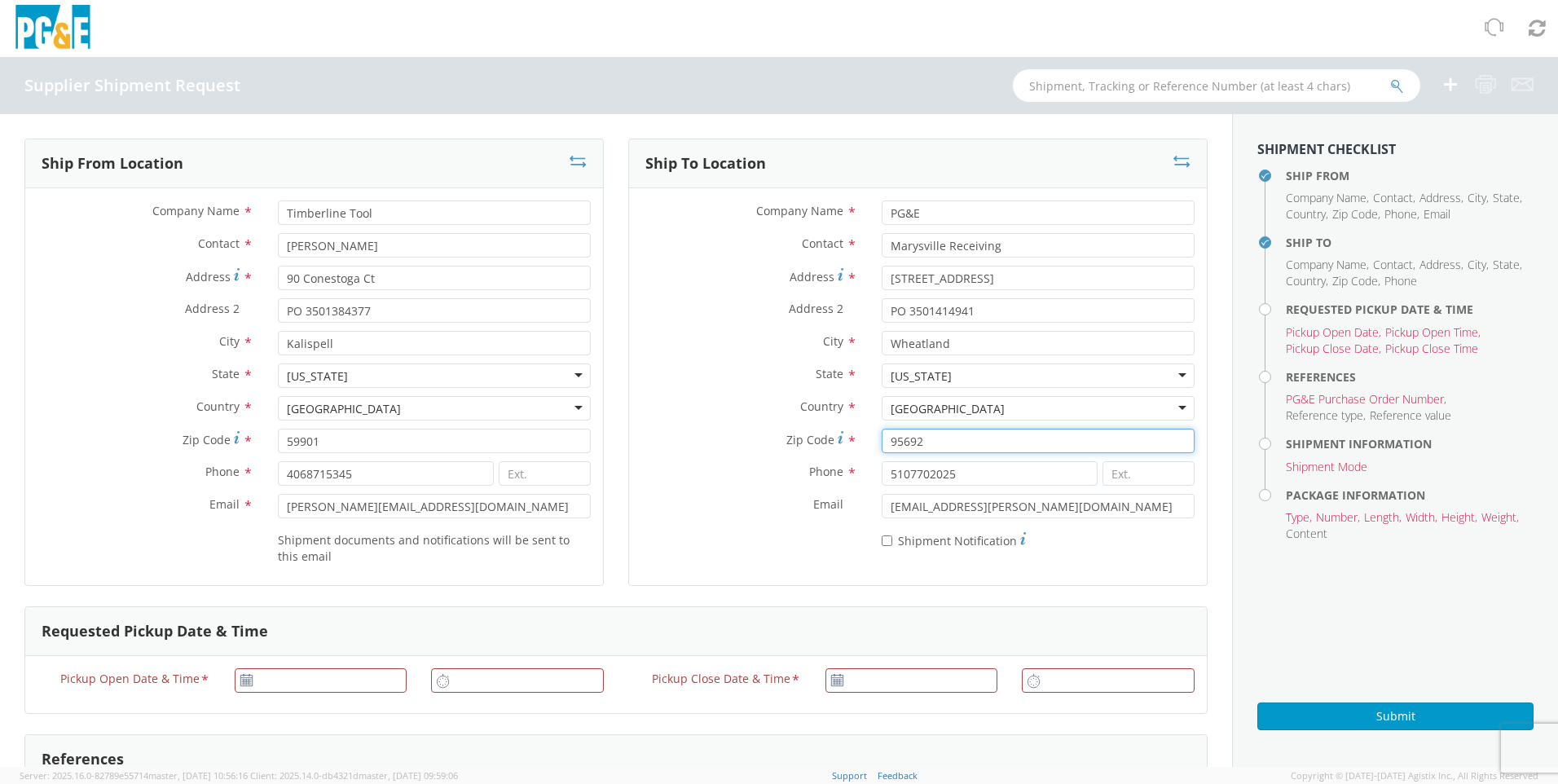
type input "95692"
type input "5307493019"
click at [296, 542] on input "[DATE]" at bounding box center [321, 679] width 173 height 24
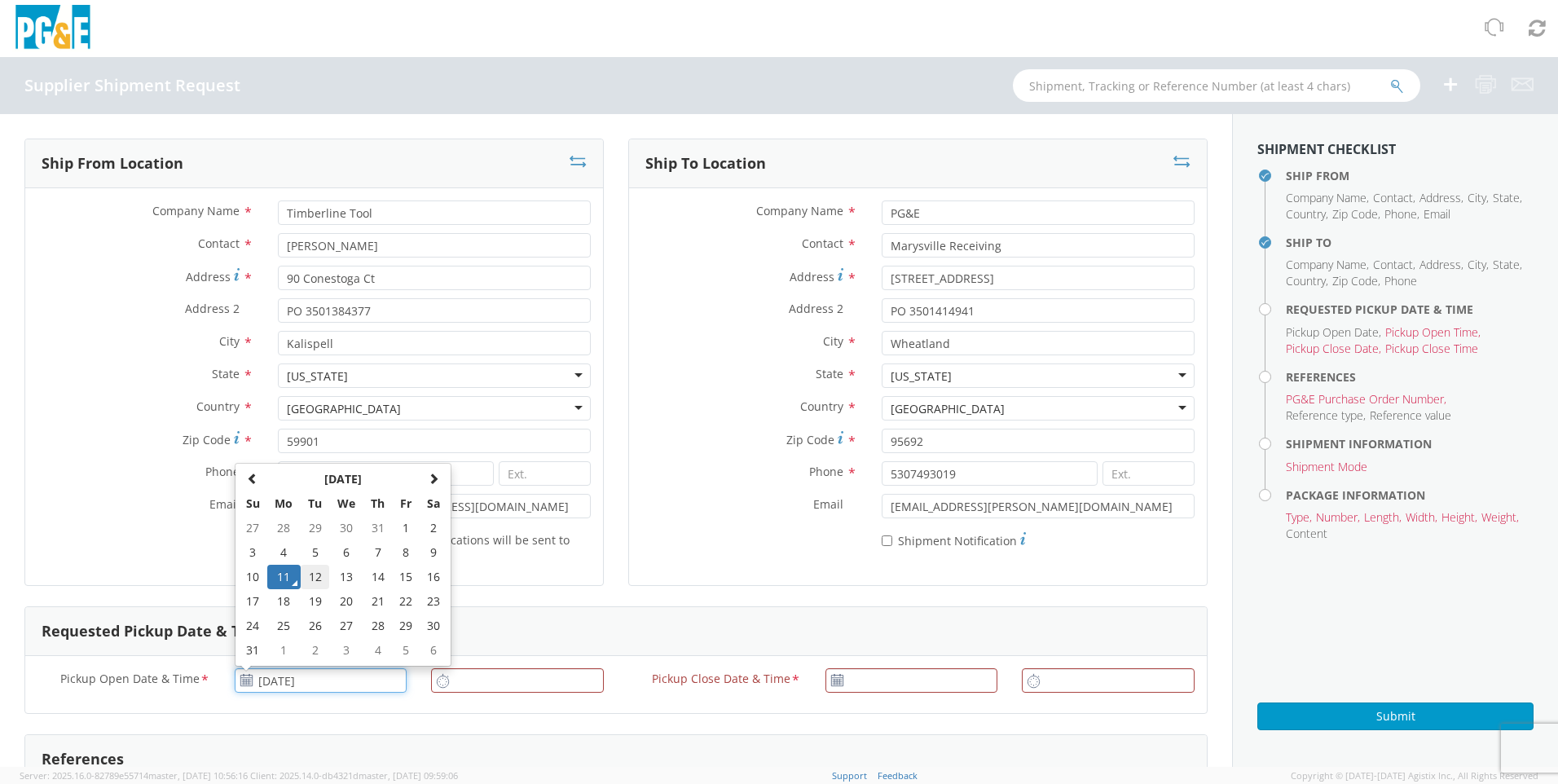
click at [314, 542] on td "12" at bounding box center [315, 576] width 29 height 24
type input "[DATE]"
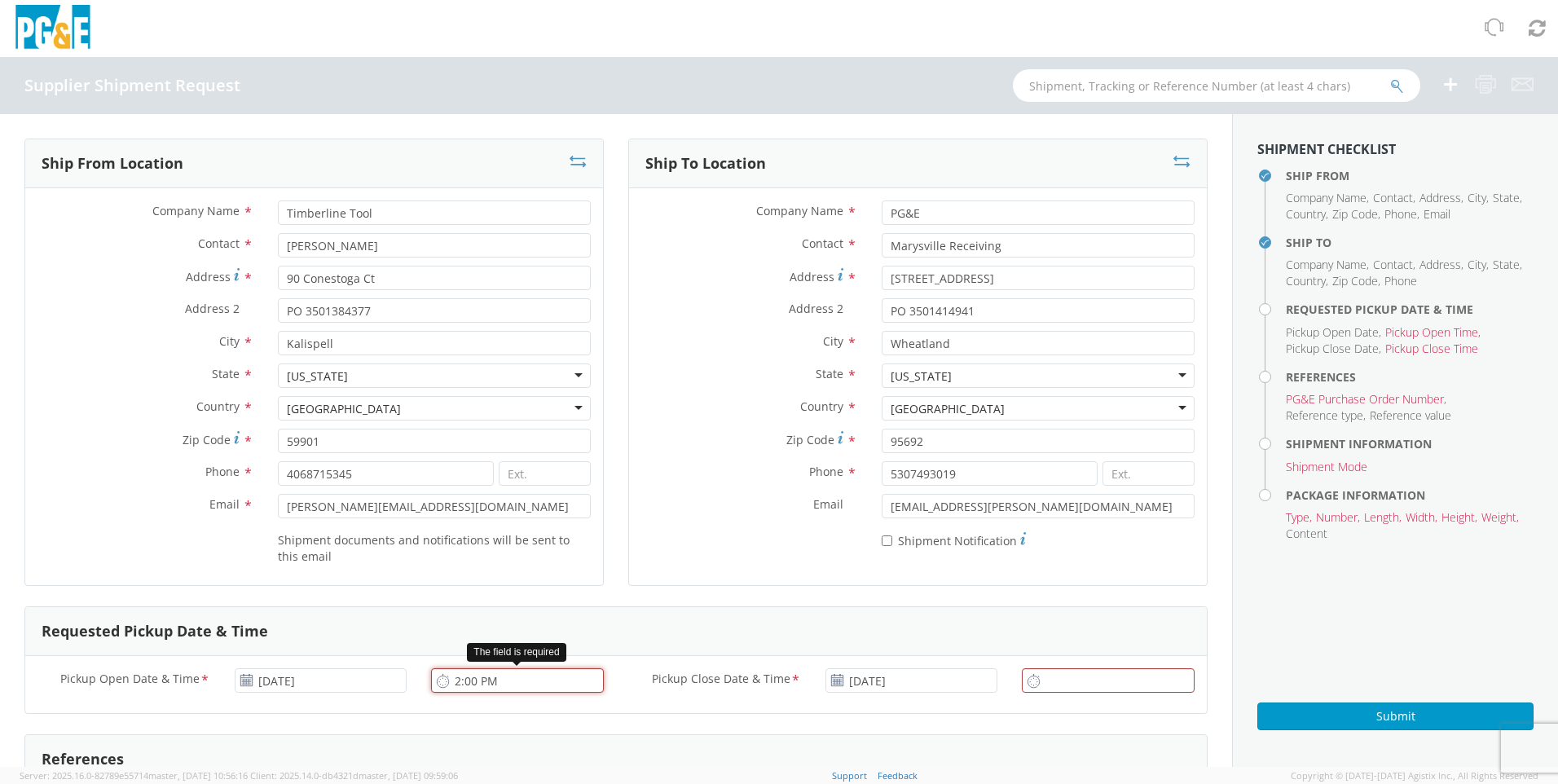
click at [473, 542] on input "2:00 PM" at bounding box center [517, 679] width 173 height 24
type input "7:30 AM"
click at [1023, 542] on input "2:00 PM" at bounding box center [1108, 679] width 173 height 24
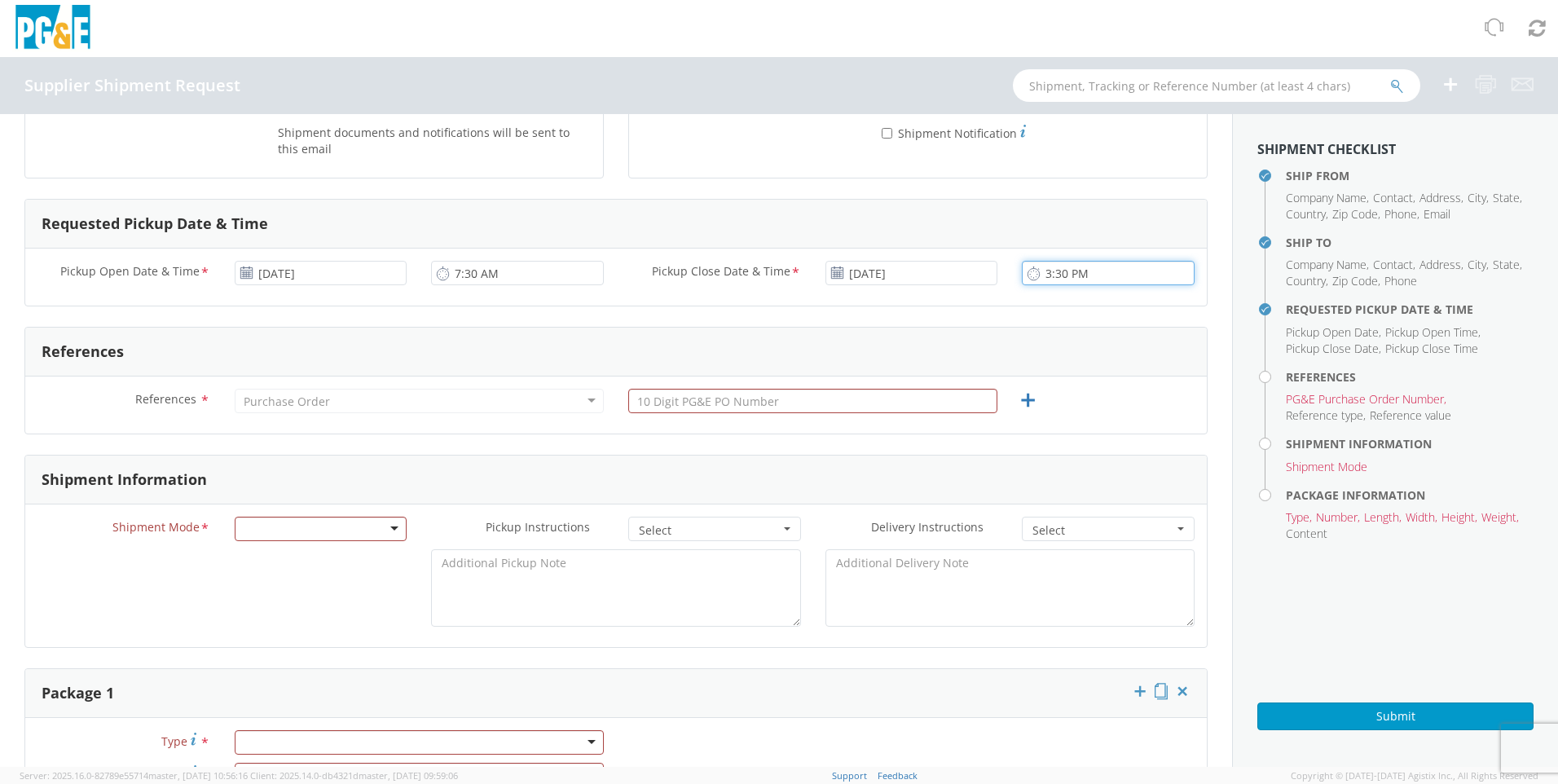
scroll to position [489, 0]
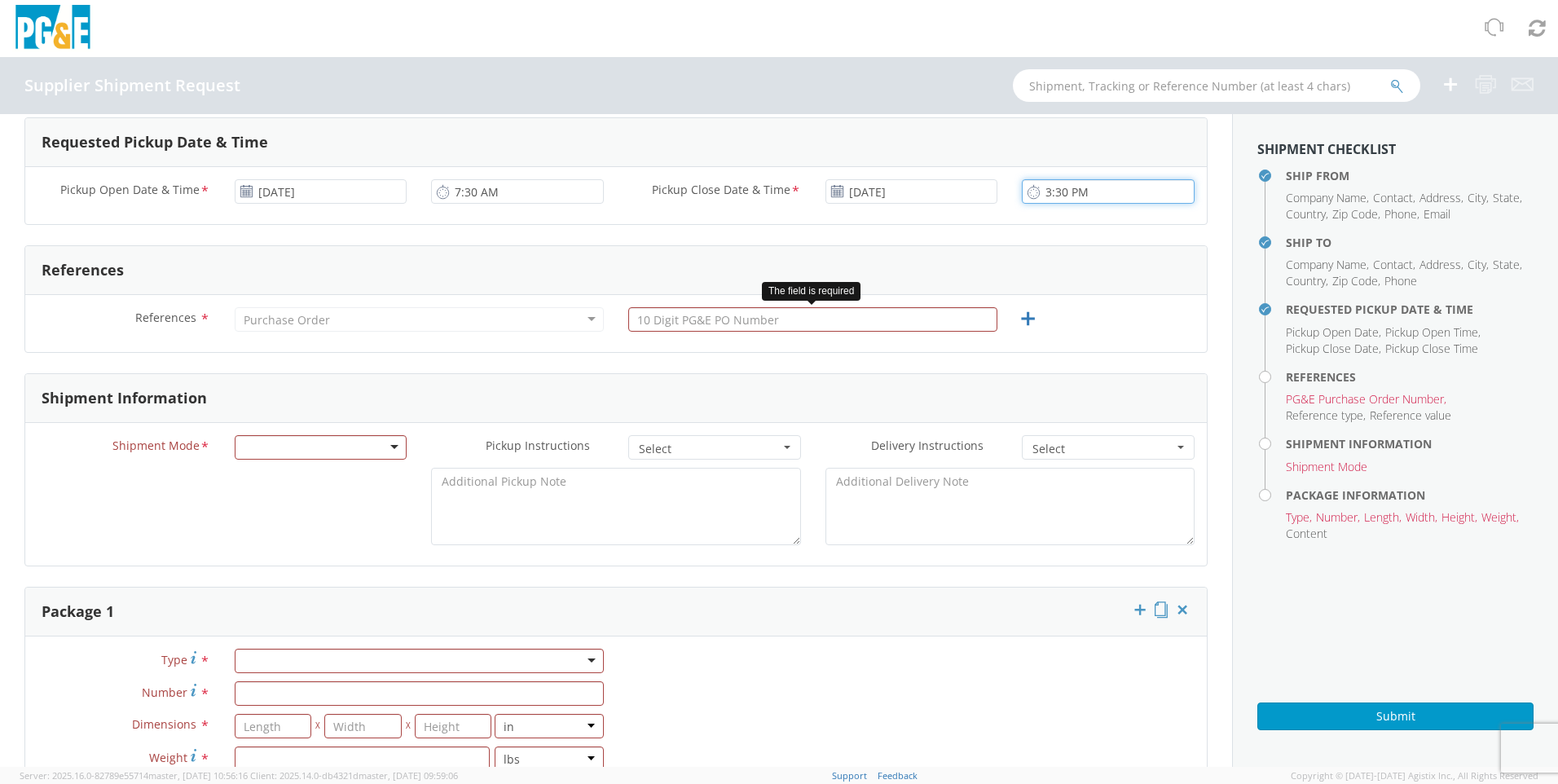
type input "3:30 PM"
click at [783, 325] on input "text" at bounding box center [813, 319] width 369 height 24
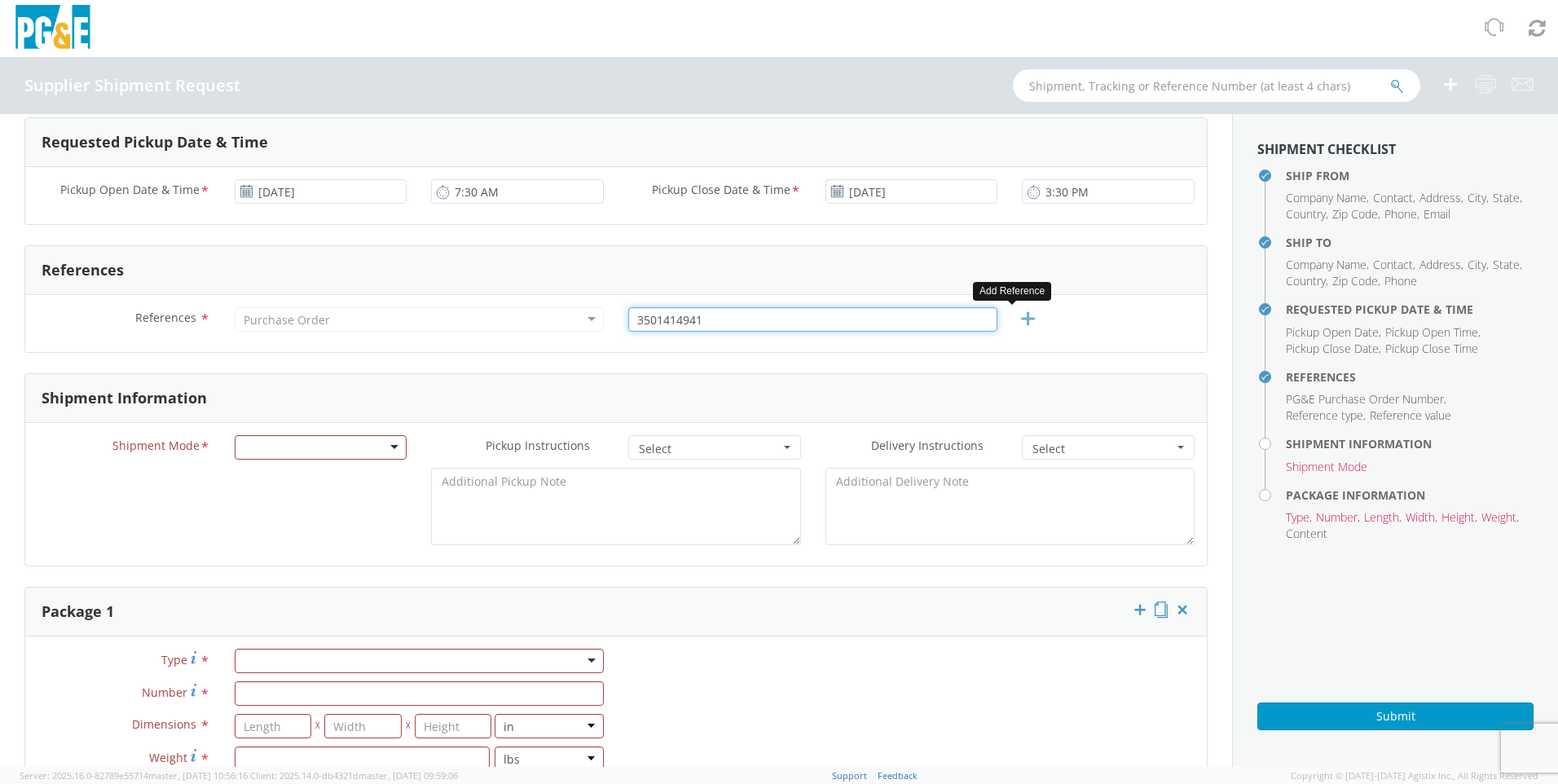
type input "3501414941"
click at [1018, 320] on icon at bounding box center [1028, 319] width 21 height 21
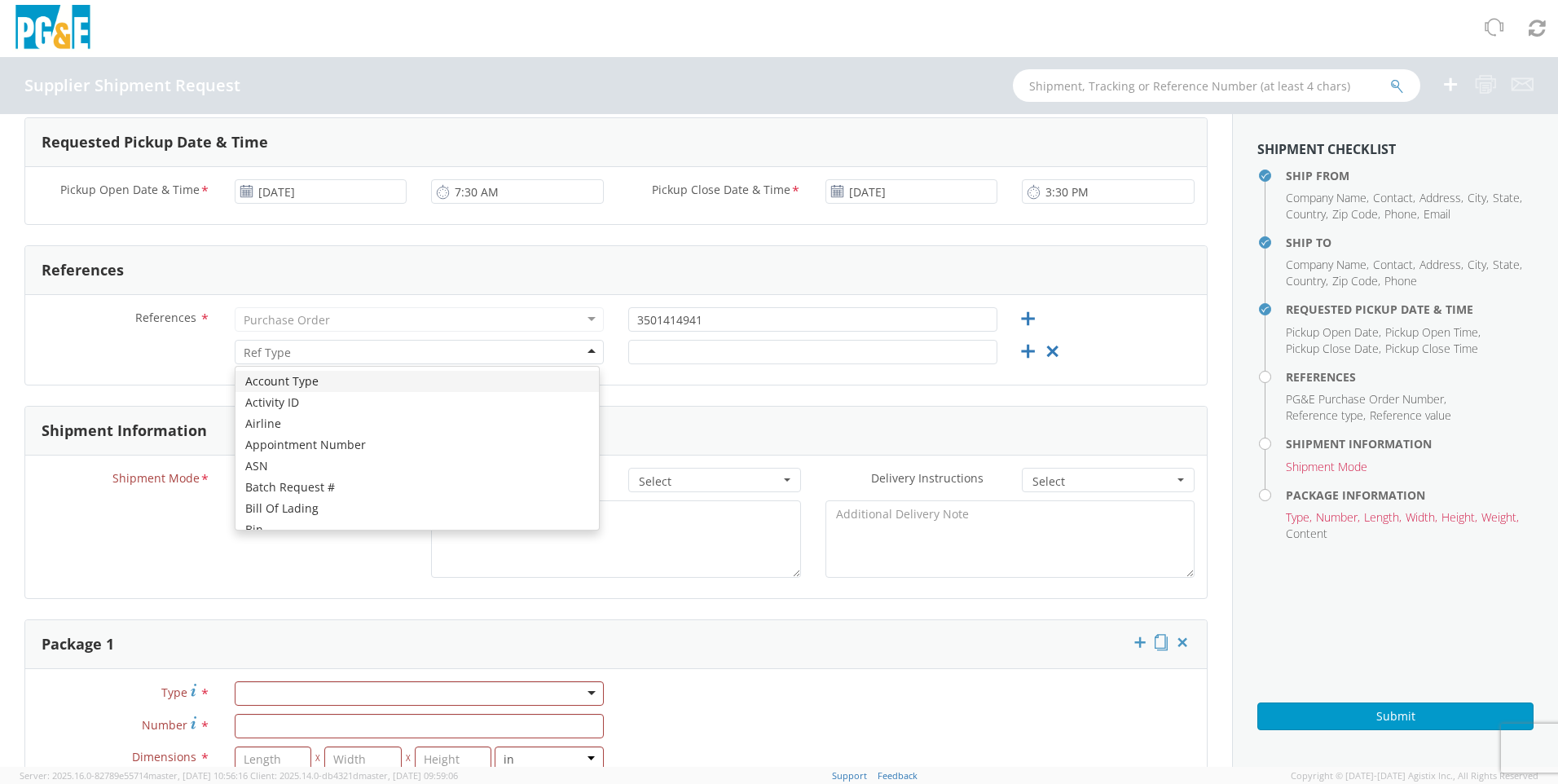
click at [586, 351] on div at bounding box center [419, 352] width 369 height 24
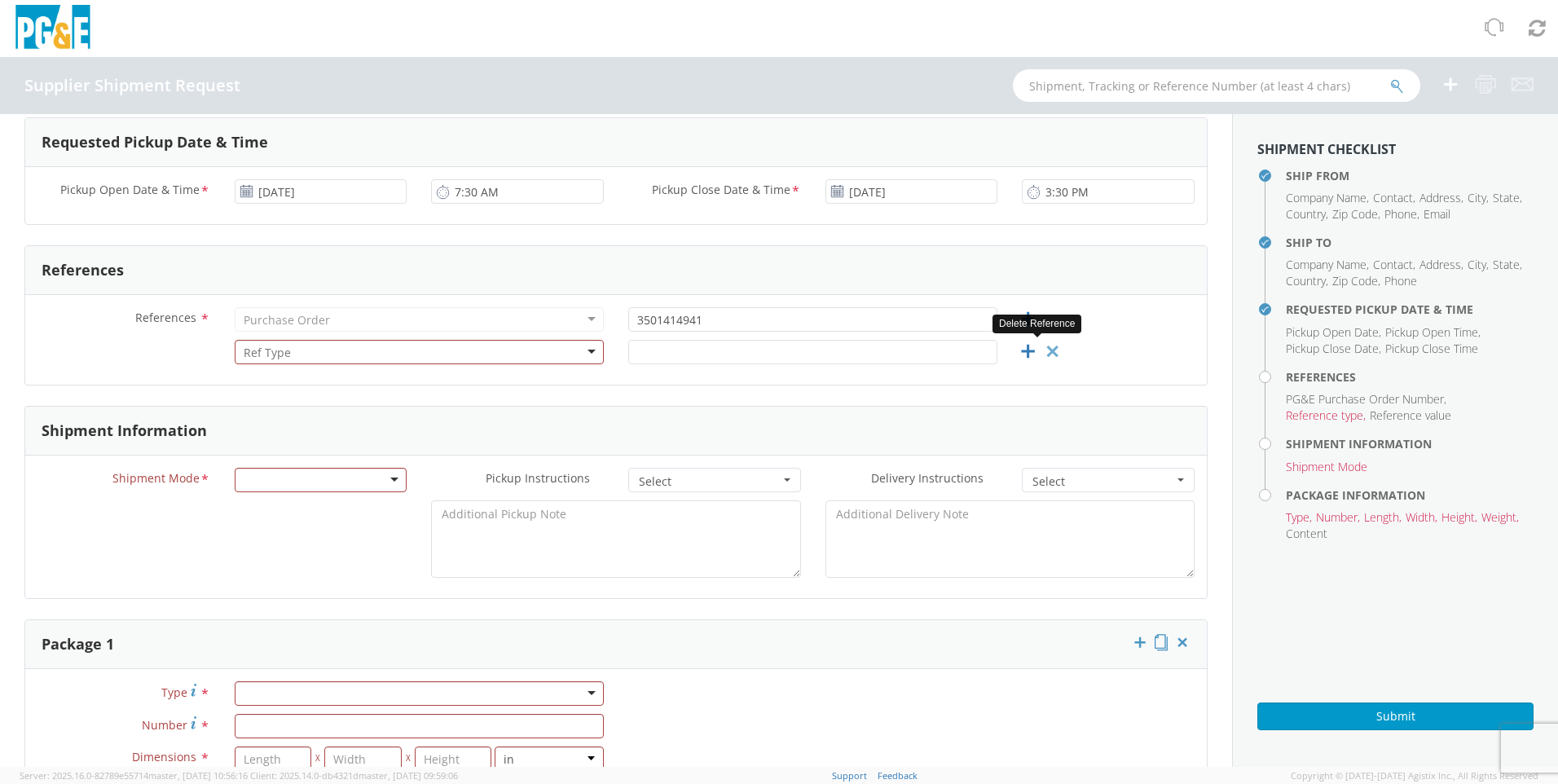
click at [1023, 349] on icon at bounding box center [1052, 351] width 21 height 21
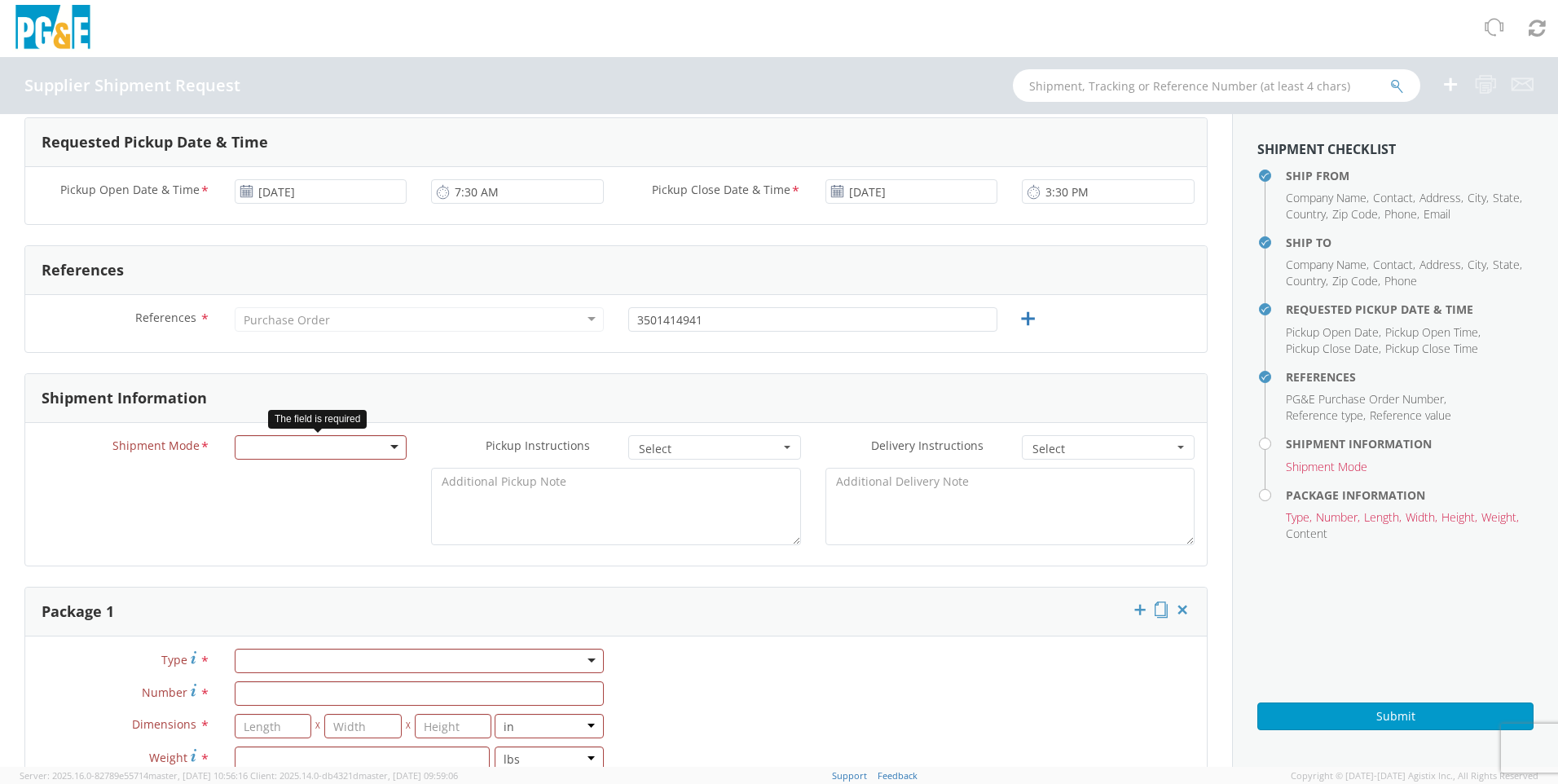
click at [324, 448] on div at bounding box center [321, 447] width 173 height 24
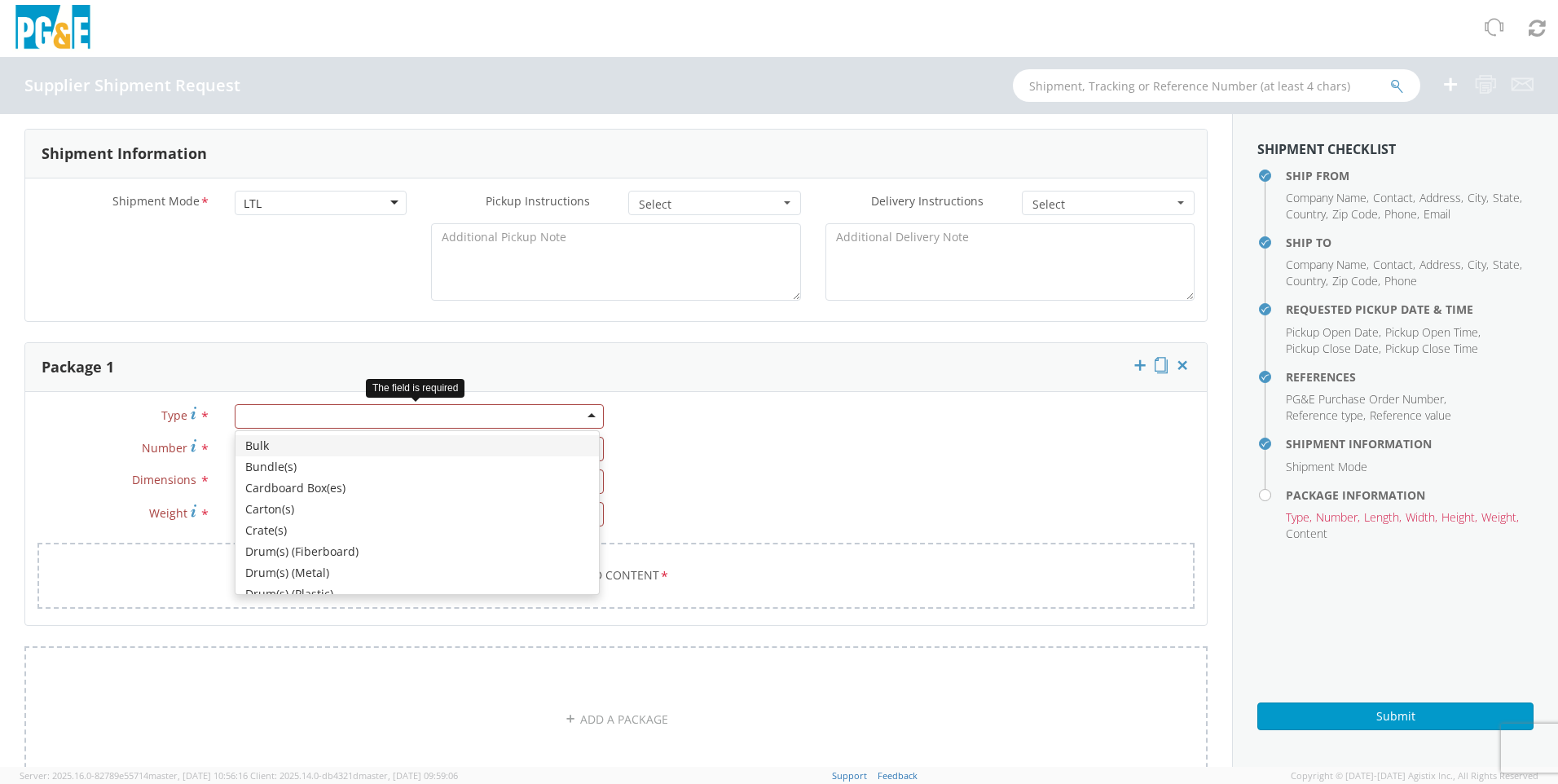
click at [583, 417] on div at bounding box center [419, 415] width 369 height 24
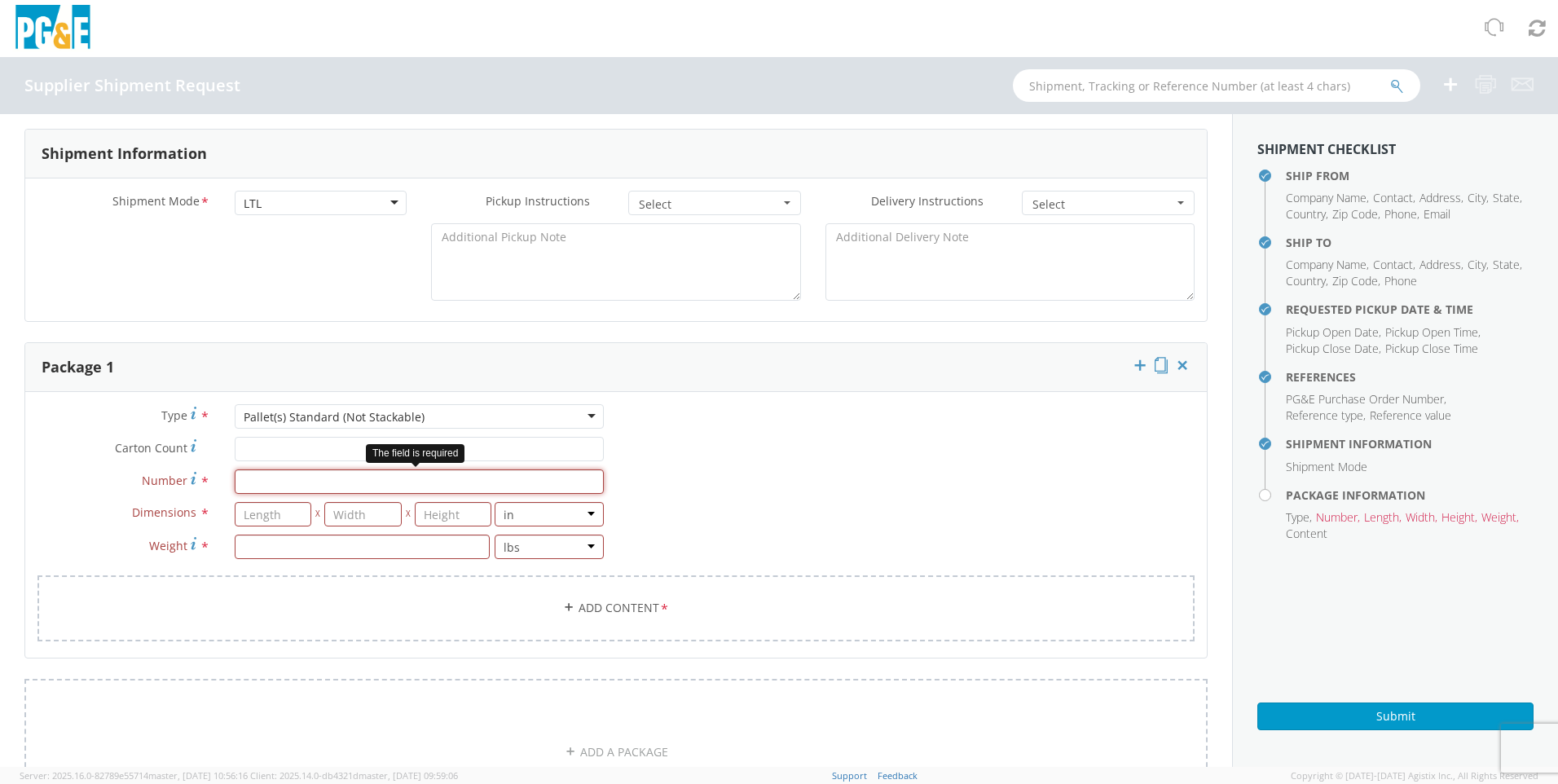
click at [291, 482] on input "Number *" at bounding box center [419, 481] width 369 height 24
type input "1"
click at [286, 521] on input "number" at bounding box center [273, 514] width 77 height 24
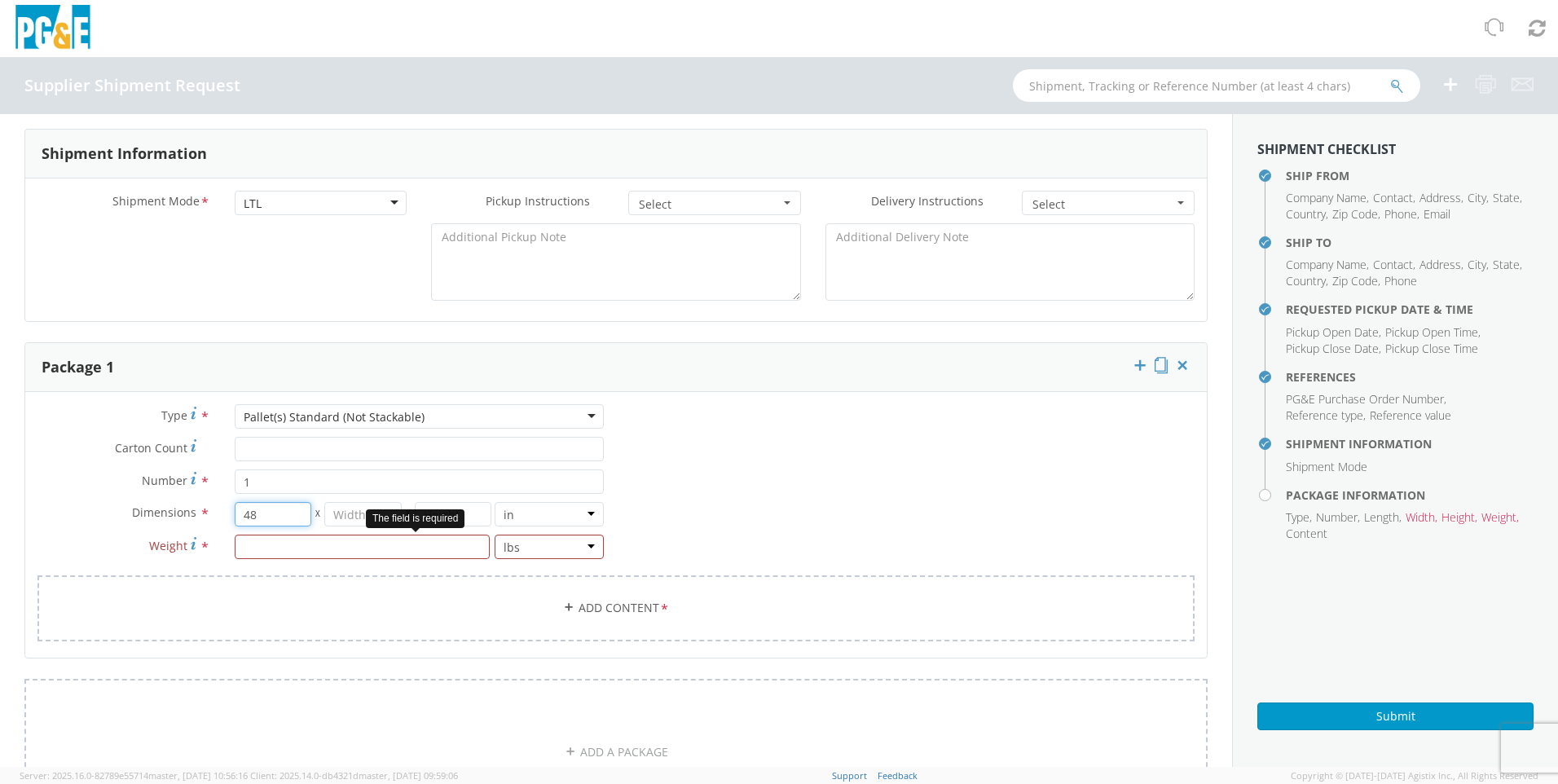
type input "48"
type input "40"
type input "24"
click at [405, 540] on input "number" at bounding box center [362, 546] width 255 height 24
type input "313"
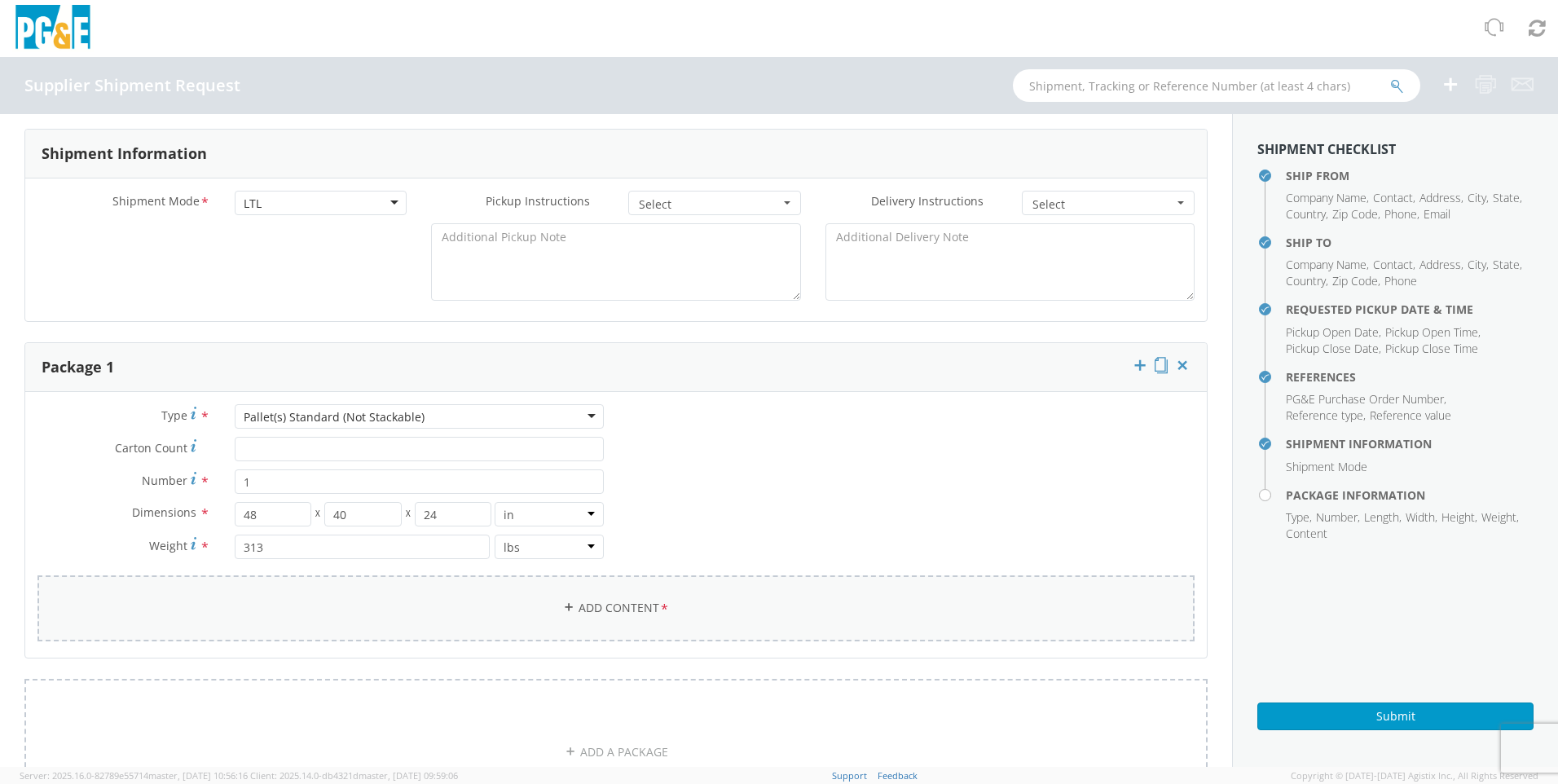
click at [628, 542] on link "Add Content *" at bounding box center [616, 609] width 1157 height 66
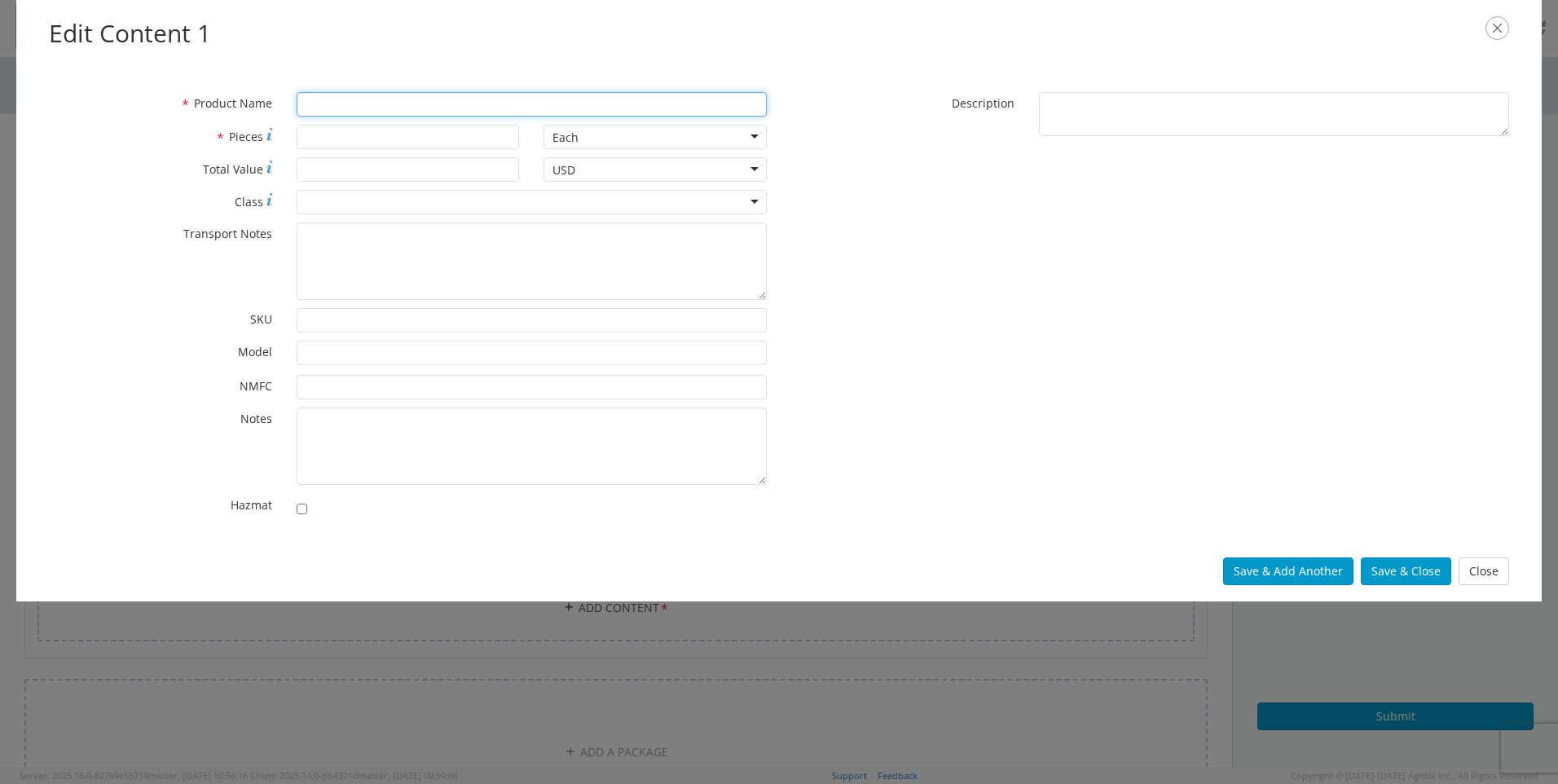
click at [398, 104] on input "* Product Name" at bounding box center [531, 104] width 470 height 24
type input "TR270 Aluminum Squeeze off Tool"
type input "6"
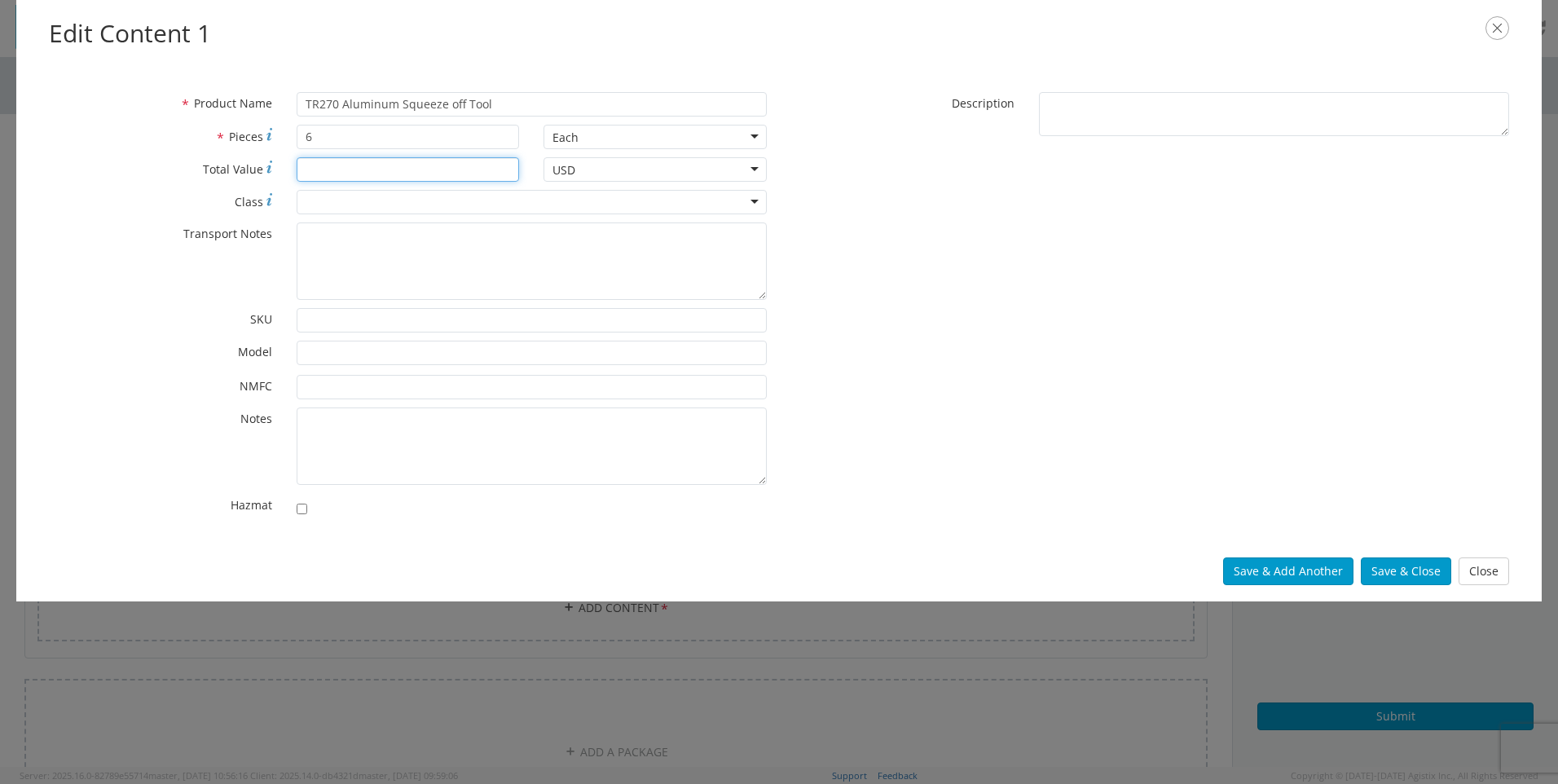
click at [431, 159] on input "* Total Value" at bounding box center [407, 169] width 223 height 24
type input "15000"
click at [729, 204] on div at bounding box center [531, 201] width 470 height 24
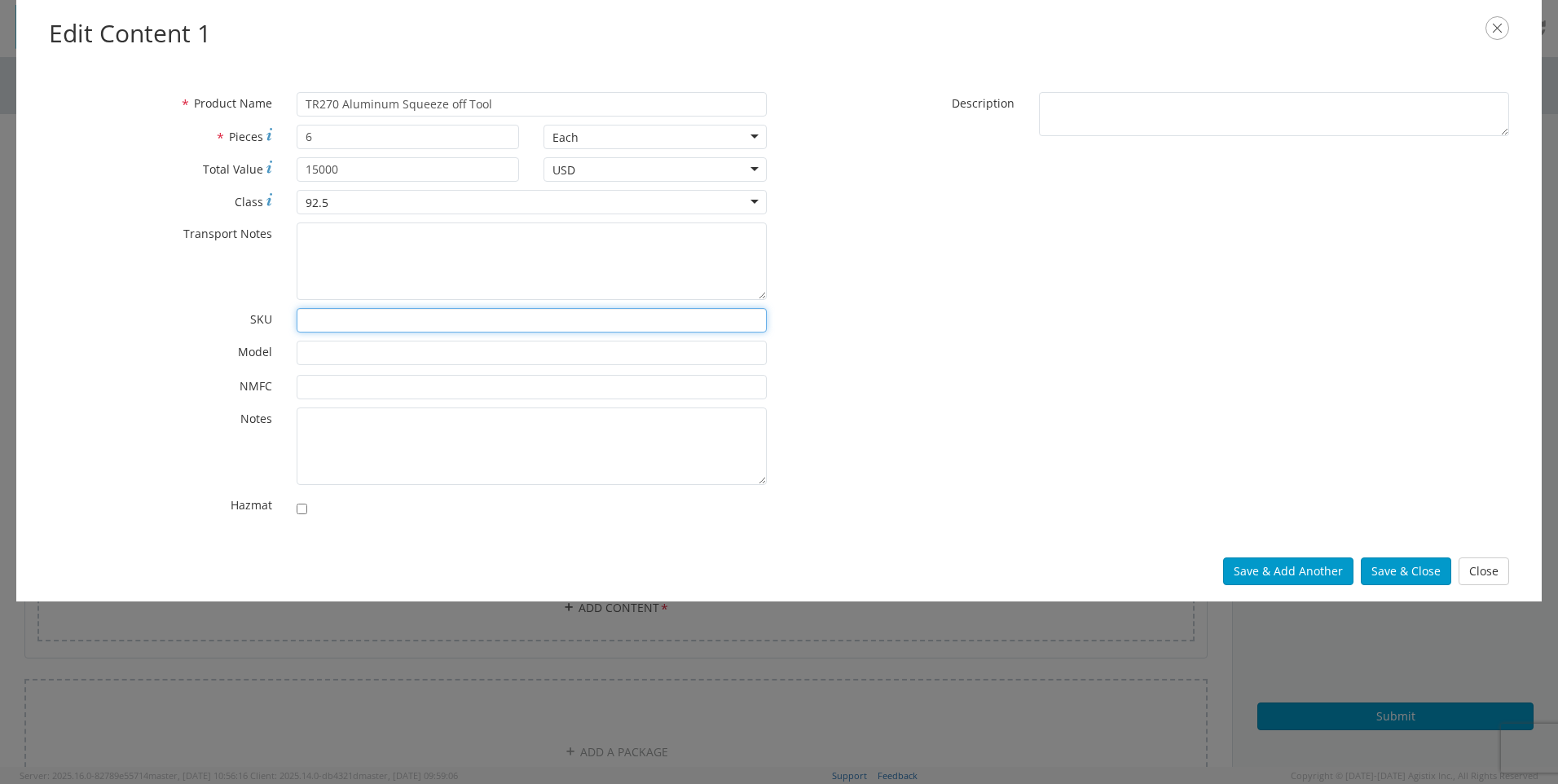
click at [394, 317] on input "* SKU" at bounding box center [531, 320] width 470 height 24
type input "T"
type input "9040-0001"
click at [415, 353] on input "* Model" at bounding box center [531, 352] width 470 height 24
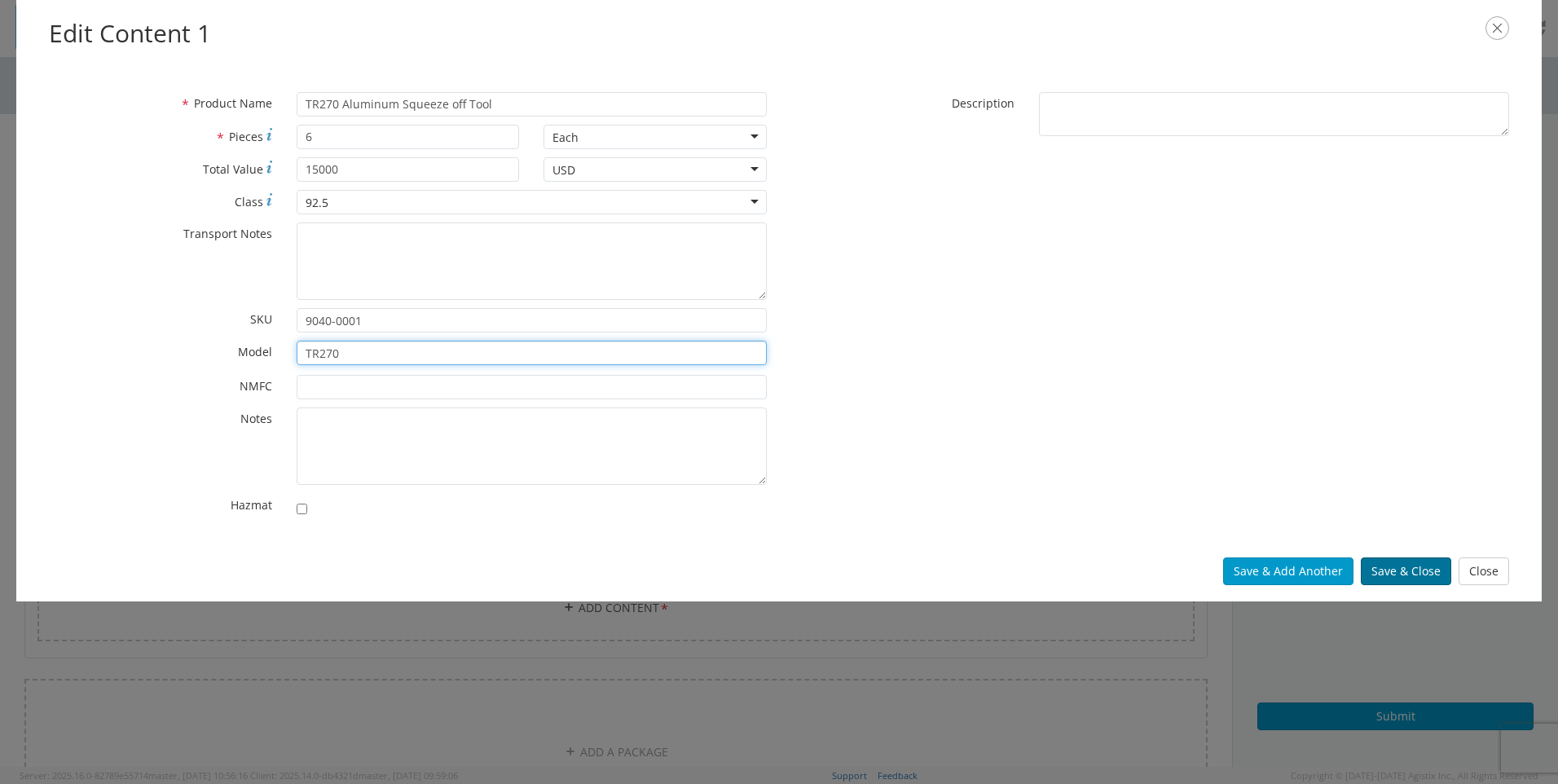
type input "TR270"
click at [1023, 542] on button "Save & Close" at bounding box center [1406, 571] width 90 height 28
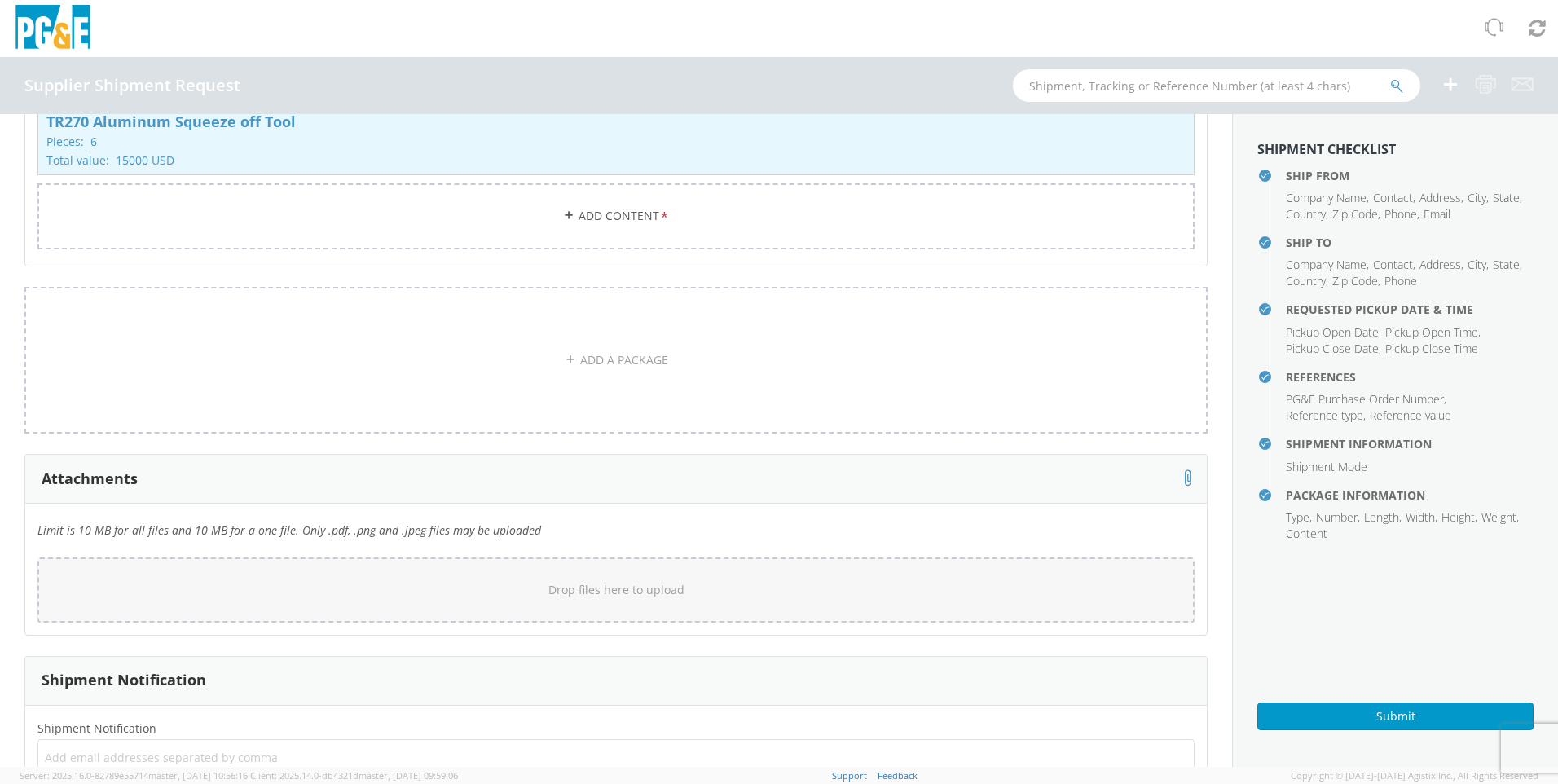
scroll to position [1384, 0]
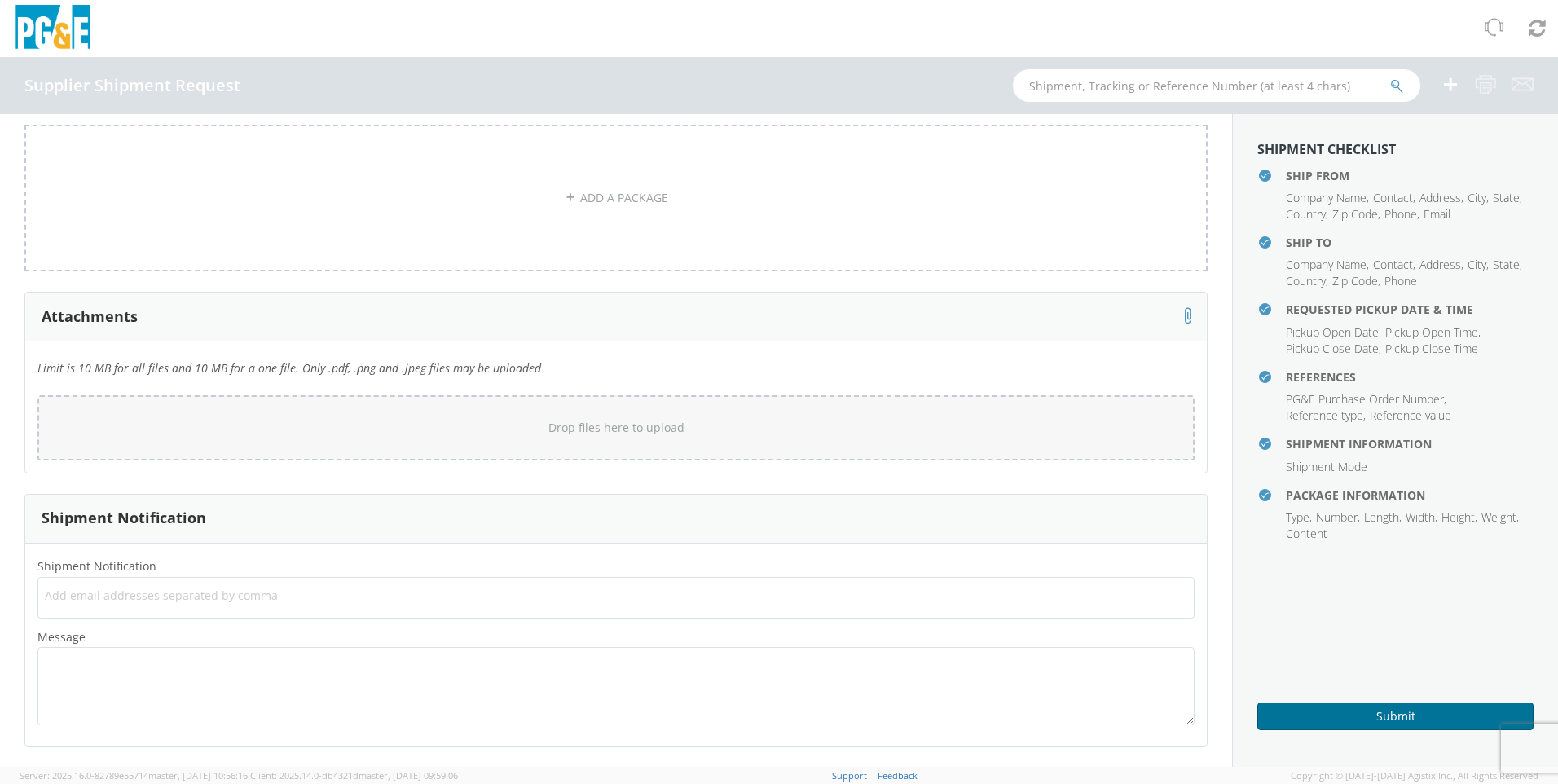
click at [1023, 542] on button "Submit" at bounding box center [1395, 716] width 277 height 28
